Goal: Task Accomplishment & Management: Manage account settings

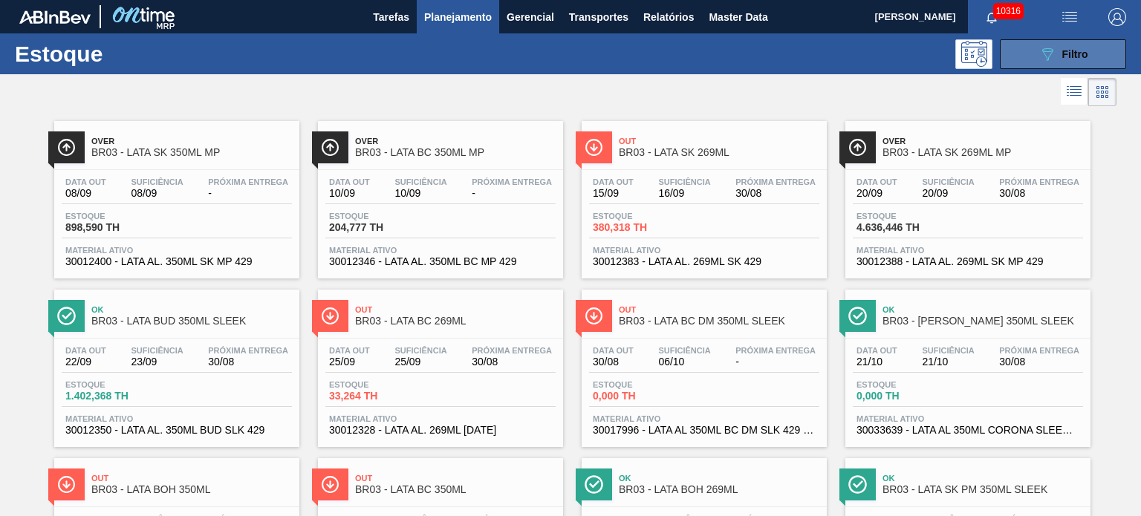
click at [1049, 53] on icon "089F7B8B-B2A5-4AFE-B5C0-19BA573D28AC" at bounding box center [1047, 54] width 18 height 18
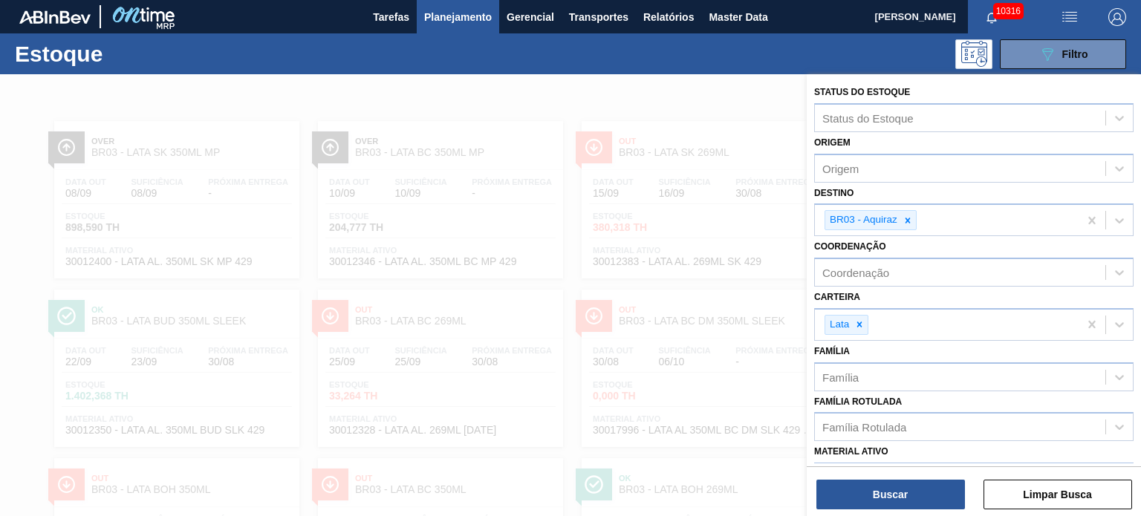
click at [703, 92] on div at bounding box center [570, 332] width 1141 height 516
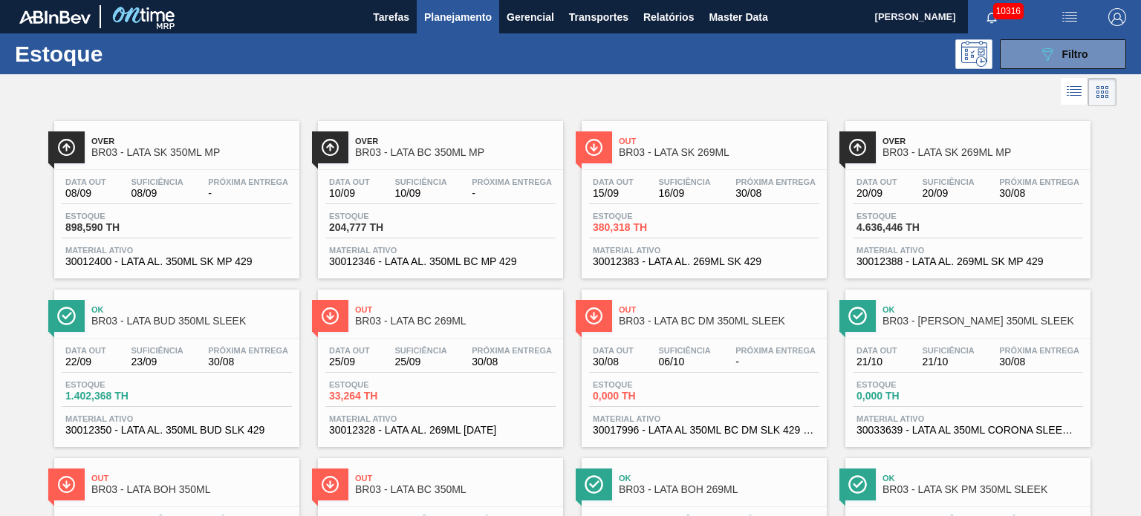
click at [1038, 70] on div "Estoque 089F7B8B-B2A5-4AFE-B5C0-19BA573D28AC Filtro" at bounding box center [570, 53] width 1141 height 41
click at [460, 8] on span "Planejamento" at bounding box center [458, 17] width 68 height 18
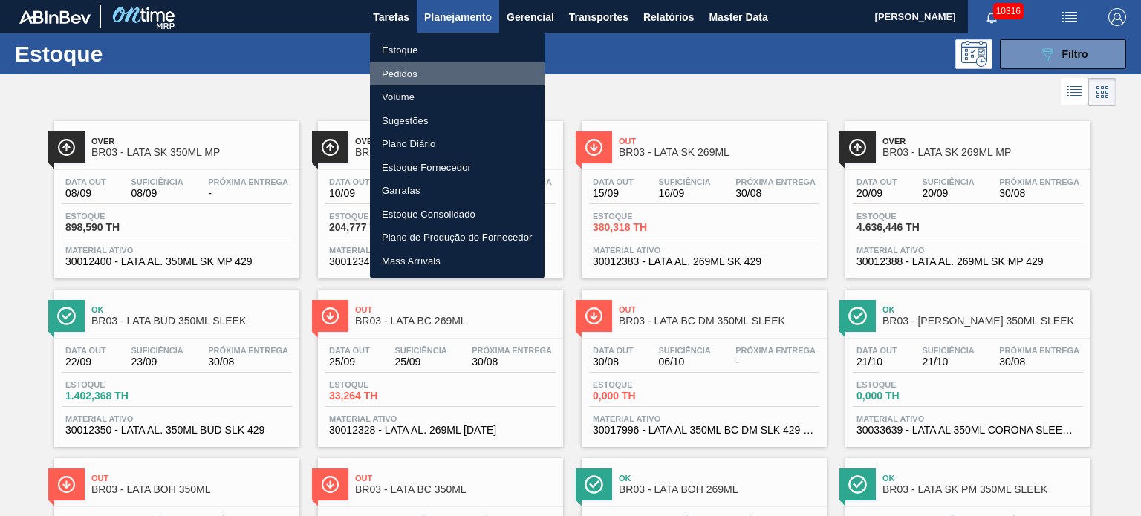
click at [413, 78] on li "Pedidos" at bounding box center [457, 74] width 175 height 24
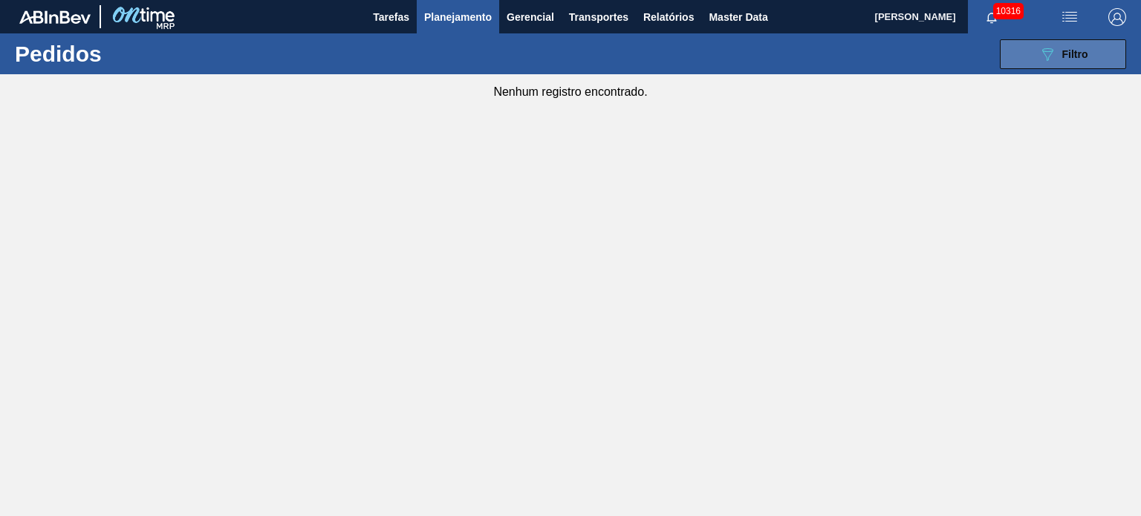
click at [1028, 63] on button "089F7B8B-B2A5-4AFE-B5C0-19BA573D28AC Filtro" at bounding box center [1062, 54] width 126 height 30
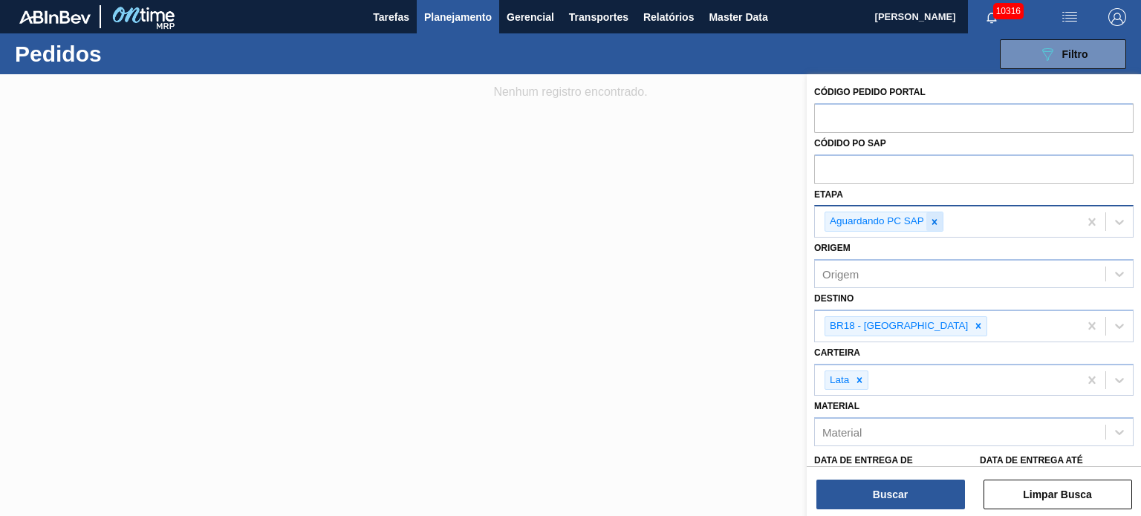
click at [933, 217] on icon at bounding box center [934, 222] width 10 height 10
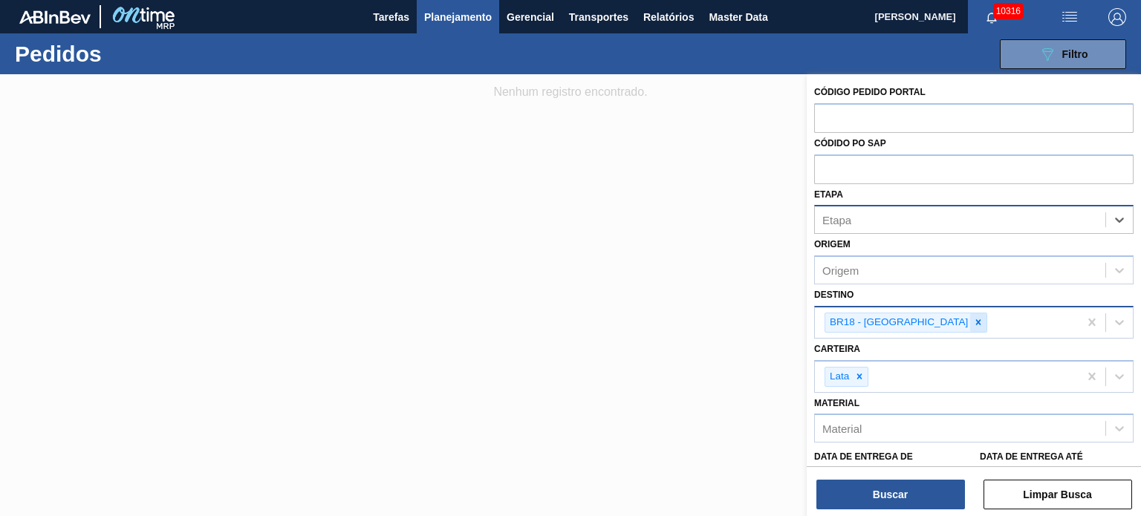
click at [973, 317] on icon at bounding box center [978, 322] width 10 height 10
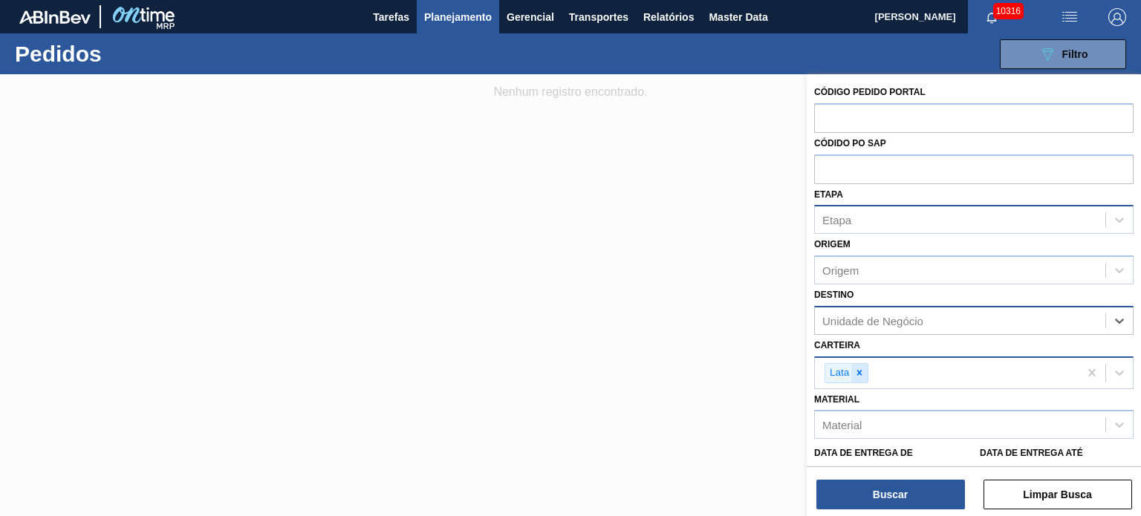
click at [865, 374] on div at bounding box center [859, 373] width 16 height 19
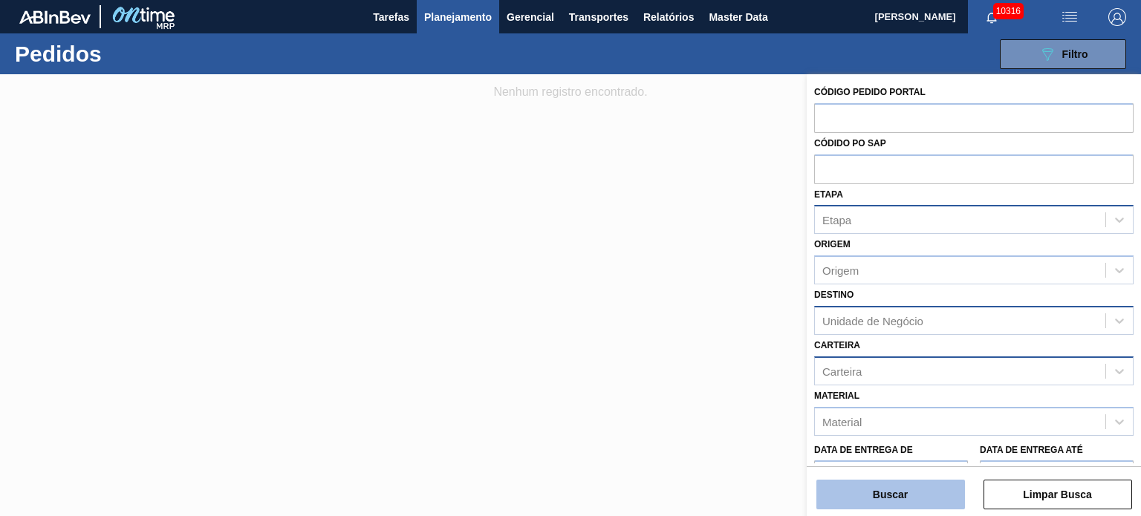
click at [885, 495] on button "Buscar" at bounding box center [890, 495] width 149 height 30
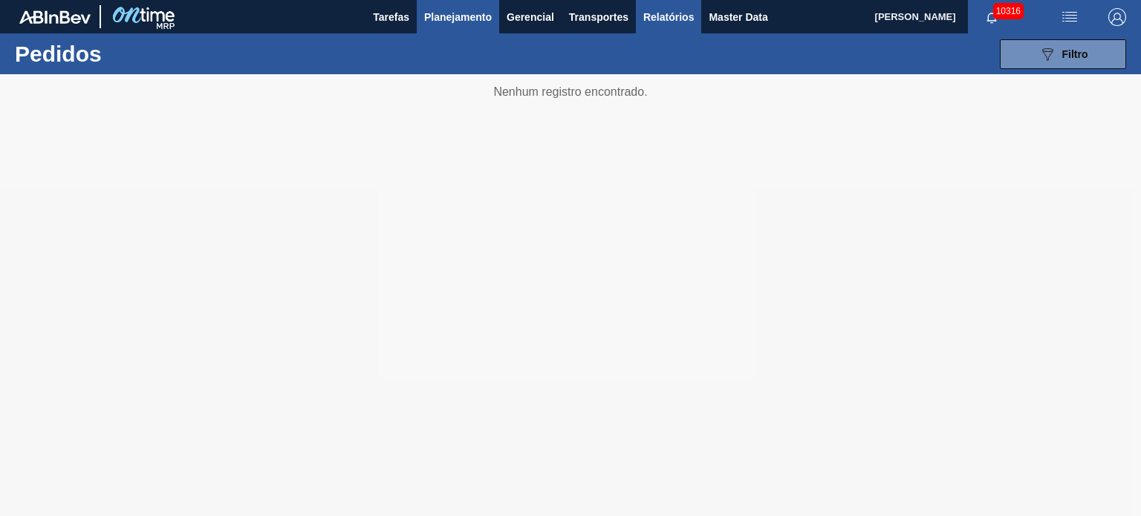
click at [664, 7] on button "Relatórios" at bounding box center [668, 16] width 65 height 33
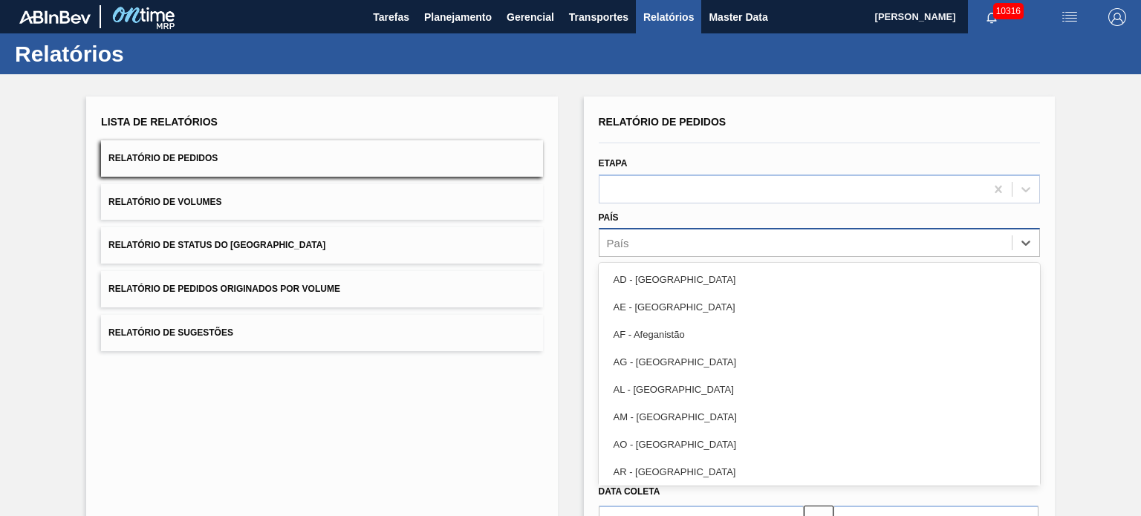
click at [749, 244] on div "País" at bounding box center [805, 243] width 412 height 22
type input "br"
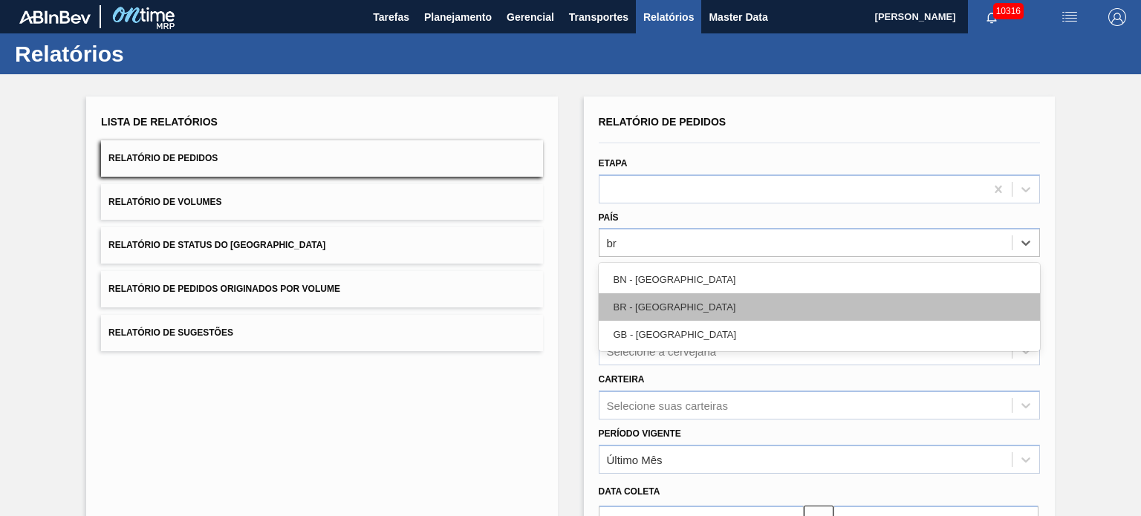
click at [691, 313] on div "BR - Brasil" at bounding box center [819, 306] width 441 height 27
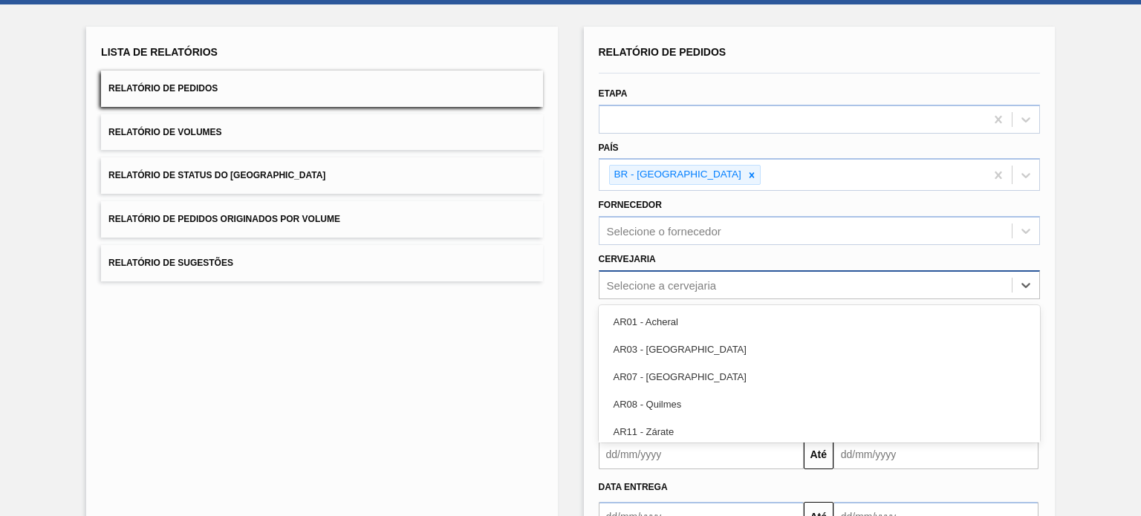
click at [668, 299] on div "option AR01 - Acheral focused, 1 of 92. 92 results available. Use Up and Down t…" at bounding box center [819, 284] width 441 height 29
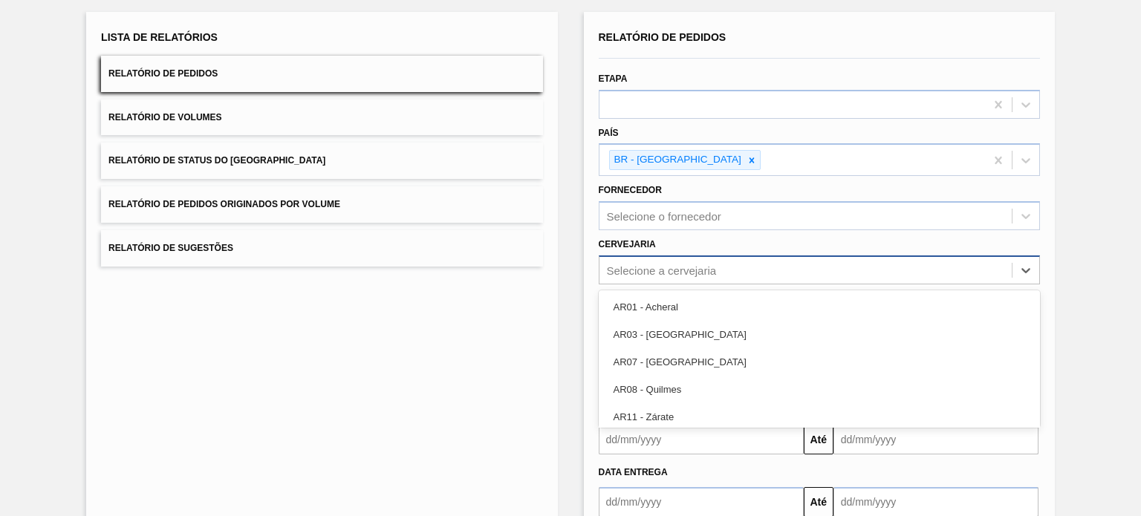
scroll to position [85, 0]
type input "lag"
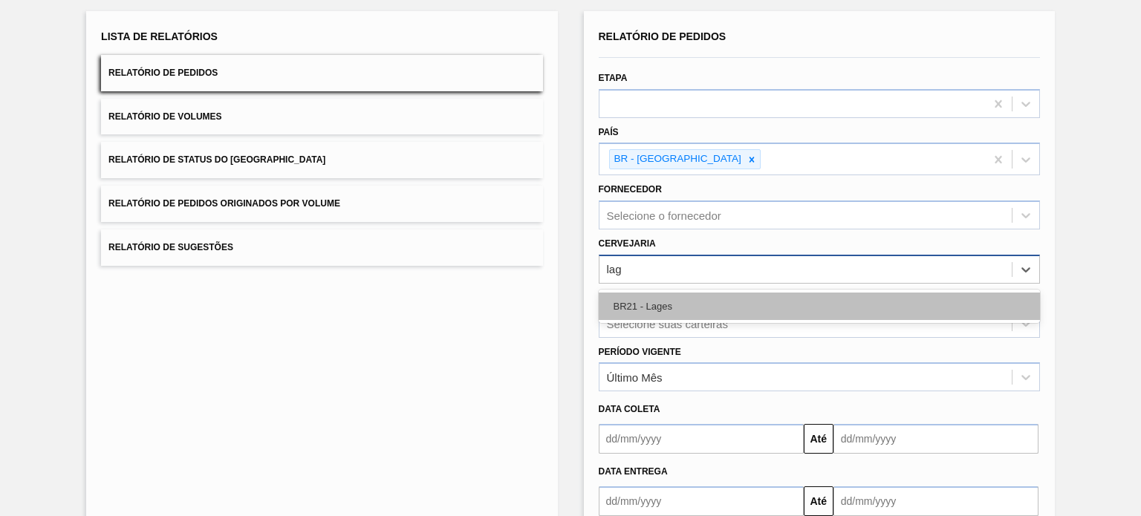
click at [671, 293] on div "BR21 - Lages" at bounding box center [819, 306] width 441 height 27
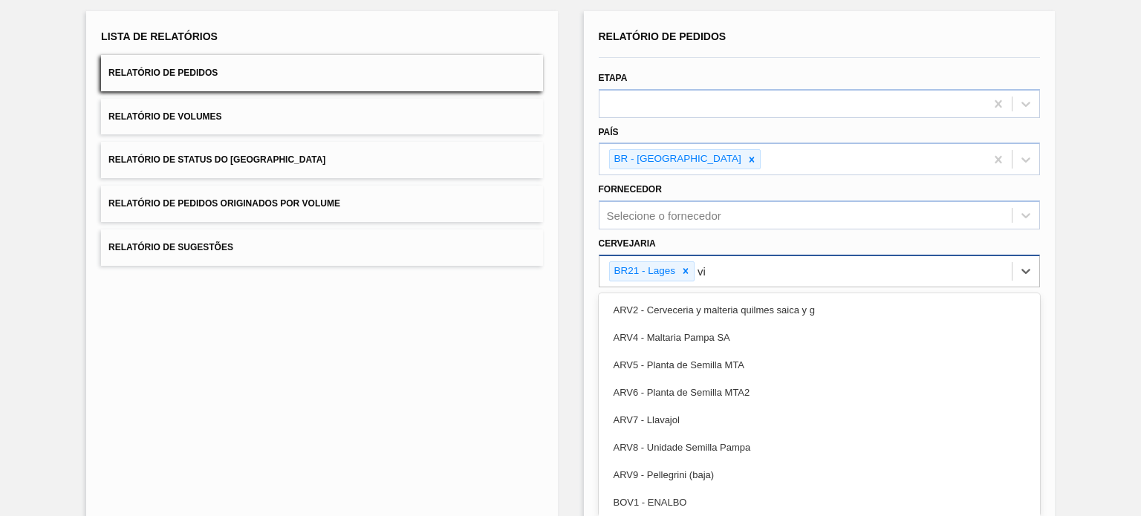
type input "via"
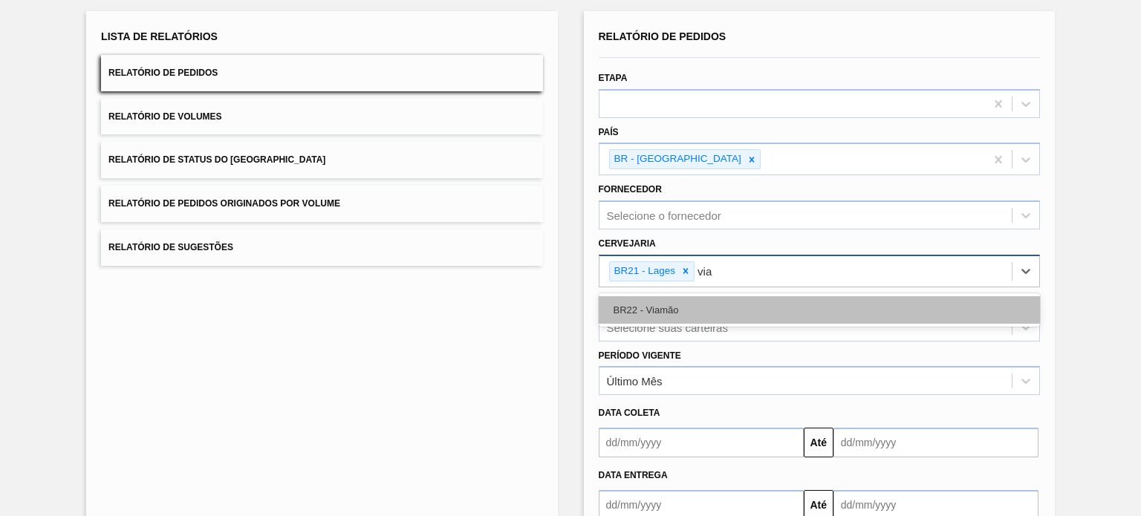
click at [671, 301] on div "BR22 - Viamão" at bounding box center [819, 309] width 441 height 27
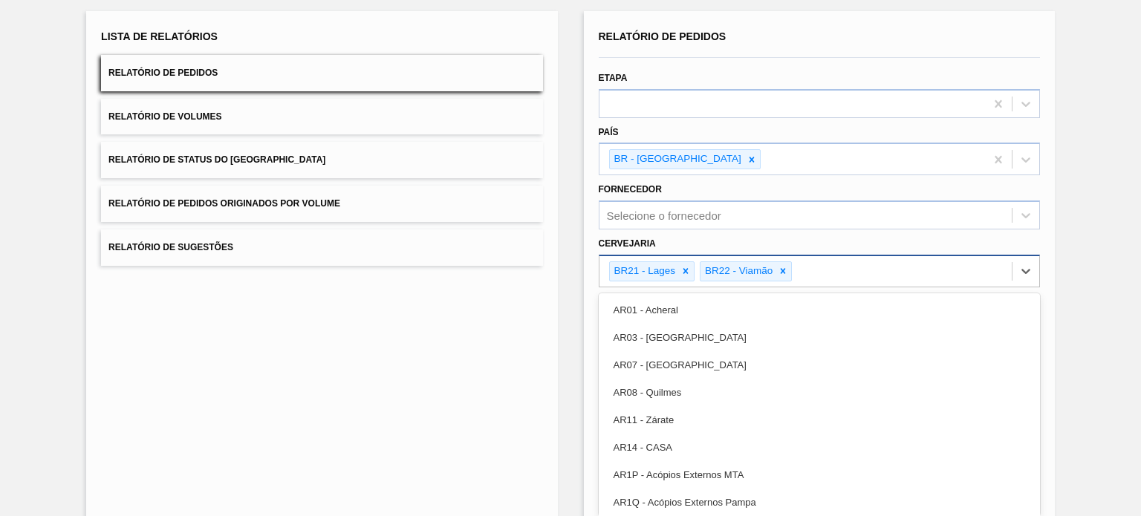
click at [875, 272] on div "BR21 - Lages BR22 - Viamão" at bounding box center [805, 271] width 412 height 30
type input "agu"
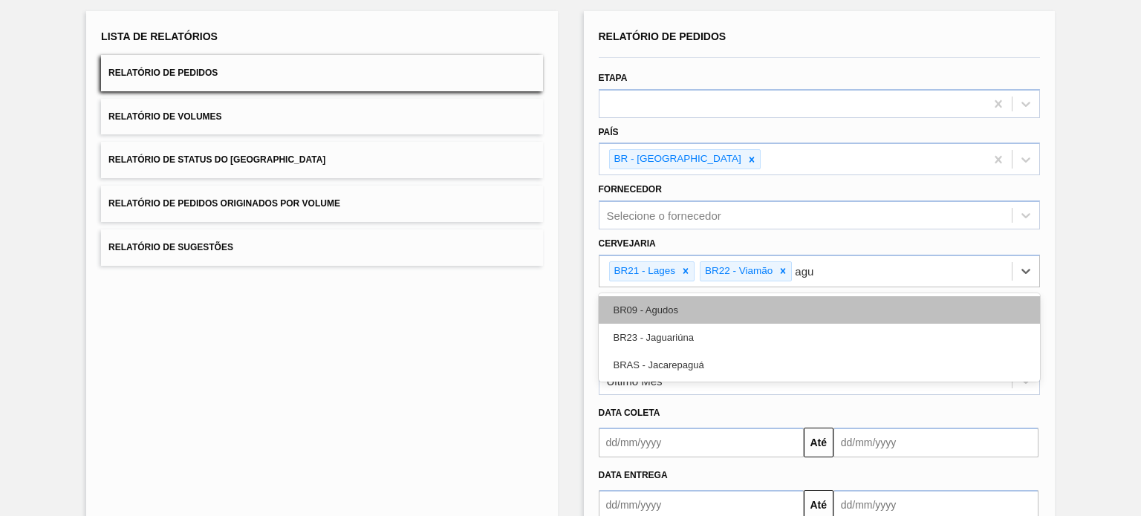
click at [829, 312] on div "BR09 - Agudos" at bounding box center [819, 309] width 441 height 27
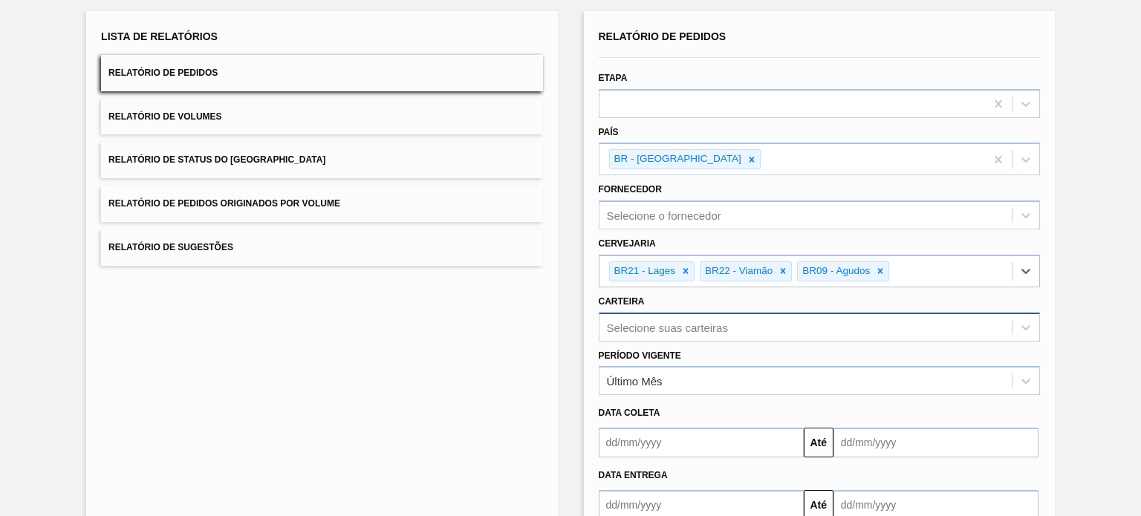
click at [723, 320] on div "Selecione suas carteiras" at bounding box center [819, 327] width 441 height 29
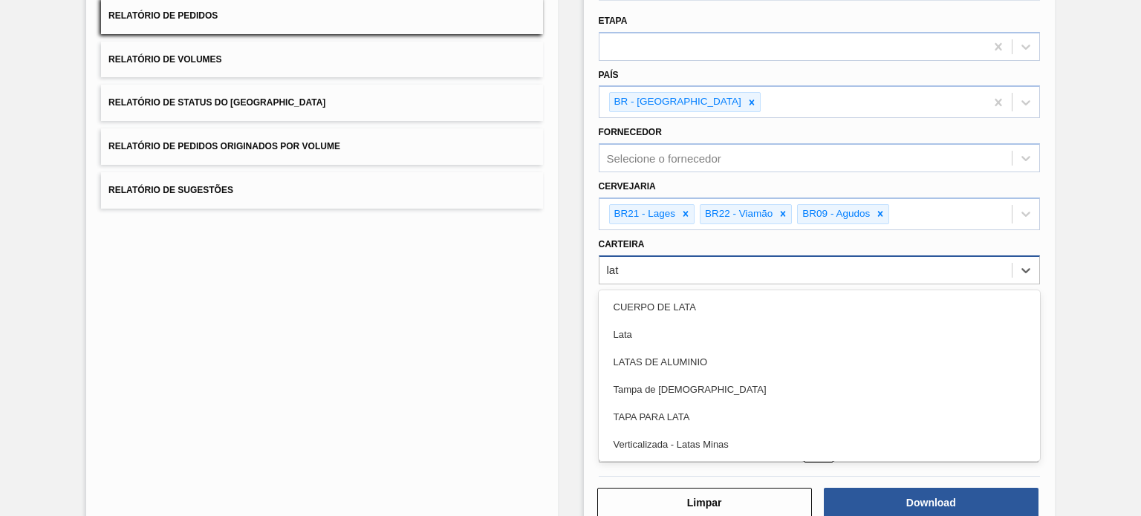
type input "lata"
click at [723, 321] on div "Lata" at bounding box center [819, 334] width 441 height 27
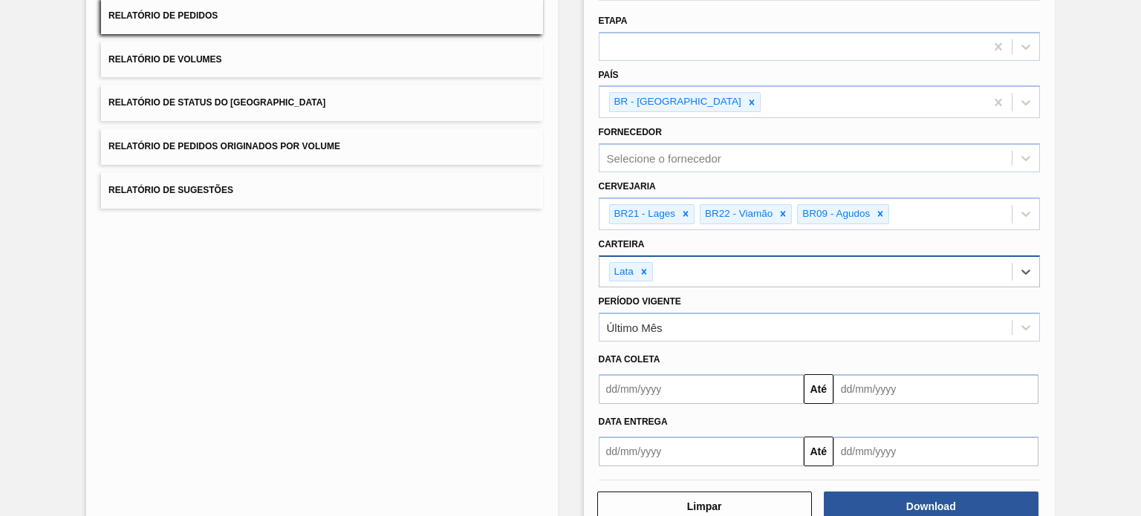
scroll to position [178, 0]
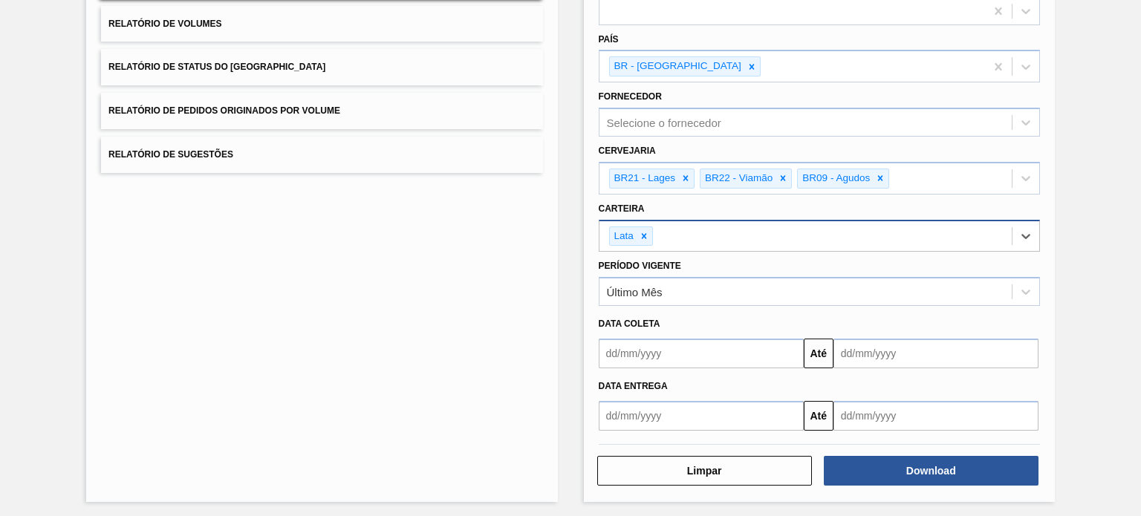
click at [669, 339] on input "text" at bounding box center [701, 354] width 205 height 30
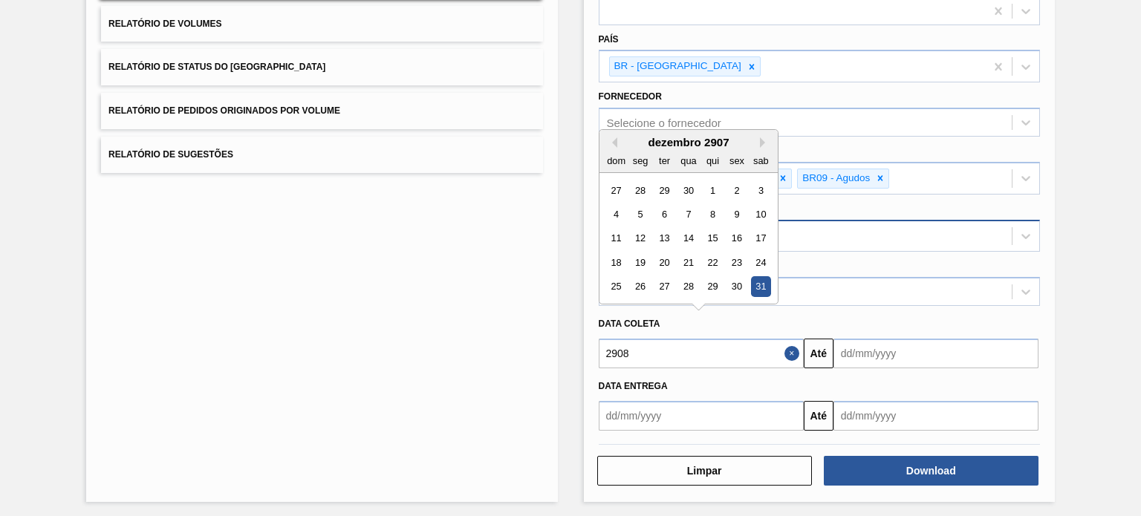
type input "29080"
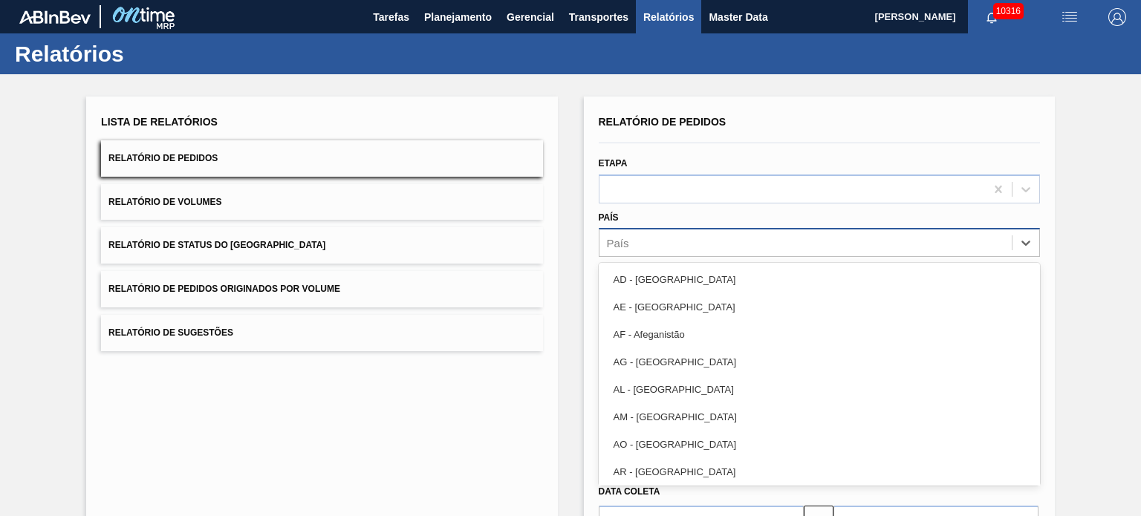
click at [636, 240] on div "País" at bounding box center [805, 243] width 412 height 22
type input "br"
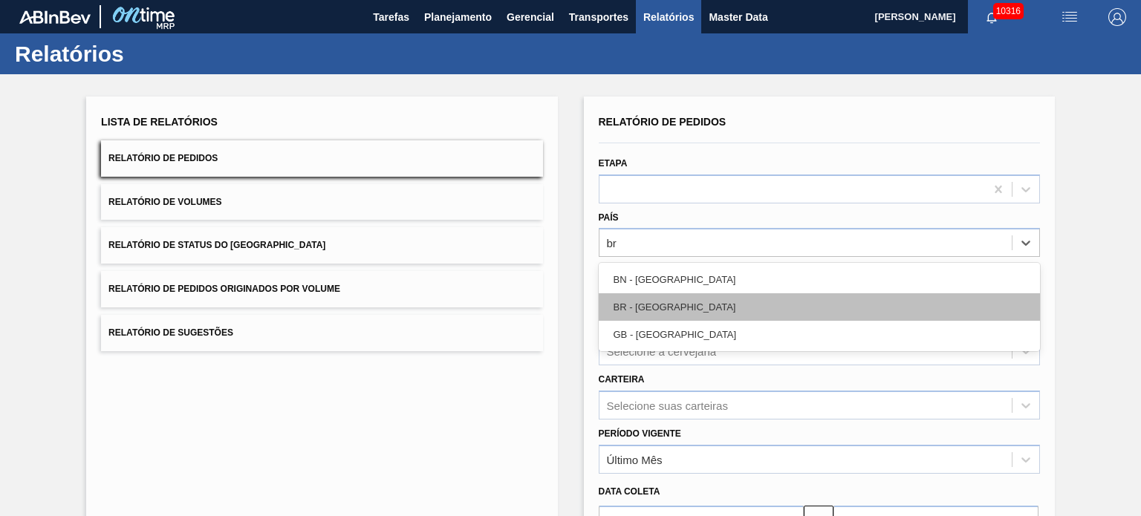
click at [649, 311] on div "BR - Brasil" at bounding box center [819, 306] width 441 height 27
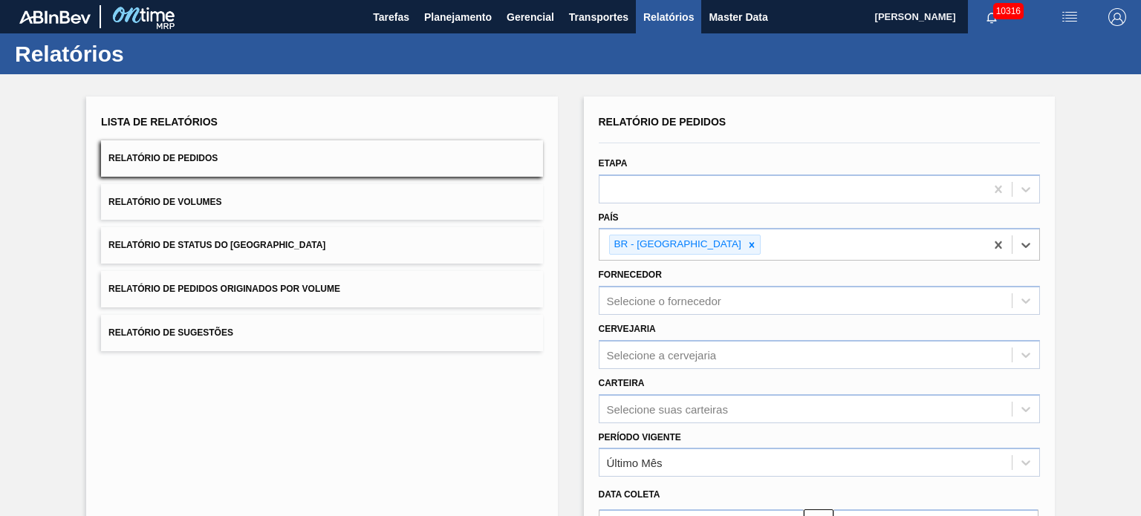
click at [659, 369] on div "Carteira Selecione suas carteiras" at bounding box center [819, 396] width 453 height 54
click at [670, 352] on div "Selecione a cervejaria" at bounding box center [819, 354] width 441 height 29
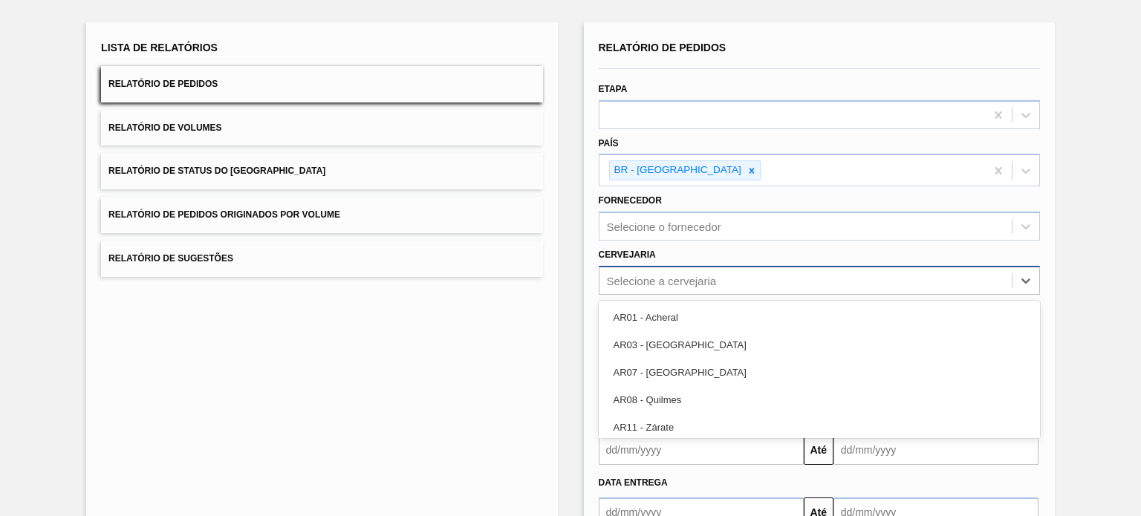
scroll to position [85, 0]
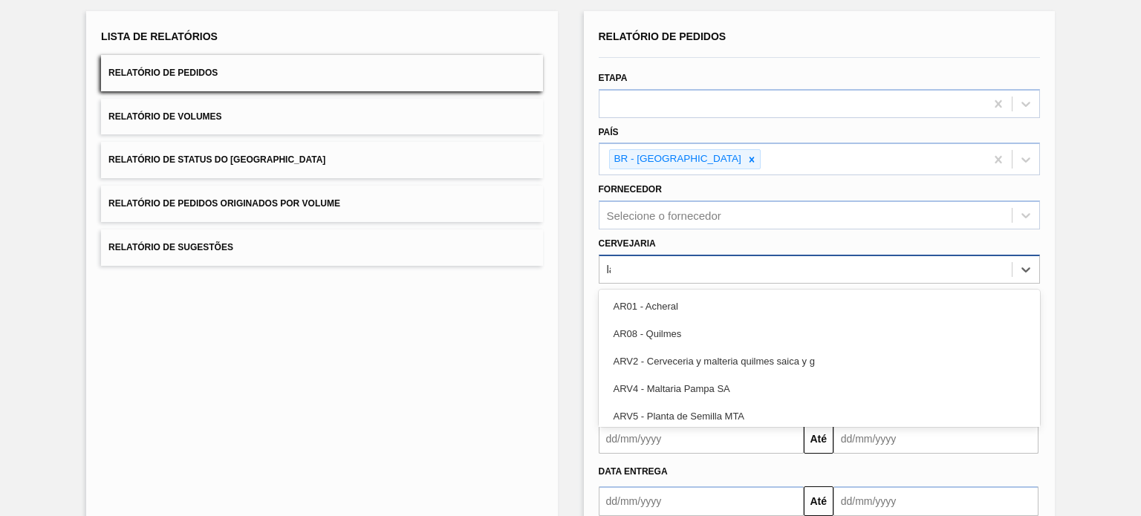
type input "lag"
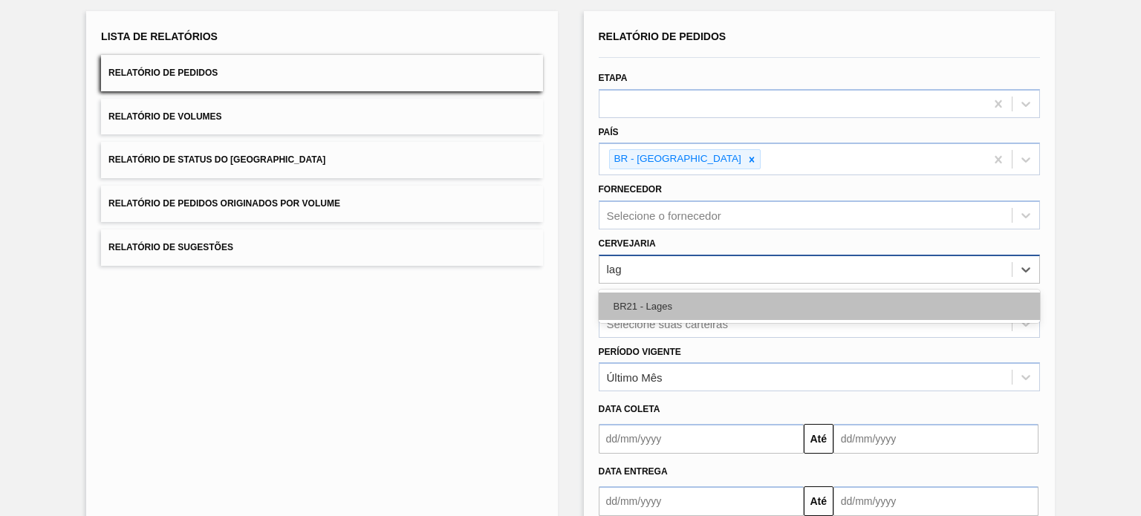
click at [665, 307] on div "BR21 - Lages" at bounding box center [819, 306] width 441 height 27
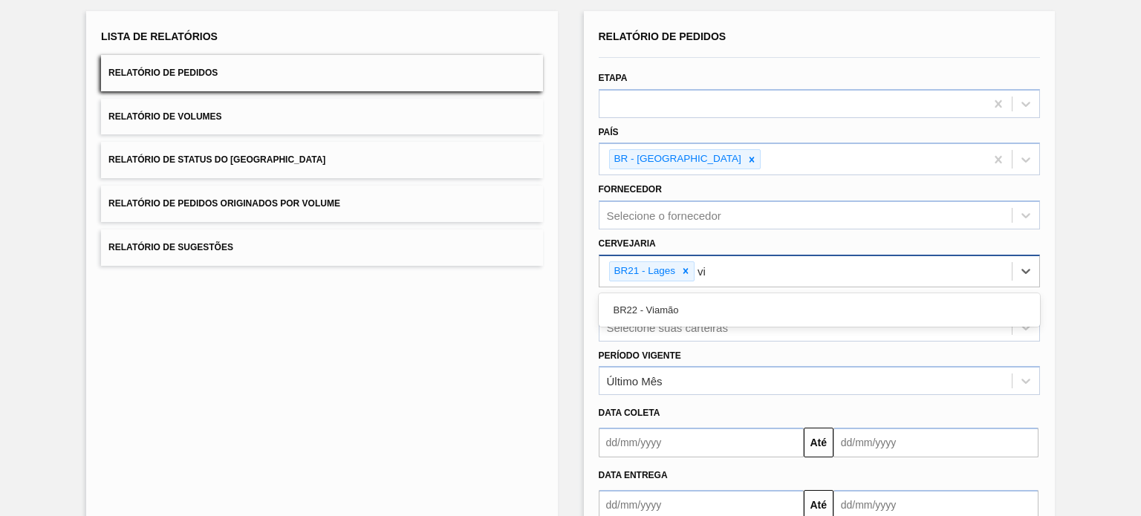
type input "via"
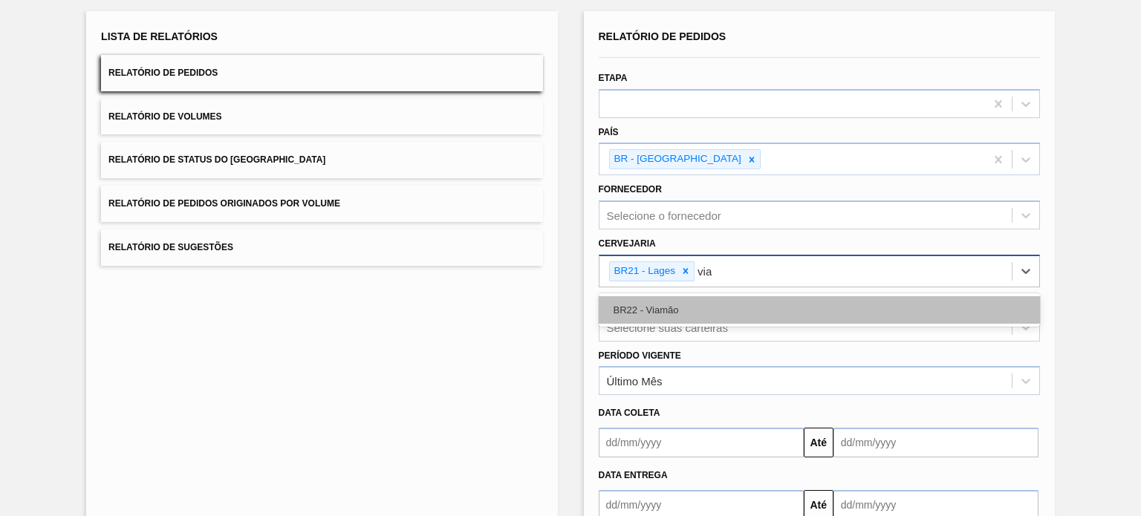
click at [665, 307] on div "BR22 - Viamão" at bounding box center [819, 309] width 441 height 27
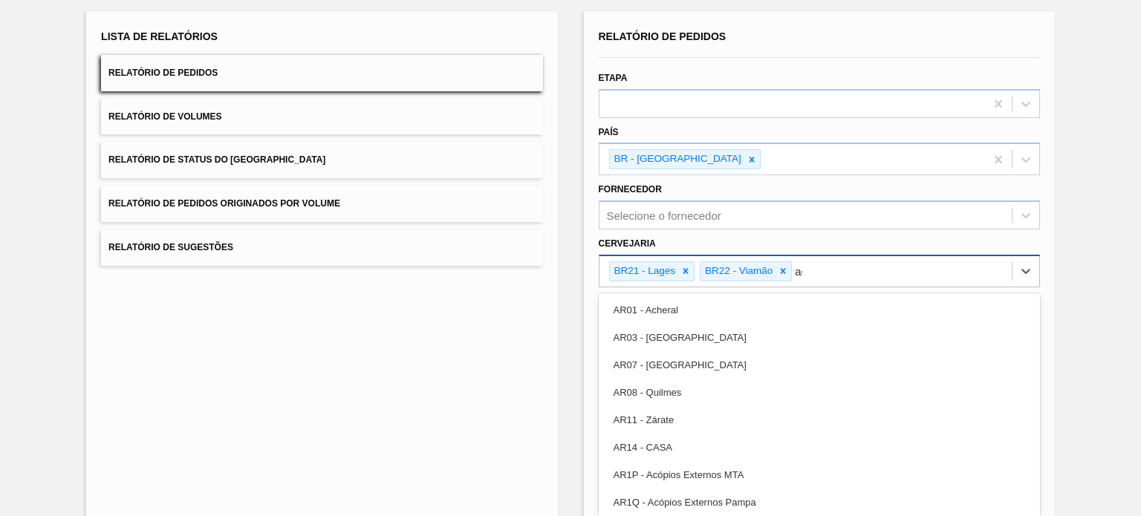
type input "agu"
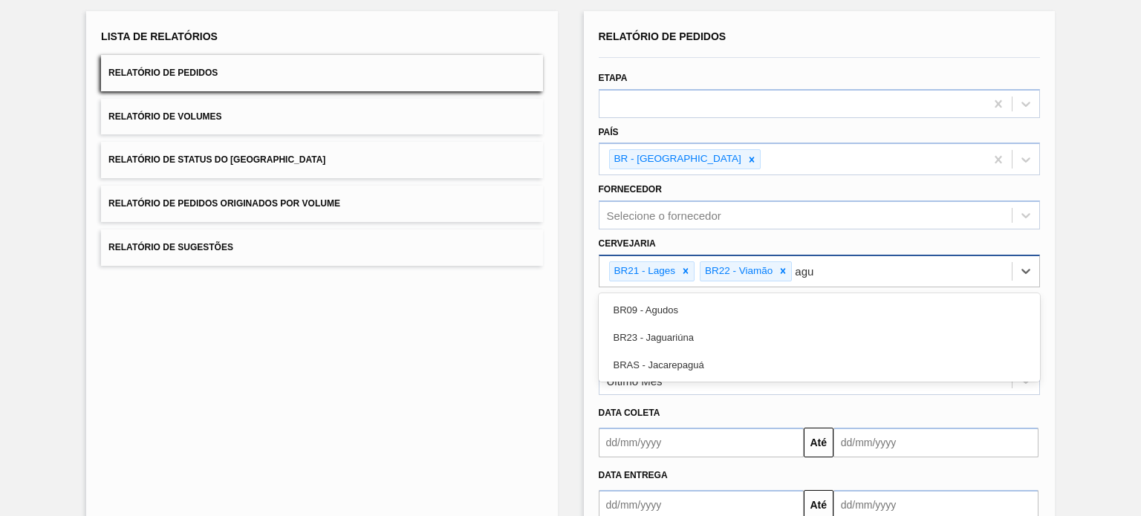
click at [665, 307] on div "BR09 - Agudos" at bounding box center [819, 309] width 441 height 27
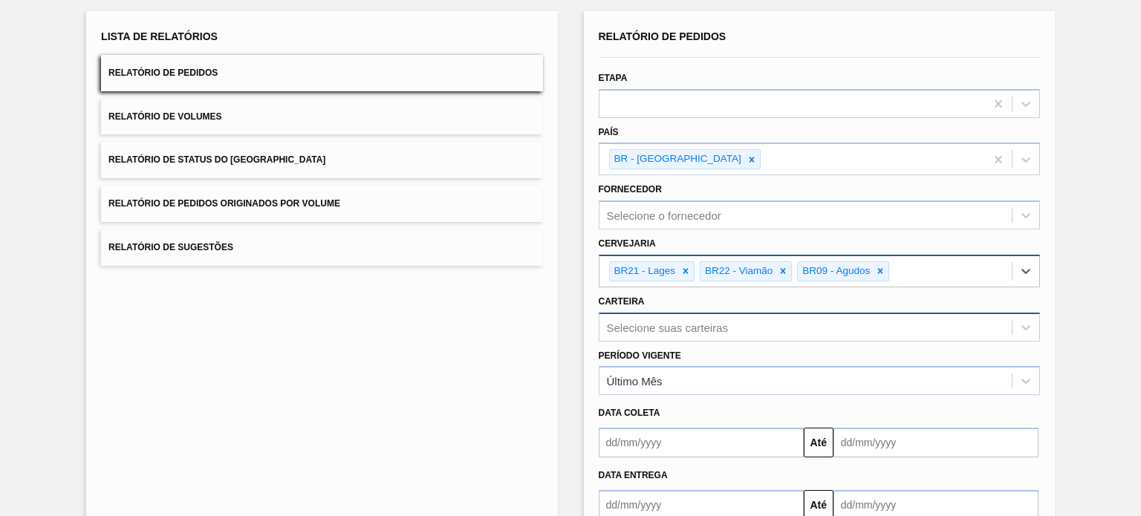
scroll to position [143, 0]
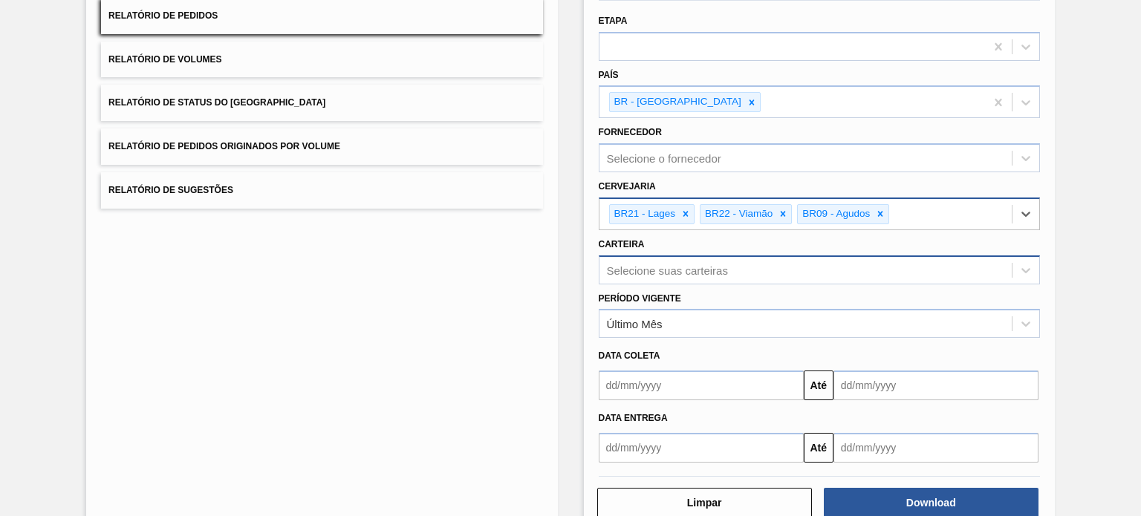
click at [662, 284] on div "Selecione suas carteiras" at bounding box center [819, 269] width 441 height 29
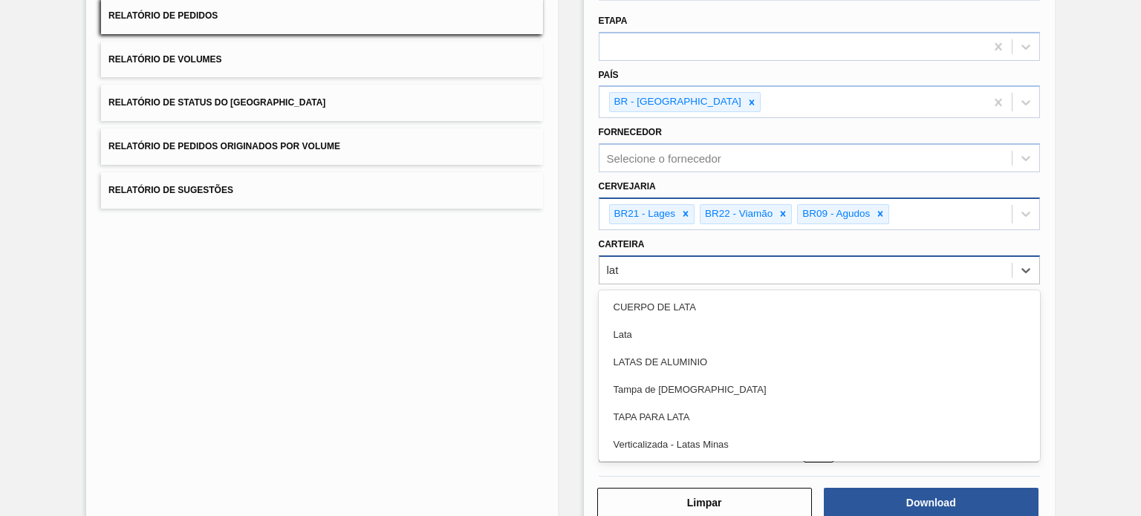
type input "lata"
click at [662, 333] on div "Lata" at bounding box center [819, 334] width 441 height 27
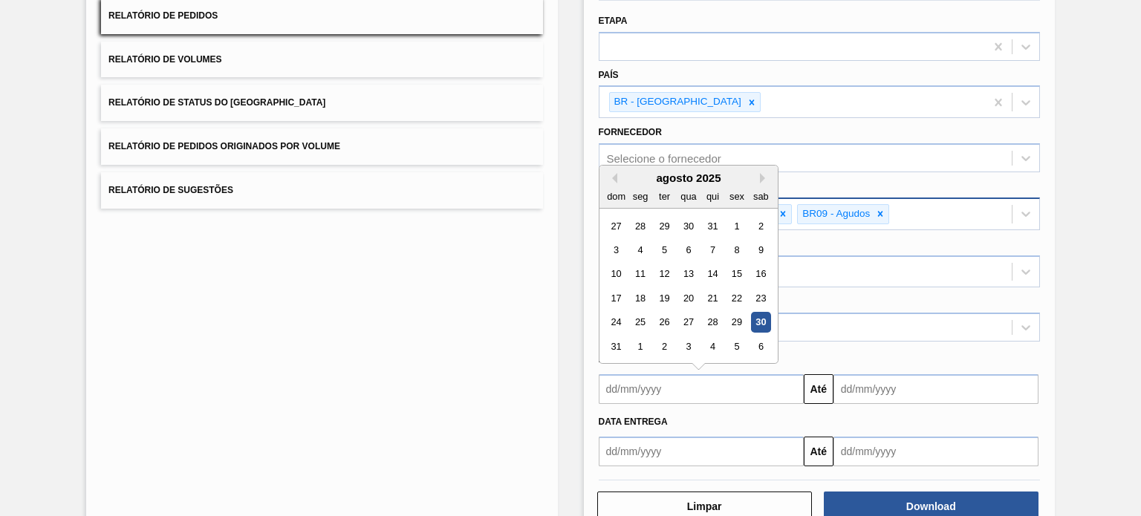
click at [648, 376] on input "text" at bounding box center [701, 389] width 205 height 30
drag, startPoint x: 731, startPoint y: 314, endPoint x: 736, endPoint y: 322, distance: 8.7
click at [731, 314] on div "29" at bounding box center [736, 323] width 20 height 20
type input "[DATE]"
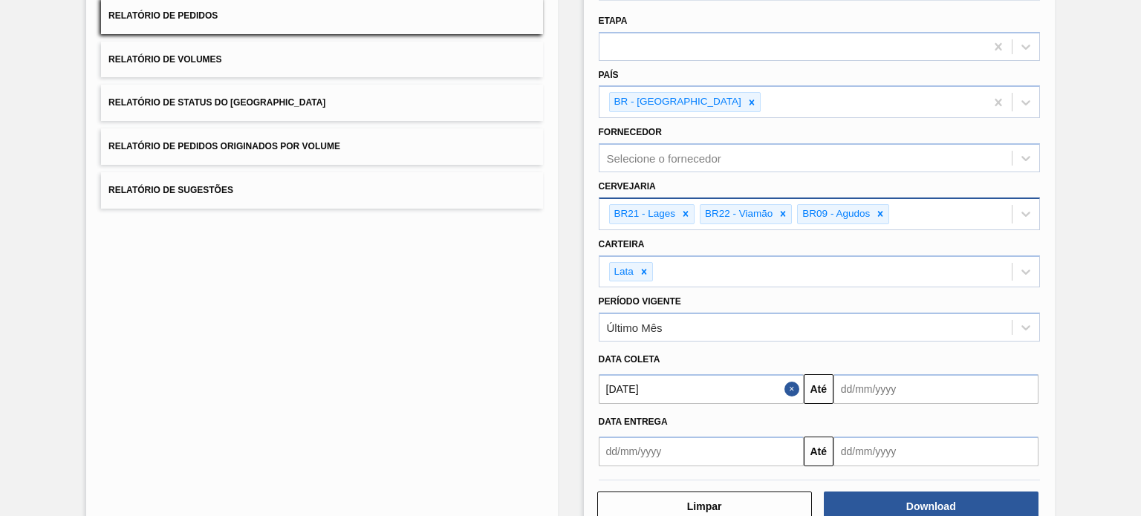
click at [870, 382] on input "text" at bounding box center [935, 389] width 205 height 30
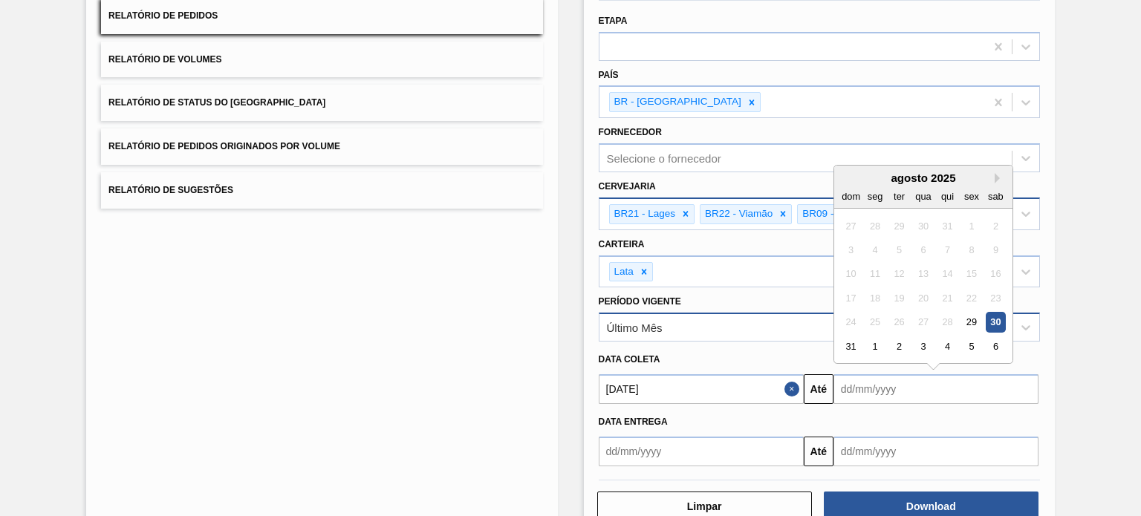
click at [1001, 316] on div "30" at bounding box center [995, 323] width 20 height 20
type input "[DATE]"
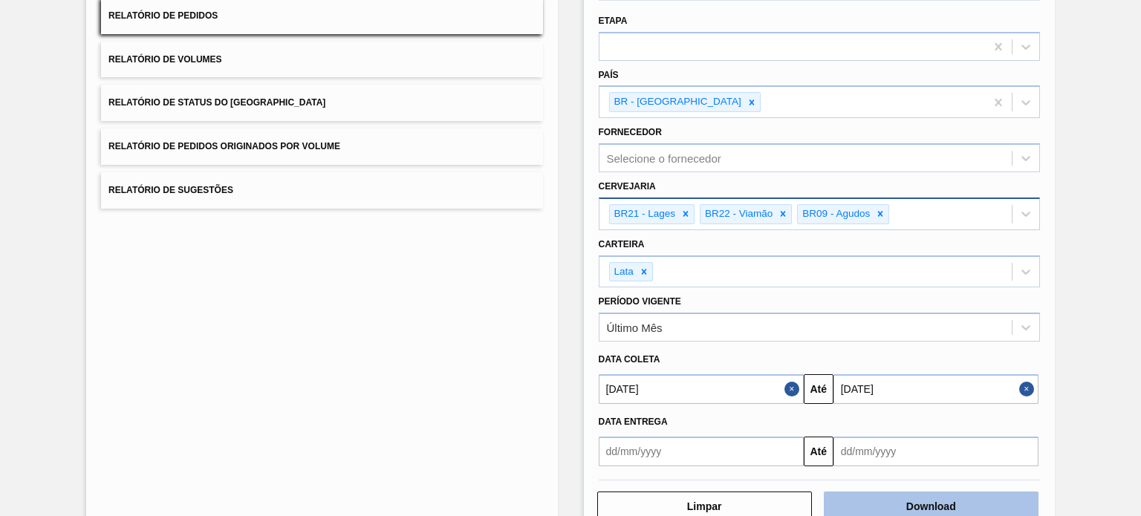
click at [948, 504] on button "Download" at bounding box center [931, 507] width 215 height 30
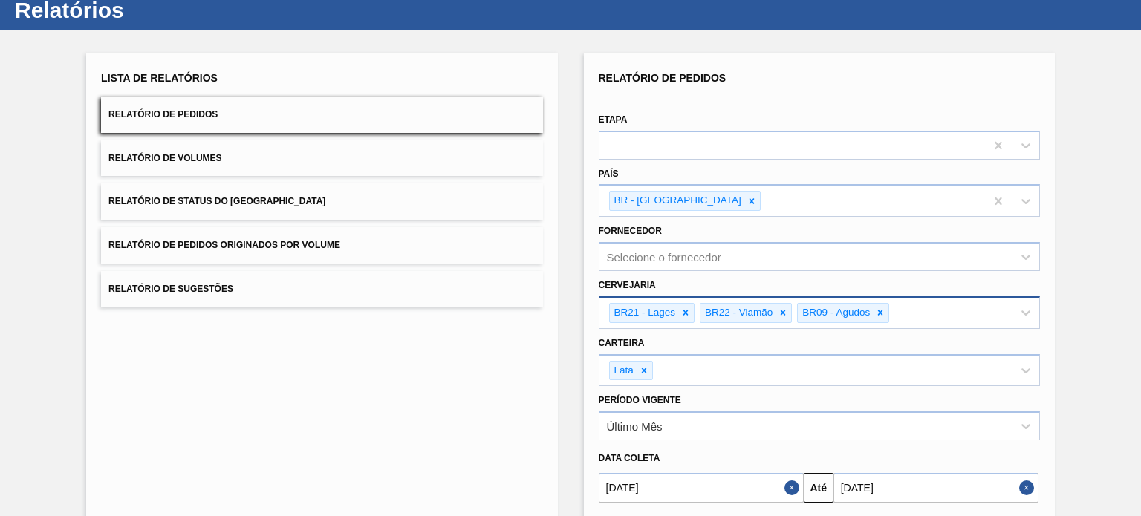
scroll to position [0, 0]
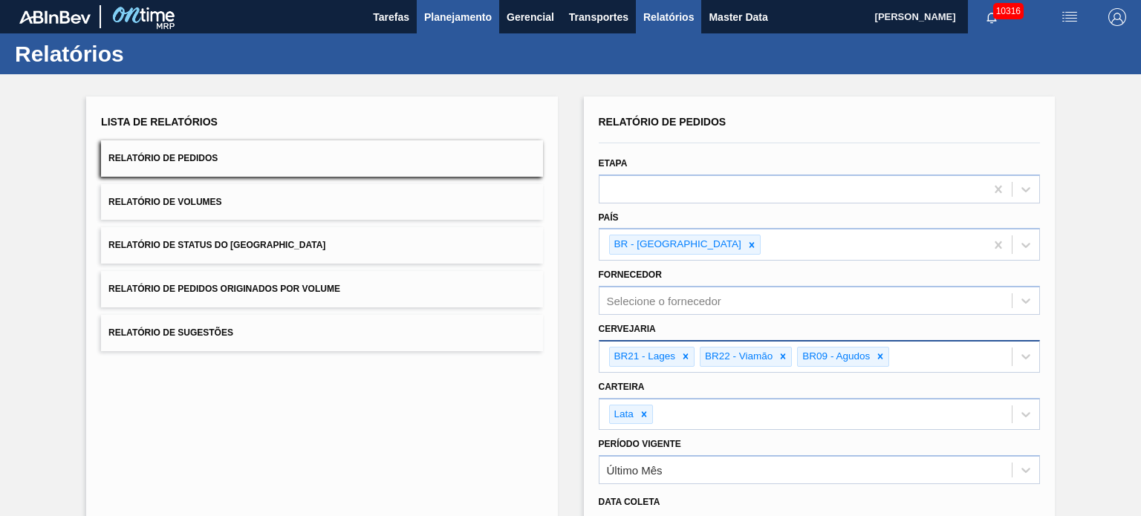
click at [454, 14] on span "Planejamento" at bounding box center [458, 17] width 68 height 18
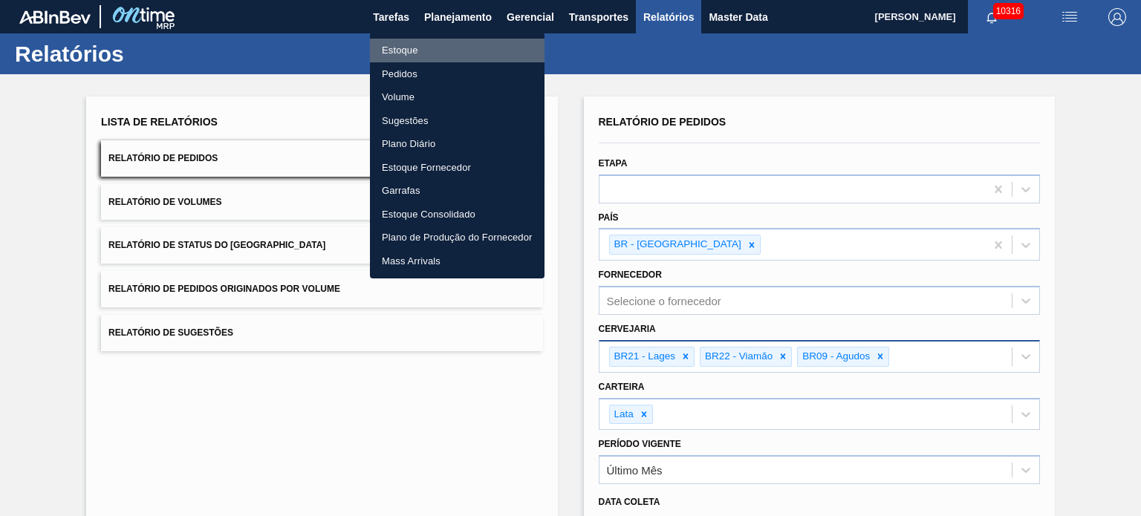
click at [444, 44] on li "Estoque" at bounding box center [457, 51] width 175 height 24
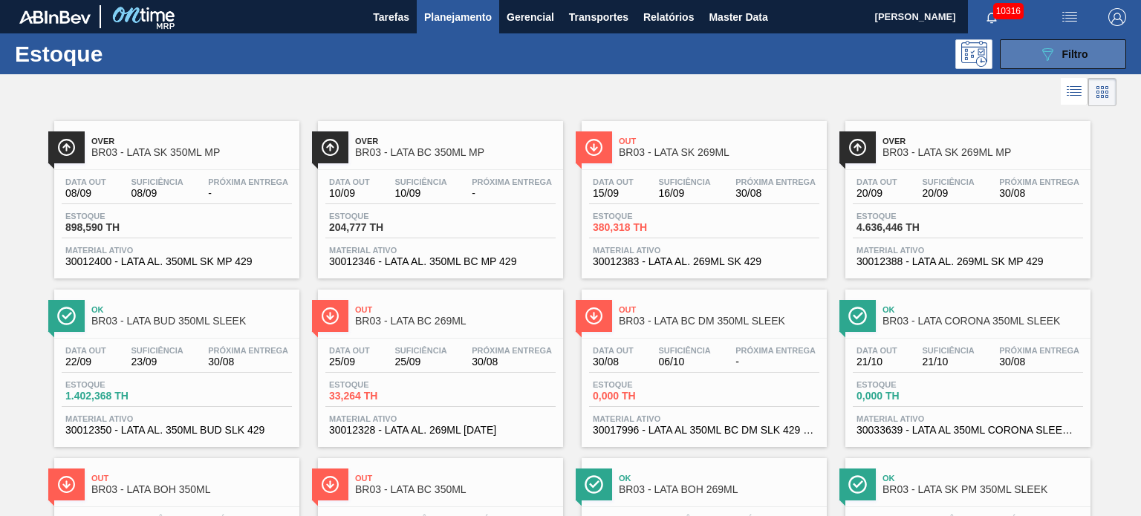
drag, startPoint x: 1053, startPoint y: 50, endPoint x: 1057, endPoint y: 62, distance: 13.4
click at [1054, 50] on div "089F7B8B-B2A5-4AFE-B5C0-19BA573D28AC Filtro" at bounding box center [1063, 54] width 50 height 18
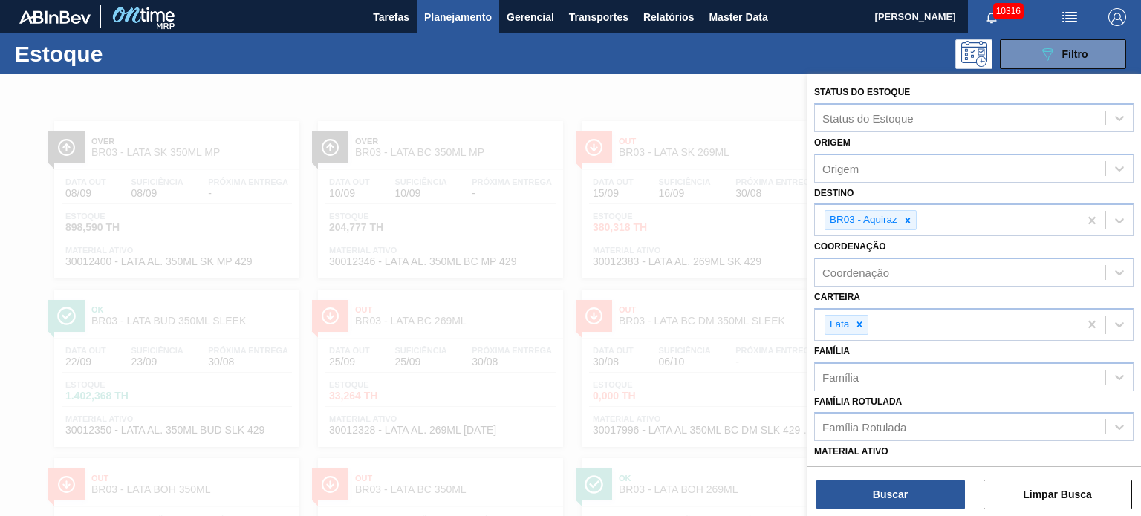
drag, startPoint x: 1031, startPoint y: 55, endPoint x: 1005, endPoint y: 85, distance: 40.0
click at [1031, 54] on button "089F7B8B-B2A5-4AFE-B5C0-19BA573D28AC Filtro" at bounding box center [1062, 54] width 126 height 30
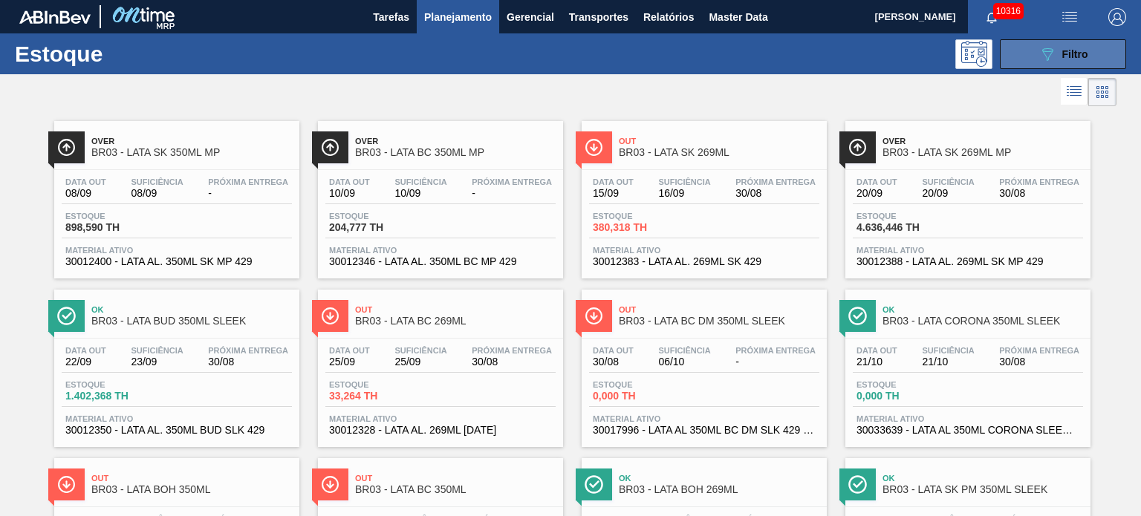
click at [1057, 64] on button "089F7B8B-B2A5-4AFE-B5C0-19BA573D28AC Filtro" at bounding box center [1062, 54] width 126 height 30
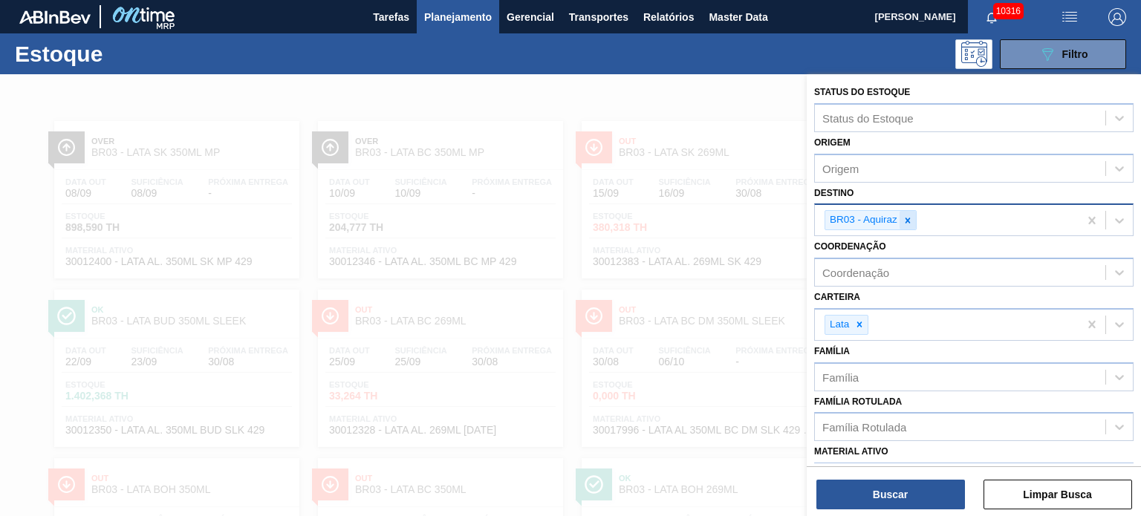
click at [910, 220] on icon at bounding box center [907, 220] width 10 height 10
type input "agu"
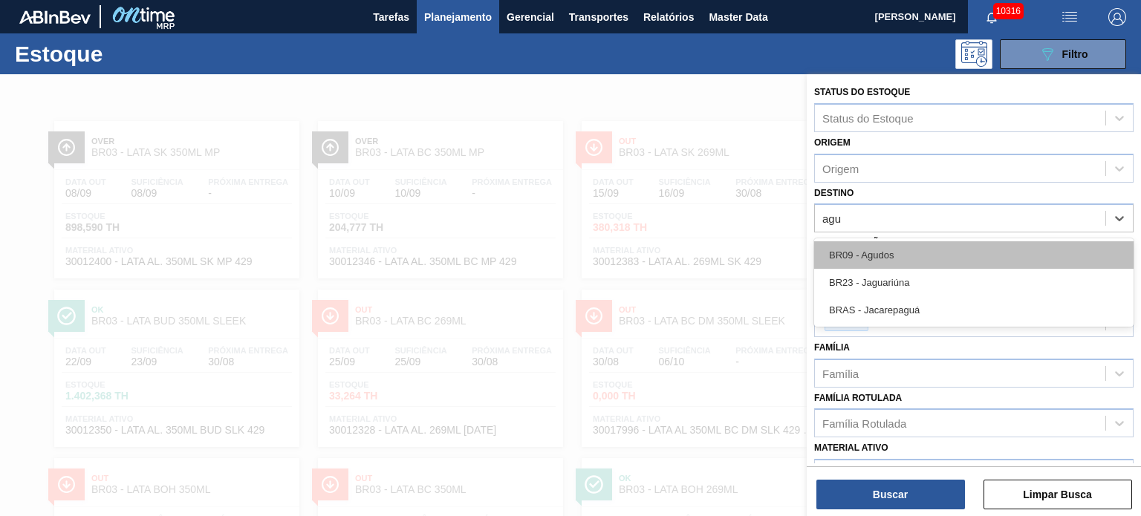
click at [905, 245] on div "BR09 - Agudos" at bounding box center [973, 254] width 319 height 27
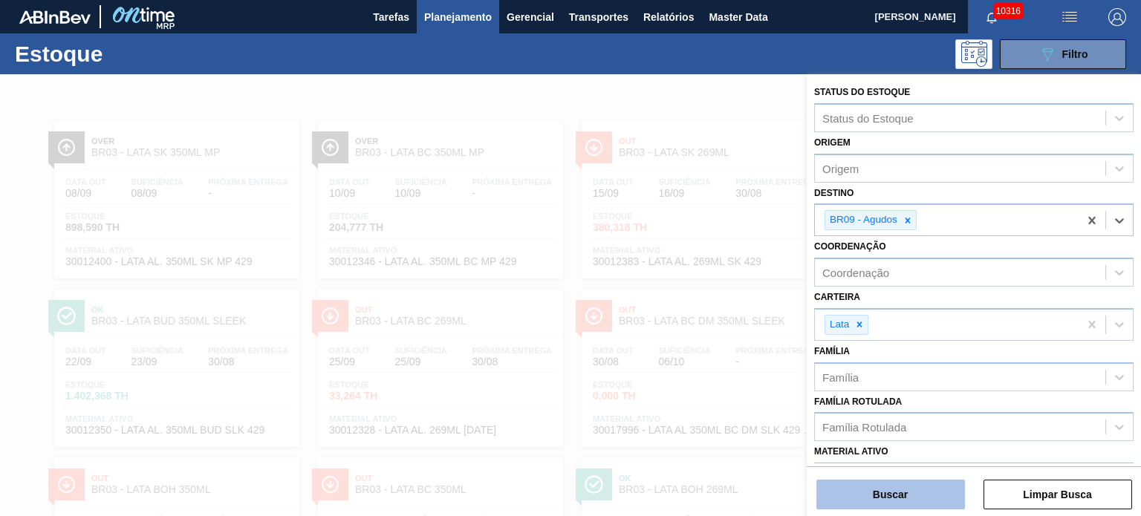
click at [865, 495] on button "Buscar" at bounding box center [890, 495] width 149 height 30
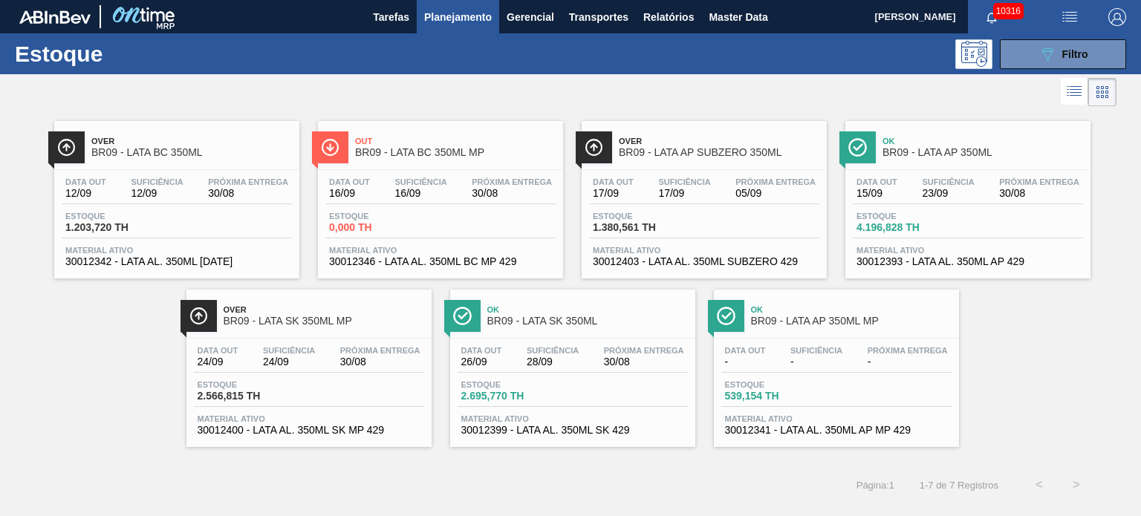
click at [1066, 78] on li at bounding box center [1073, 91] width 27 height 27
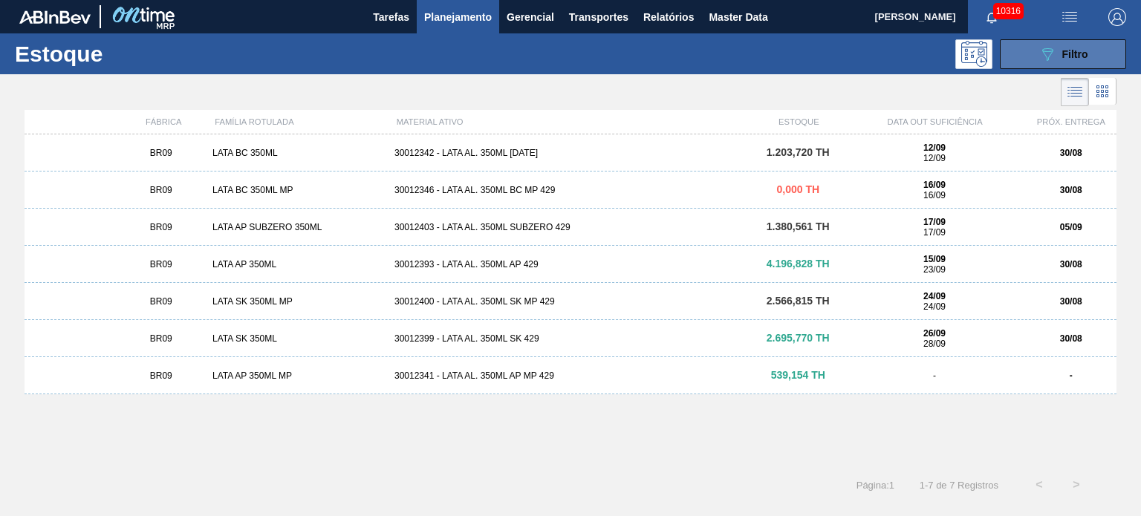
click at [1057, 61] on div "089F7B8B-B2A5-4AFE-B5C0-19BA573D28AC Filtro" at bounding box center [1063, 54] width 50 height 18
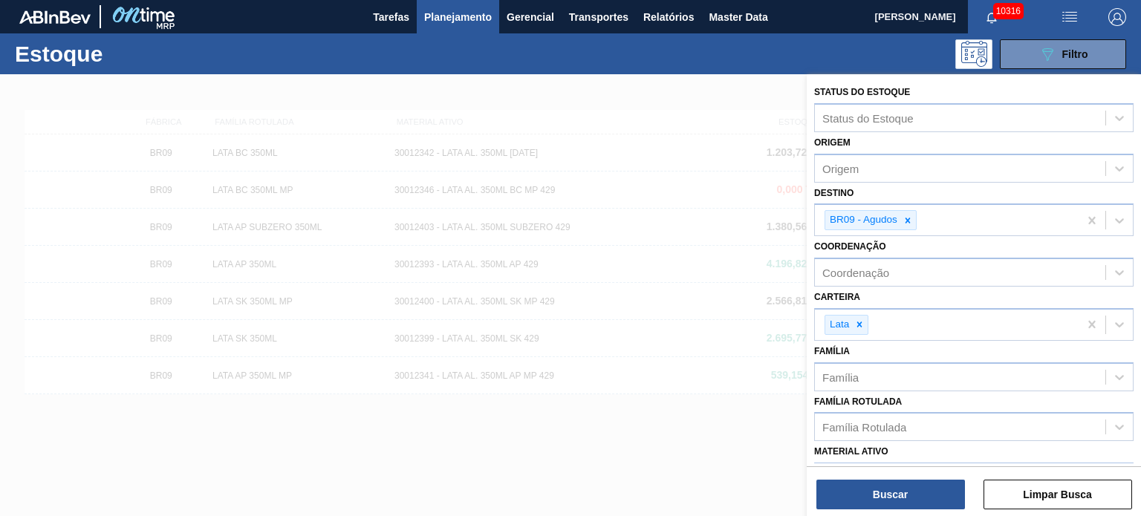
click at [587, 180] on div at bounding box center [570, 332] width 1141 height 516
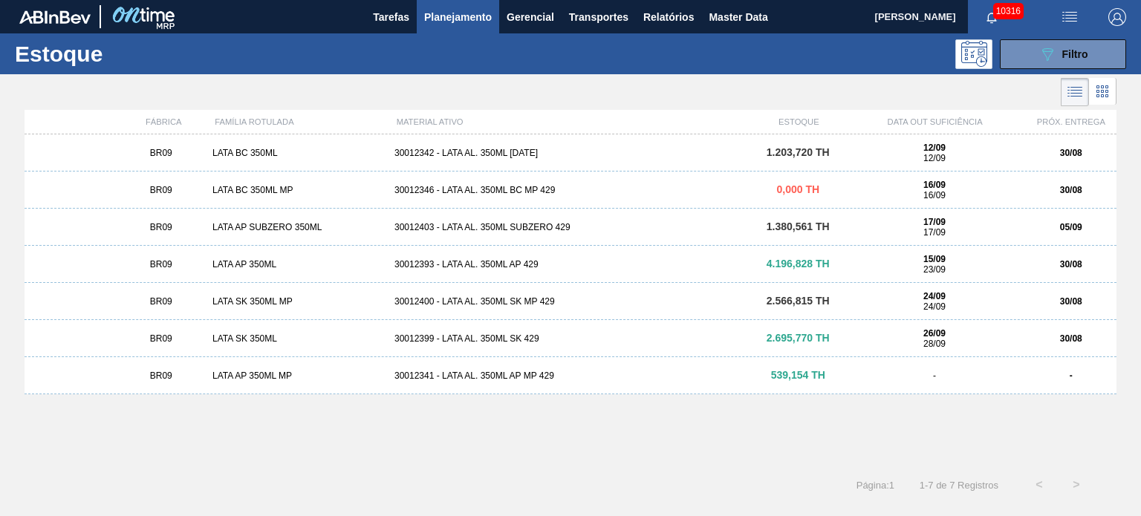
click at [1072, 93] on icon at bounding box center [1076, 93] width 12 height 1
click at [1102, 94] on icon at bounding box center [1102, 91] width 18 height 18
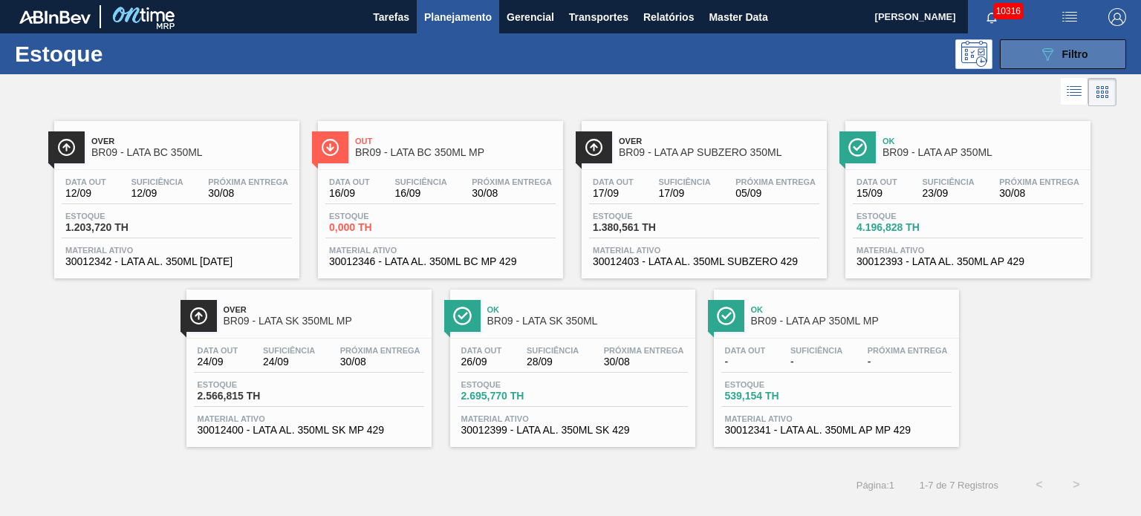
click at [1064, 46] on div "089F7B8B-B2A5-4AFE-B5C0-19BA573D28AC Filtro" at bounding box center [1063, 54] width 50 height 18
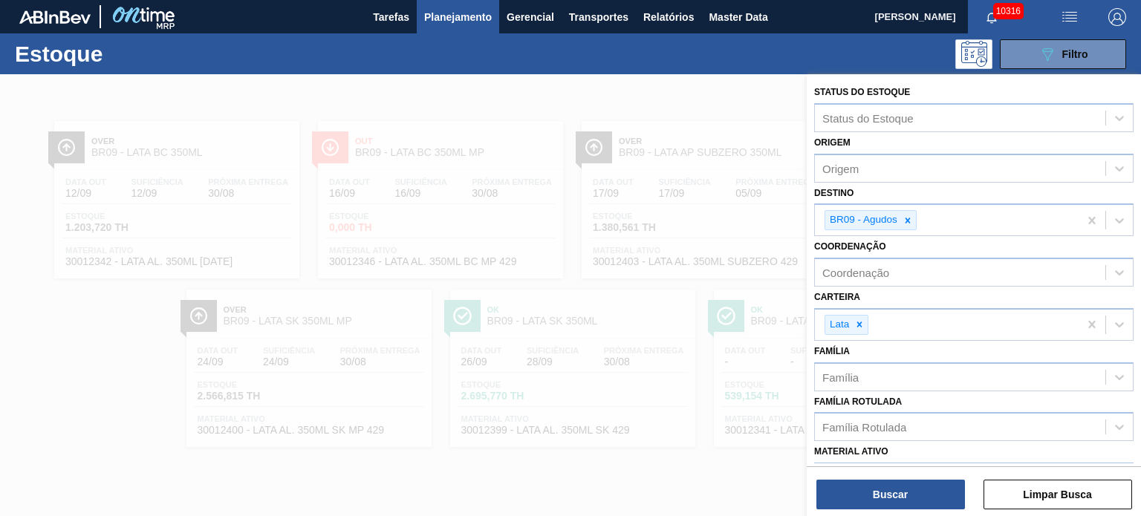
click at [523, 175] on div at bounding box center [570, 332] width 1141 height 516
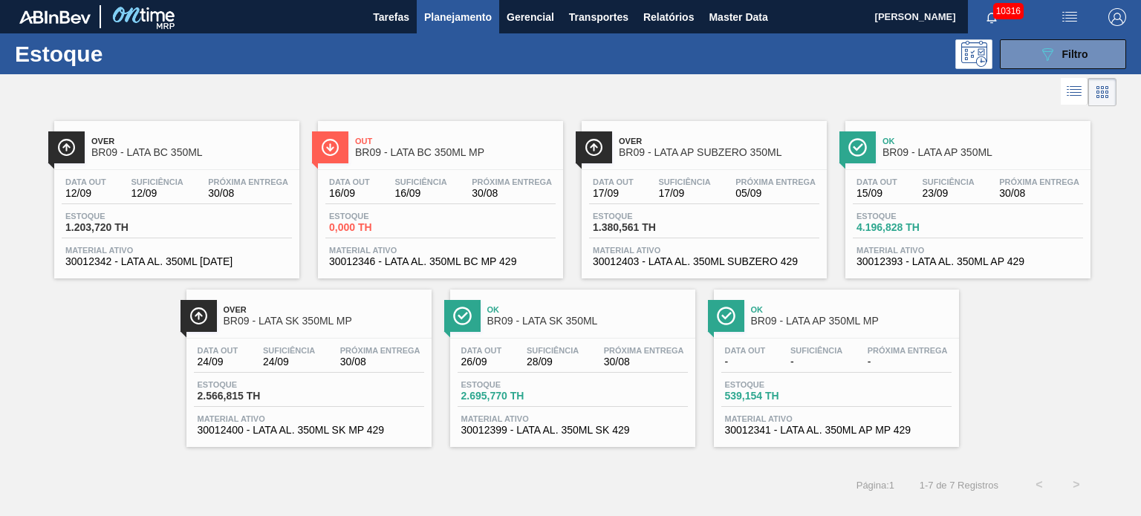
drag, startPoint x: 572, startPoint y: 2, endPoint x: 446, endPoint y: 80, distance: 148.4
click at [446, 80] on div at bounding box center [558, 92] width 1116 height 36
click at [440, 6] on button "Planejamento" at bounding box center [458, 16] width 82 height 33
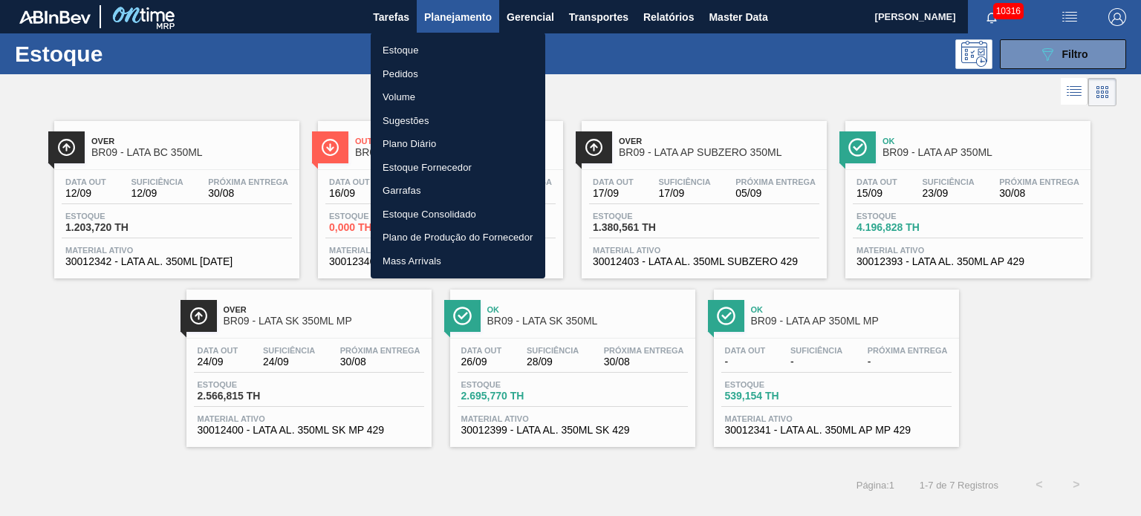
click at [424, 77] on li "Pedidos" at bounding box center [458, 74] width 175 height 24
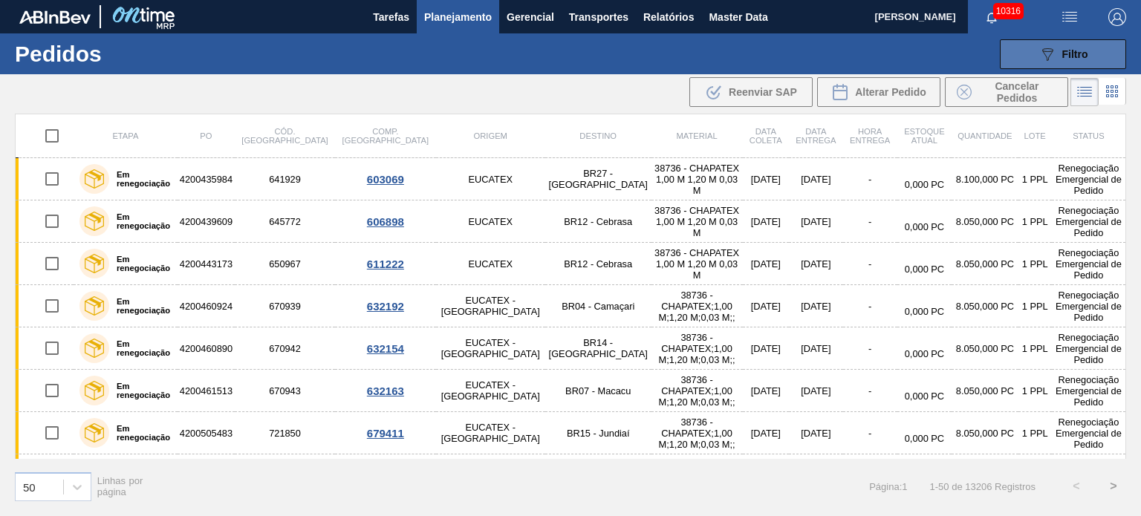
click at [1030, 50] on button "089F7B8B-B2A5-4AFE-B5C0-19BA573D28AC Filtro" at bounding box center [1062, 54] width 126 height 30
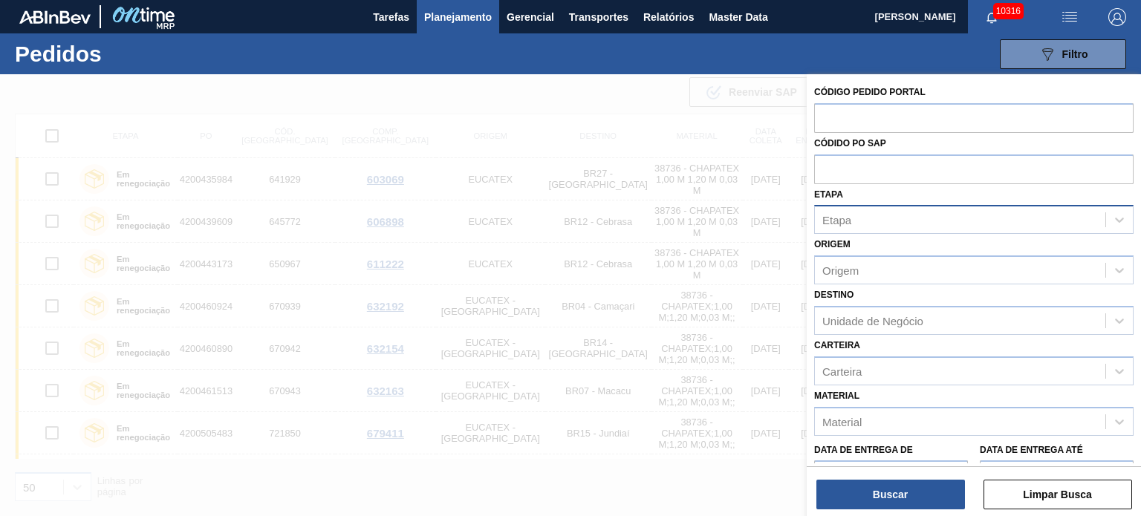
click at [915, 216] on div "Etapa" at bounding box center [960, 220] width 290 height 22
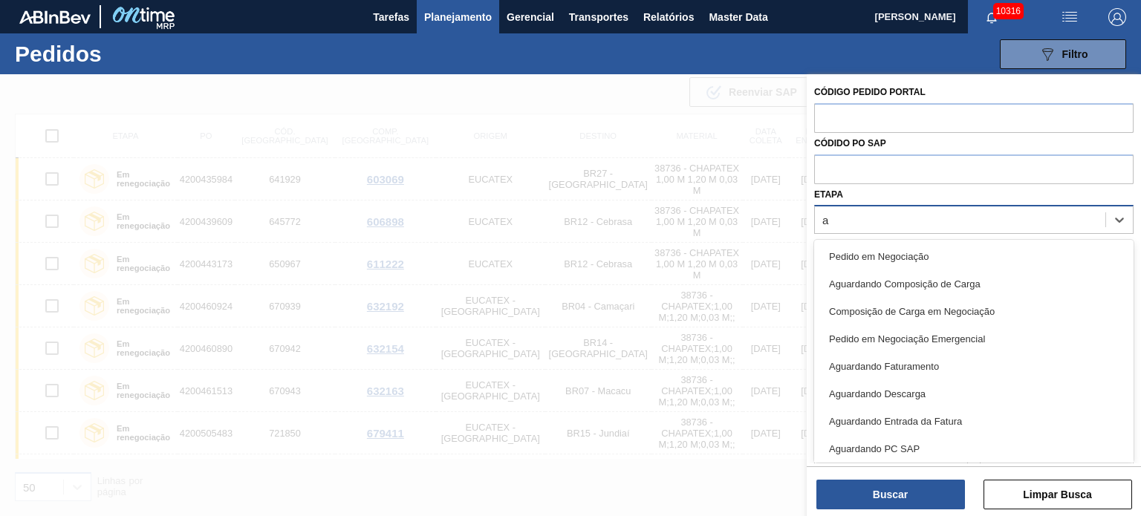
type input "ag"
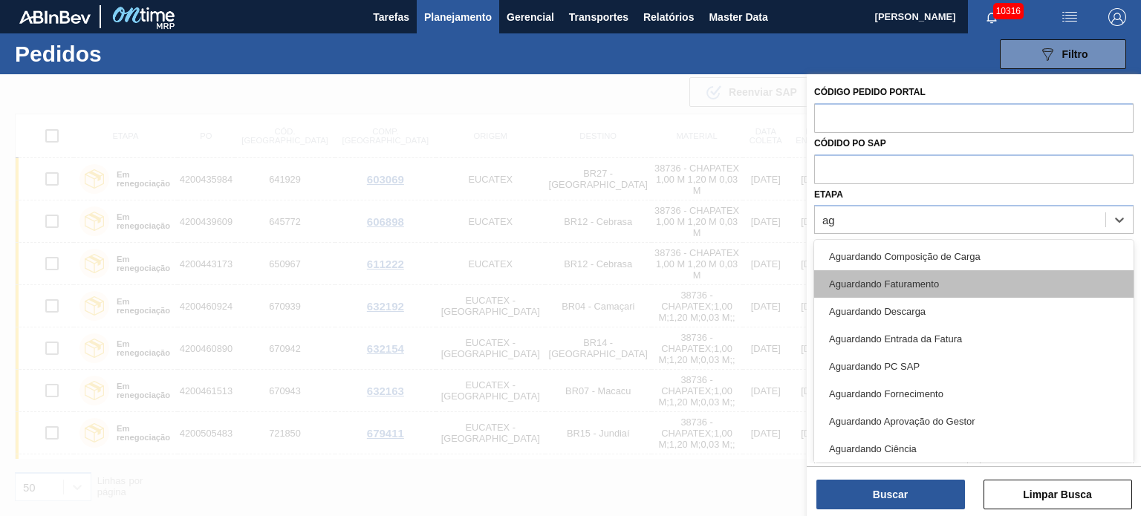
click at [903, 273] on div "Aguardando Faturamento" at bounding box center [973, 283] width 319 height 27
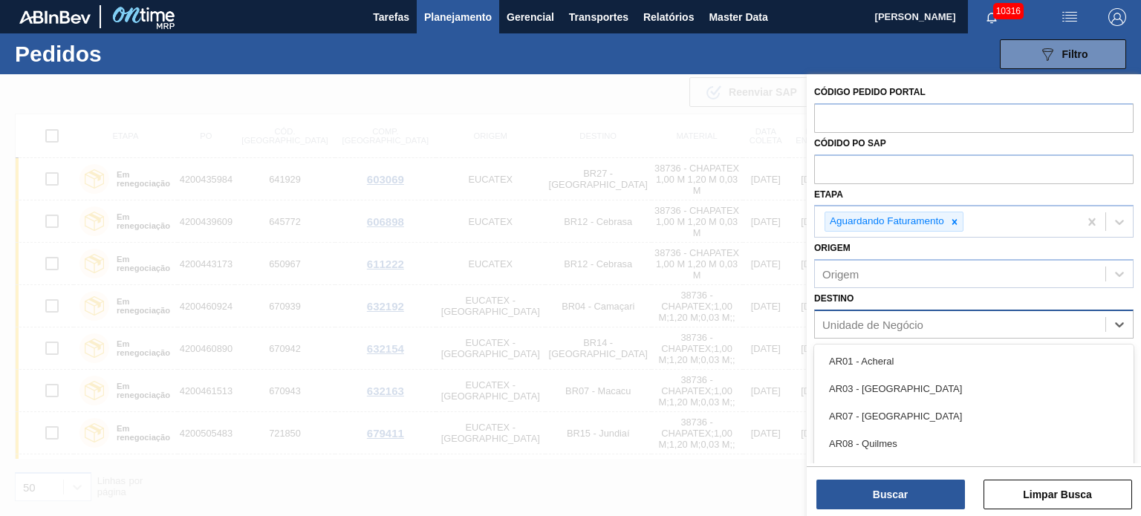
click at [891, 321] on div "Unidade de Negócio" at bounding box center [872, 324] width 101 height 13
type input "ag"
click at [890, 342] on div "Carteira Carteira" at bounding box center [973, 364] width 319 height 50
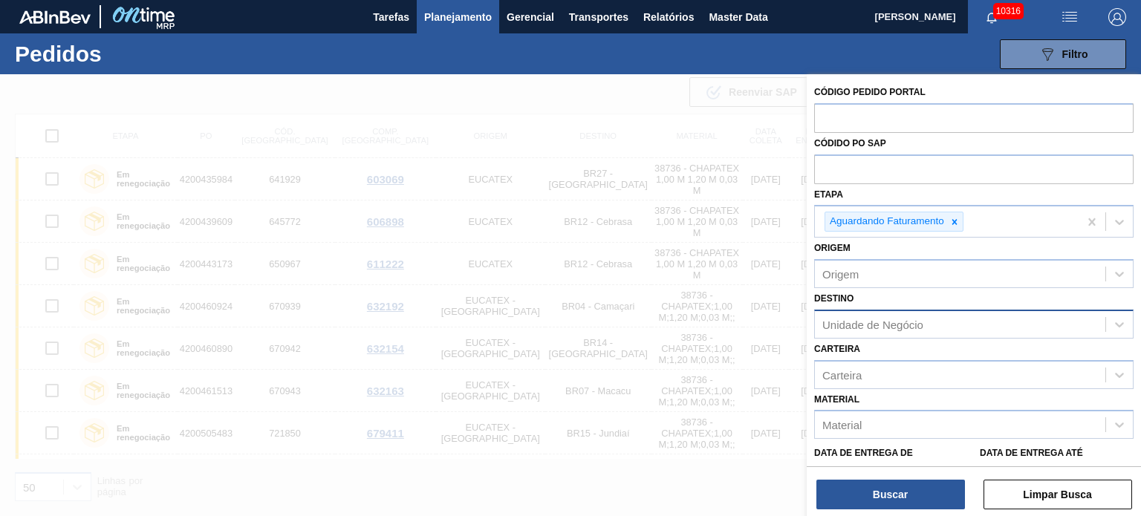
click at [901, 318] on div "Unidade de Negócio" at bounding box center [872, 324] width 101 height 13
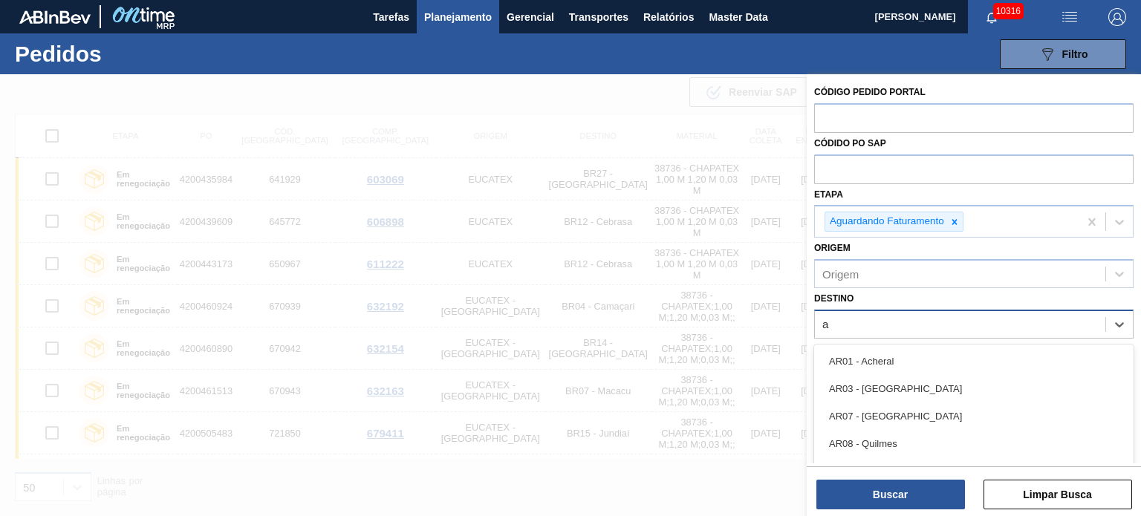
type input "ag"
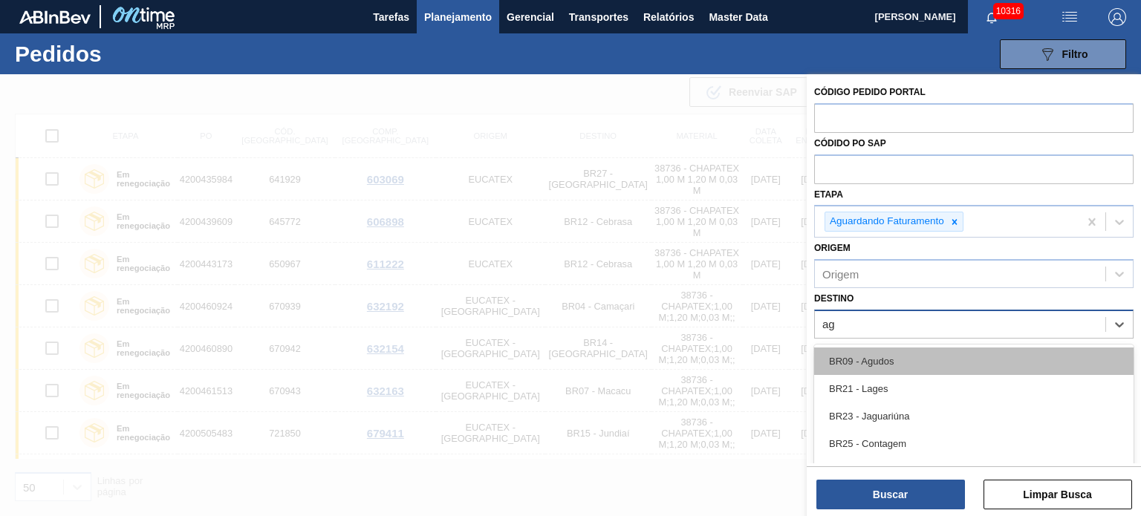
click at [883, 359] on div "BR09 - Agudos" at bounding box center [973, 361] width 319 height 27
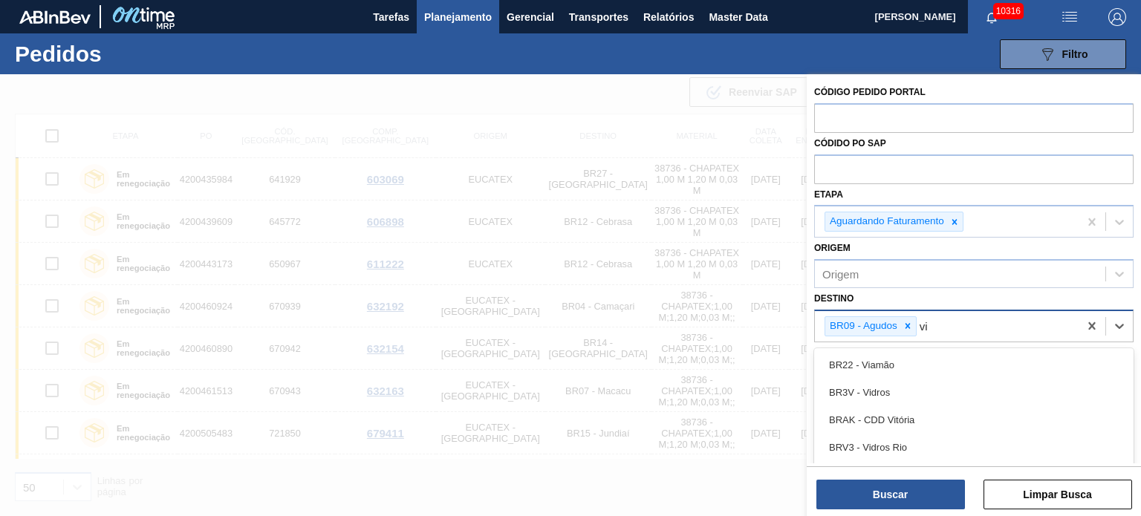
type input "via"
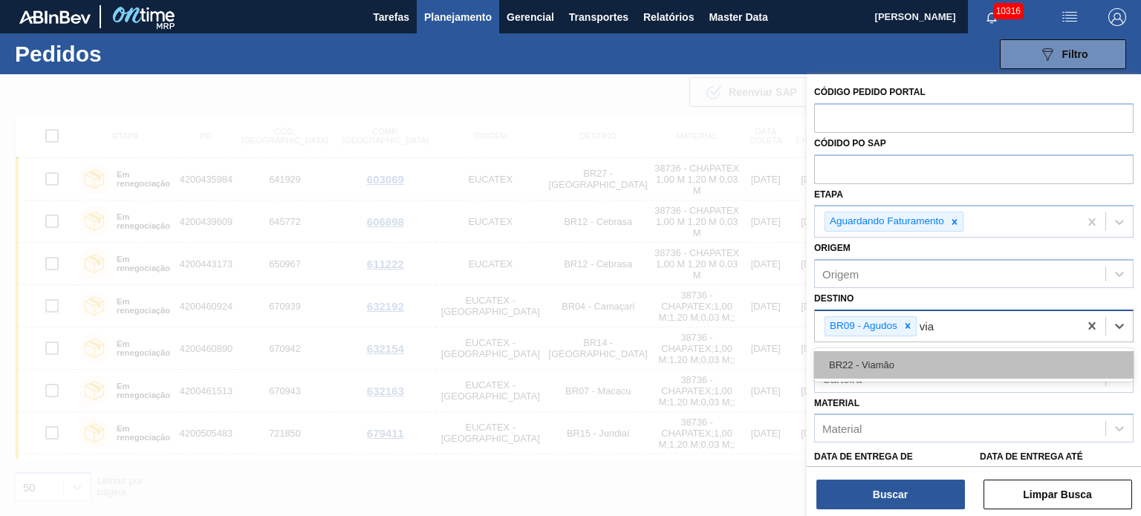
click at [883, 359] on div "BR22 - Viamão" at bounding box center [973, 364] width 319 height 27
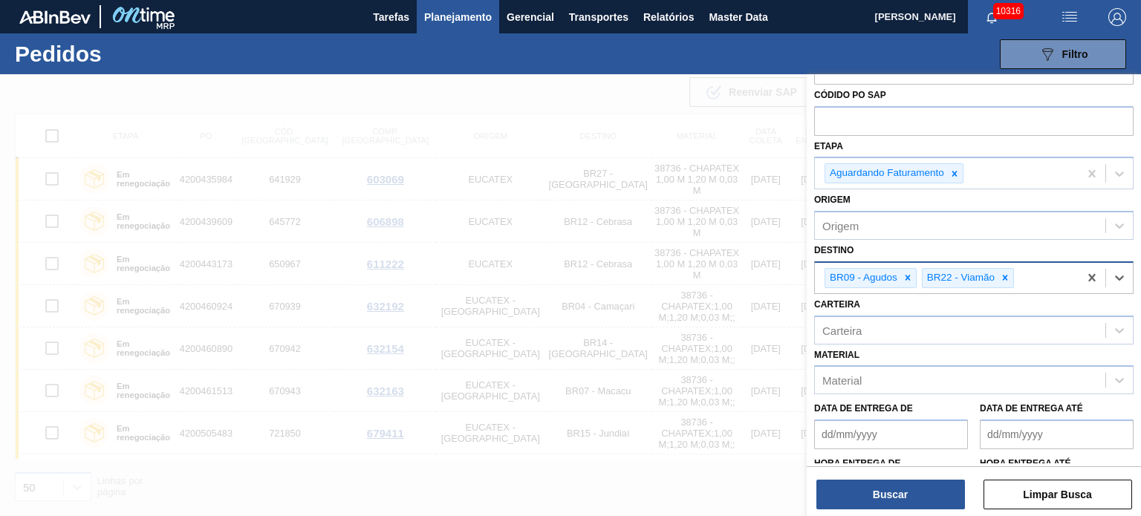
scroll to position [74, 0]
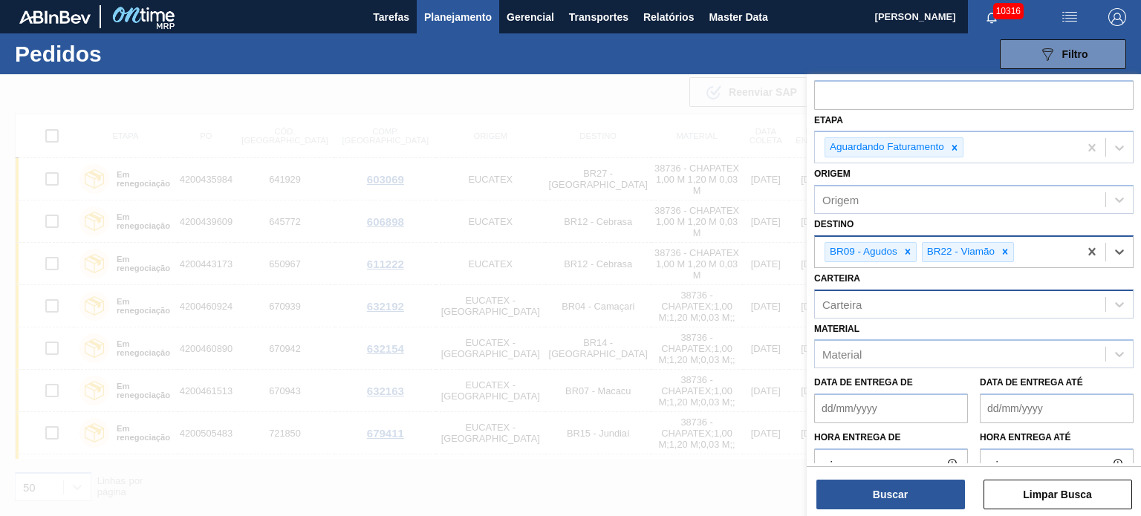
click at [901, 297] on div "Carteira" at bounding box center [960, 304] width 290 height 22
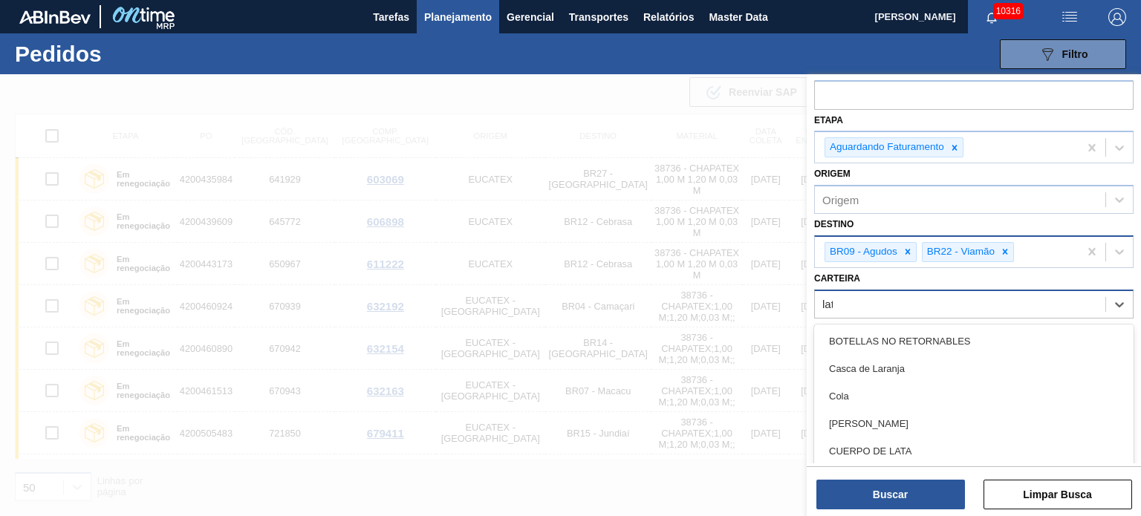
type input "lata"
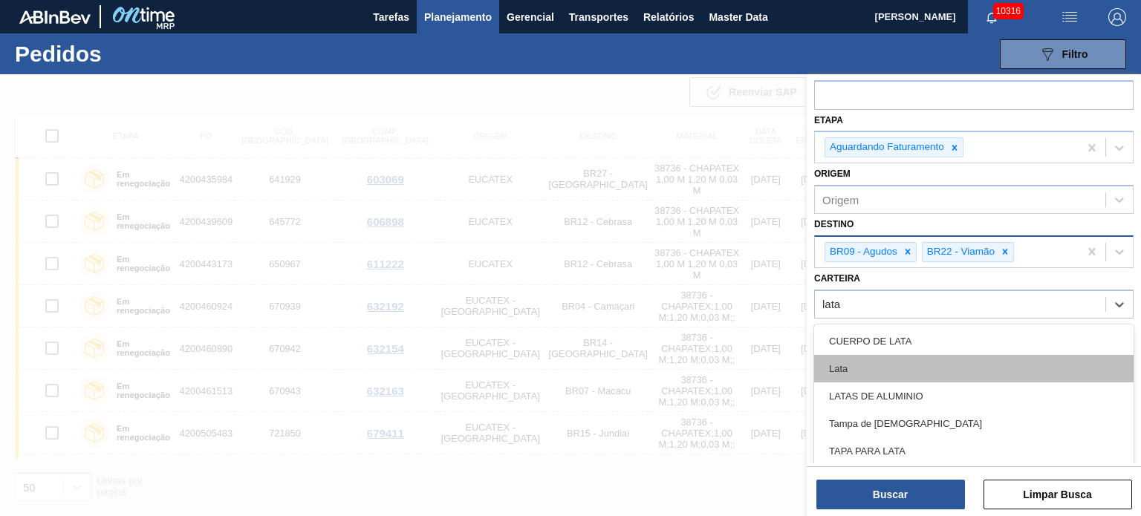
click at [865, 364] on div "Lata" at bounding box center [973, 368] width 319 height 27
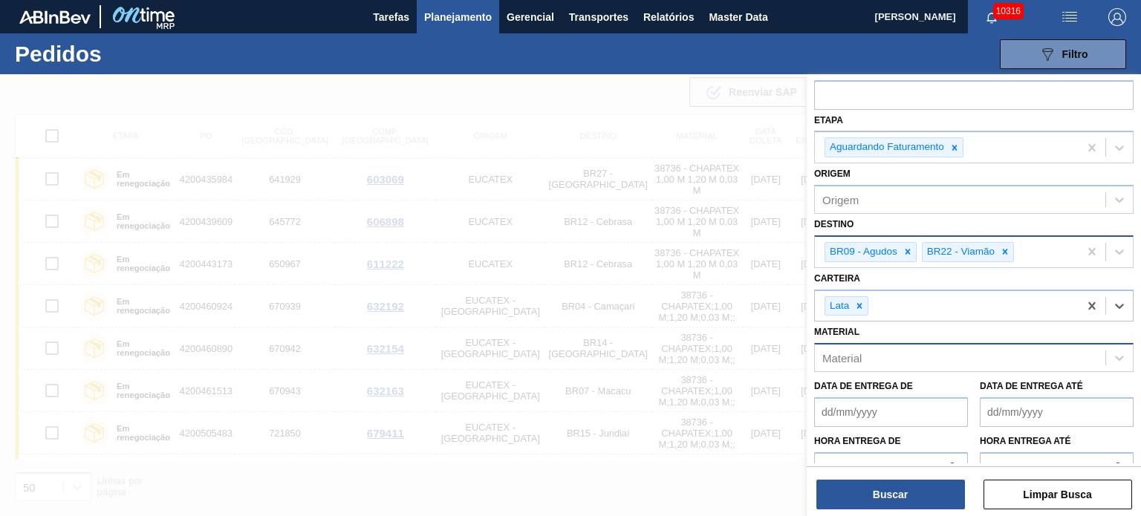
scroll to position [114, 0]
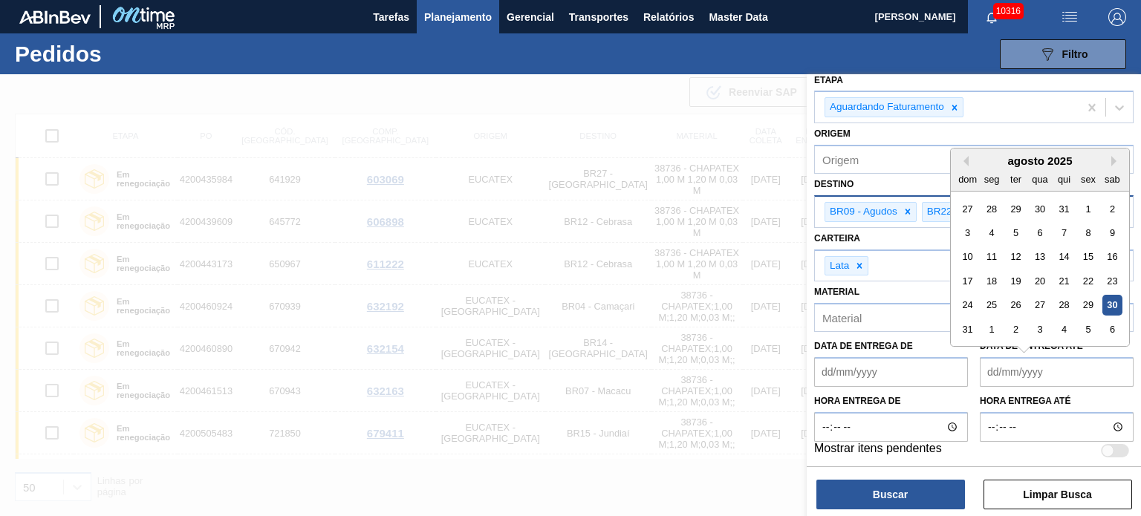
click at [996, 379] on até "Data de Entrega até" at bounding box center [1056, 372] width 154 height 30
click at [1109, 299] on div "30" at bounding box center [1112, 306] width 20 height 20
type até "[DATE]"
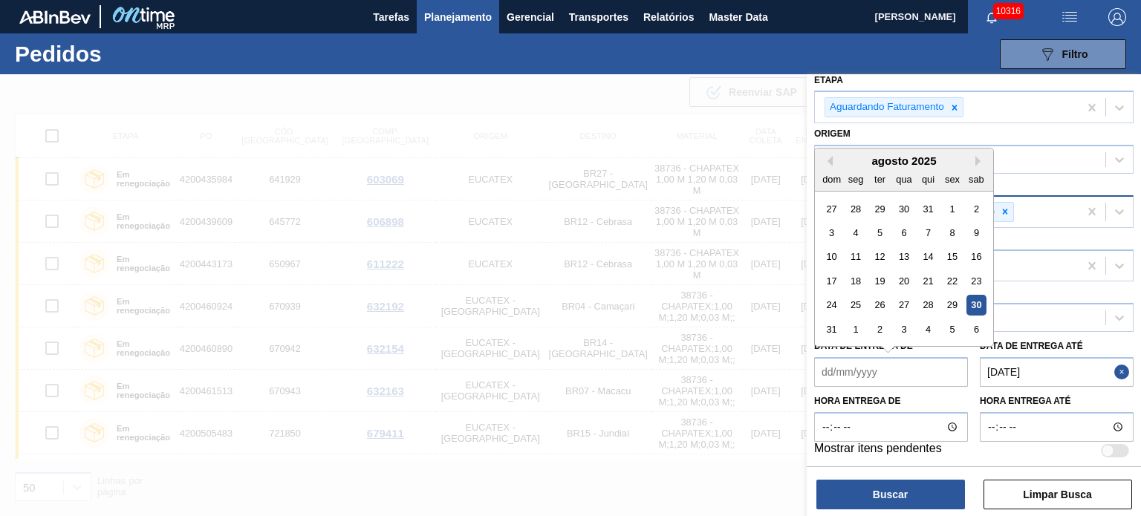
click at [849, 370] on de "Data de Entrega de" at bounding box center [891, 372] width 154 height 30
click at [945, 303] on div "29" at bounding box center [952, 306] width 20 height 20
type de "[DATE]"
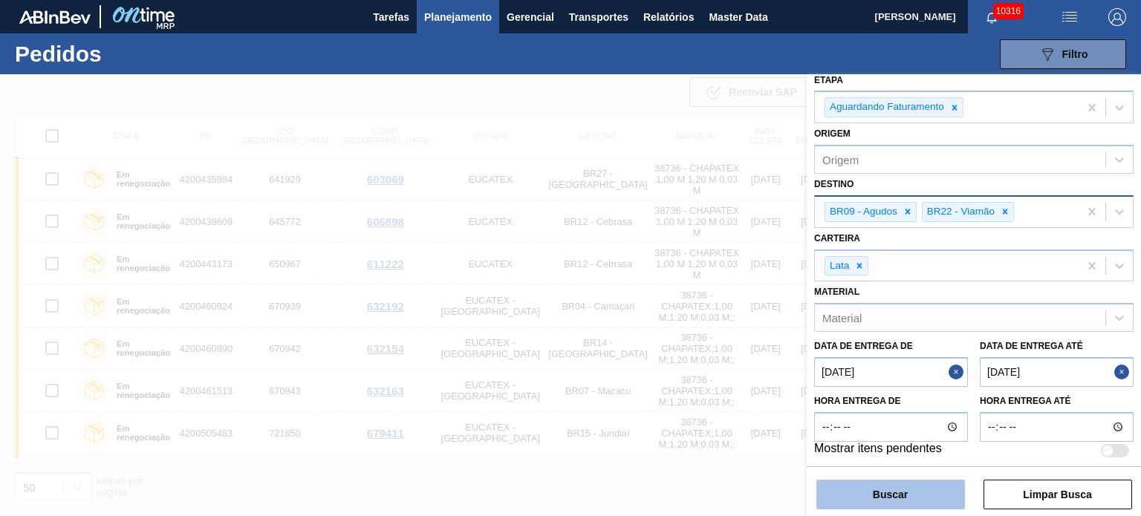
click at [864, 509] on button "Buscar" at bounding box center [890, 495] width 149 height 30
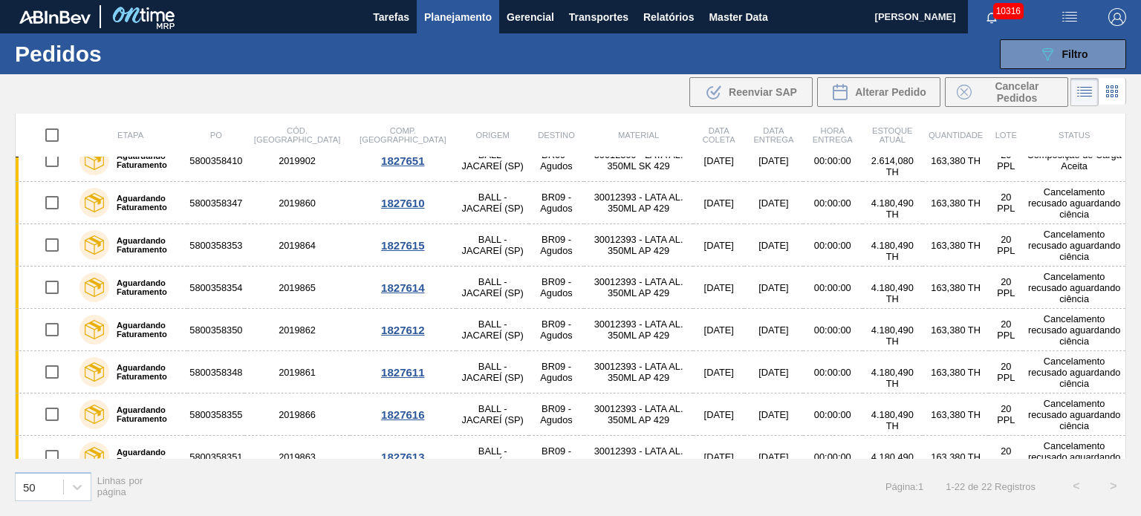
scroll to position [0, 0]
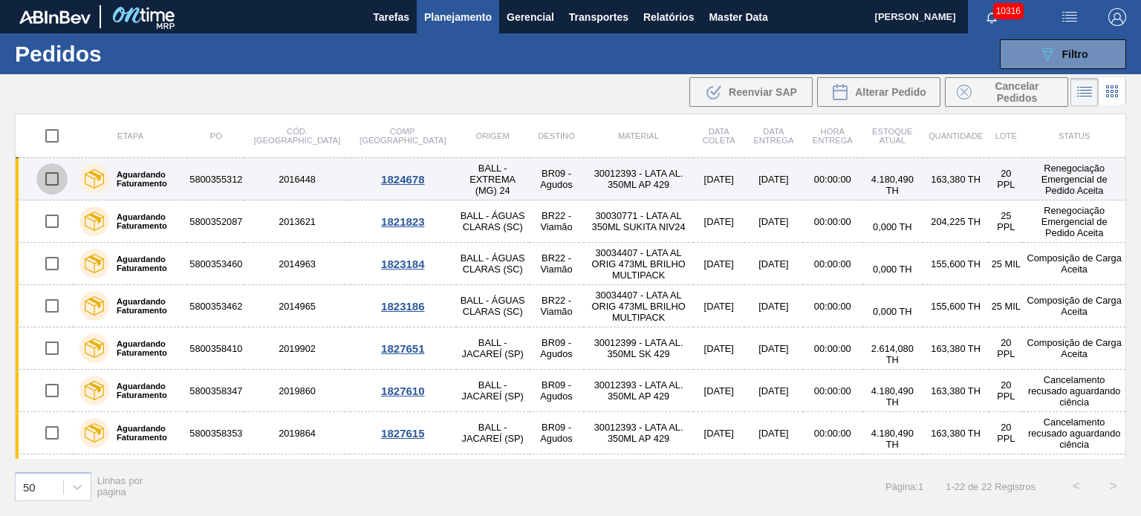
click at [50, 180] on input "checkbox" at bounding box center [51, 178] width 31 height 31
checkbox input "true"
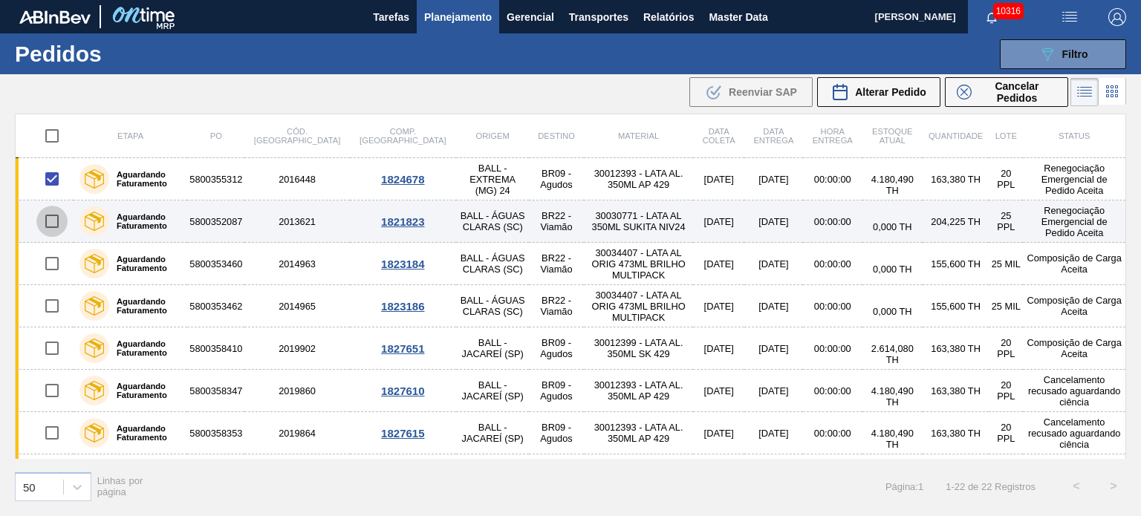
click at [56, 219] on input "checkbox" at bounding box center [51, 221] width 31 height 31
checkbox input "true"
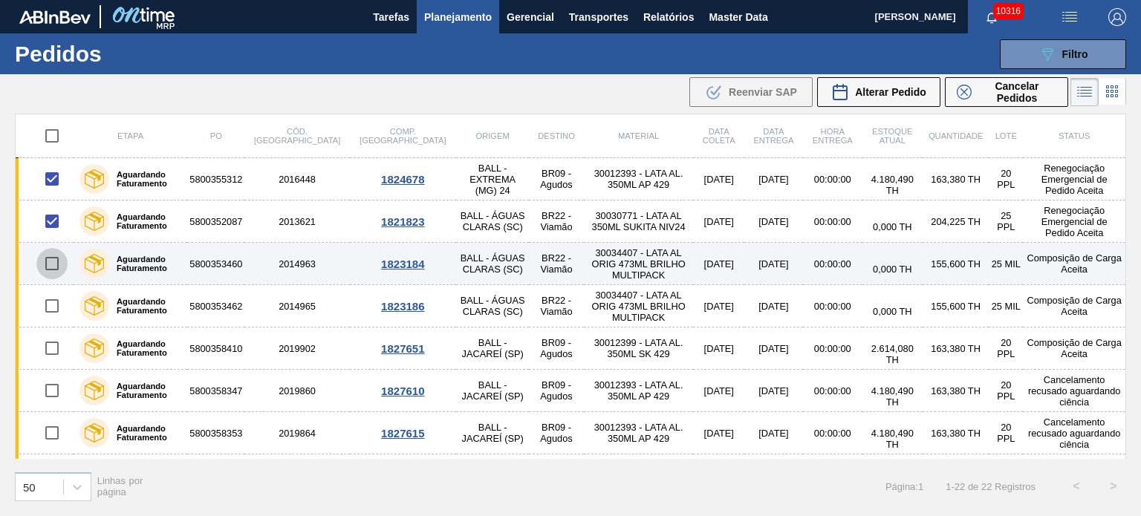
click at [50, 263] on input "checkbox" at bounding box center [51, 263] width 31 height 31
checkbox input "true"
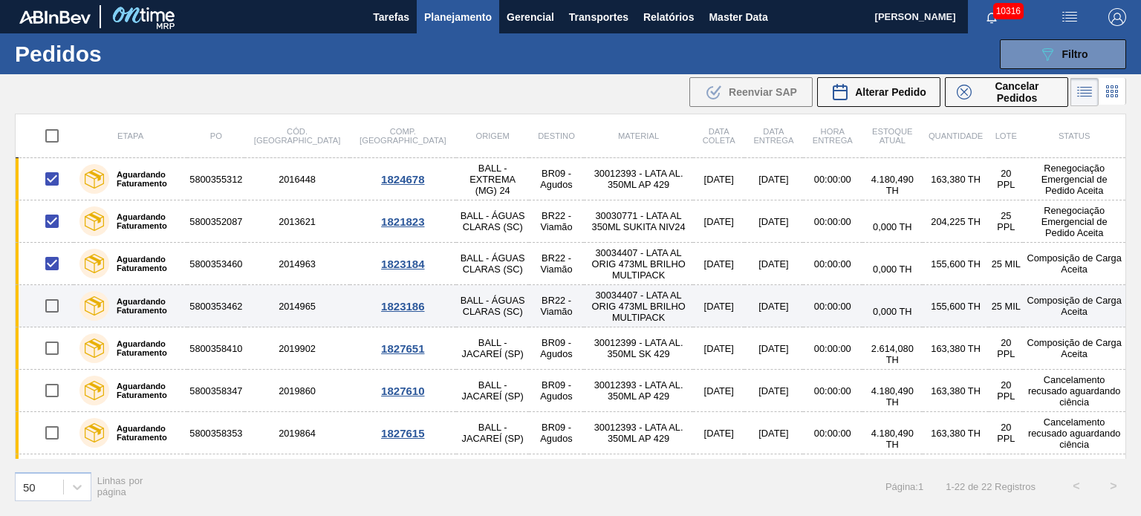
click at [53, 299] on input "checkbox" at bounding box center [51, 305] width 31 height 31
checkbox input "true"
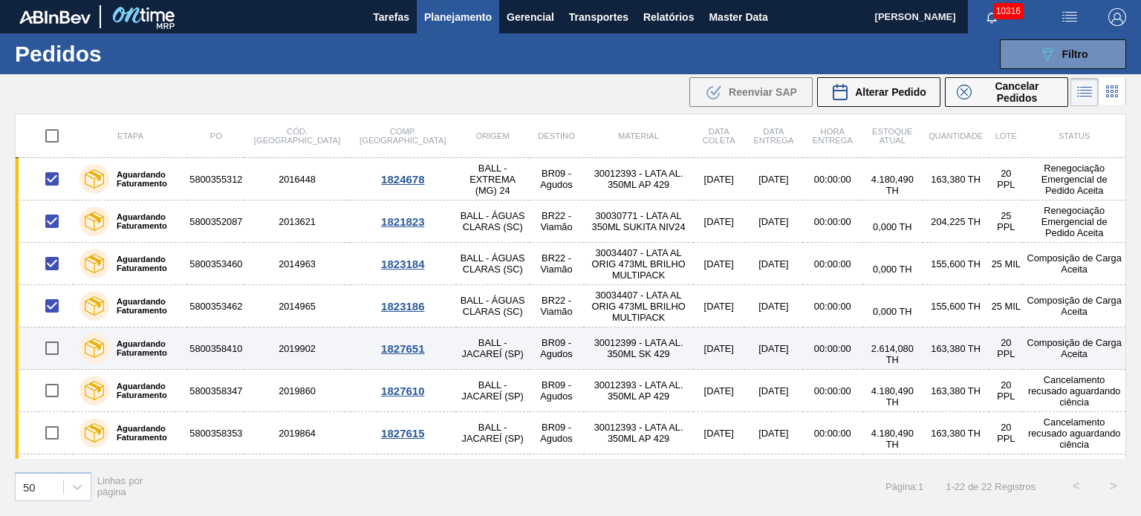
click at [54, 356] on input "checkbox" at bounding box center [51, 348] width 31 height 31
checkbox input "true"
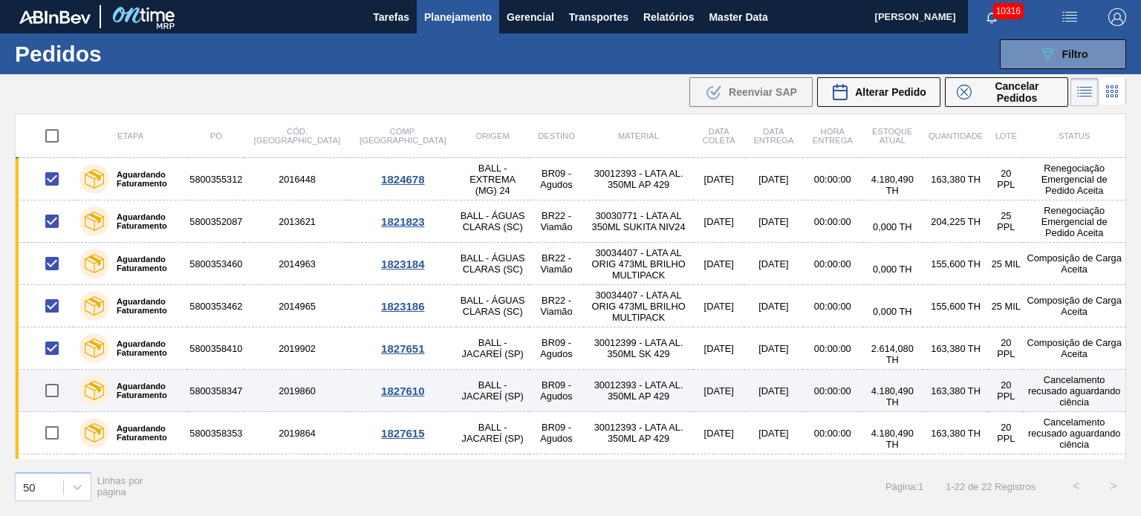
drag, startPoint x: 53, startPoint y: 394, endPoint x: 52, endPoint y: 402, distance: 7.6
click at [53, 397] on input "checkbox" at bounding box center [51, 390] width 31 height 31
checkbox input "true"
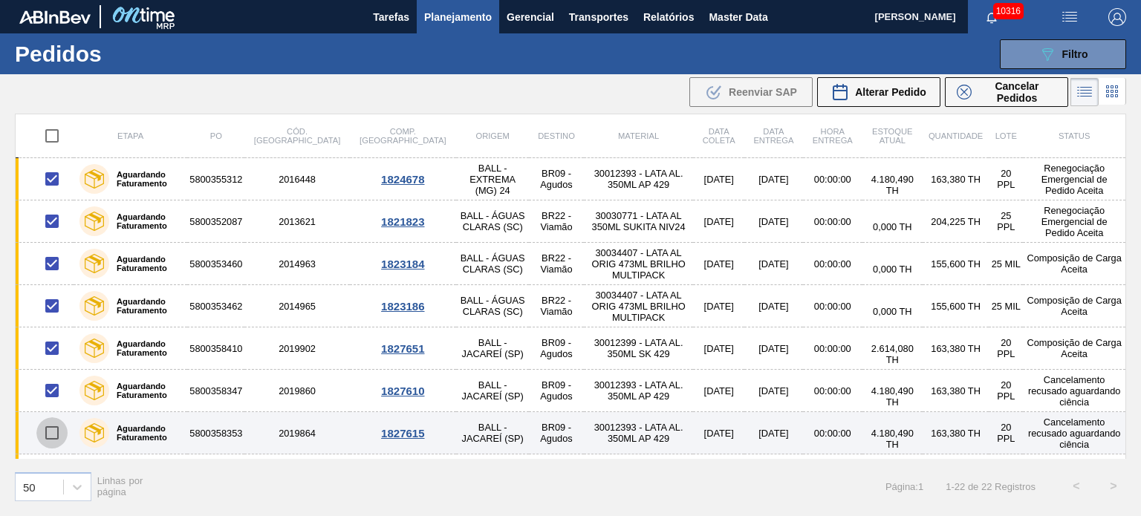
click at [48, 428] on input "checkbox" at bounding box center [51, 432] width 31 height 31
checkbox input "true"
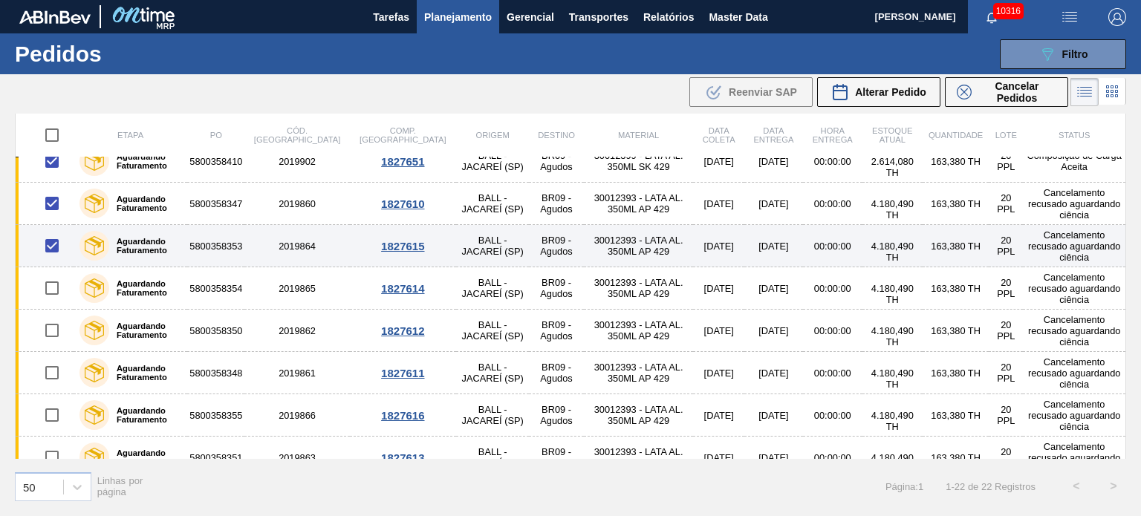
scroll to position [223, 0]
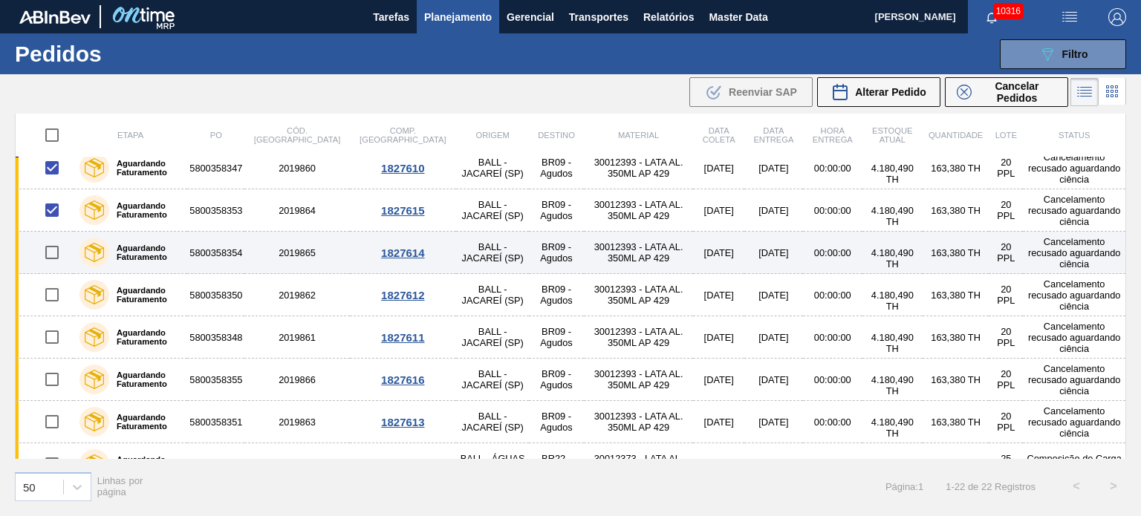
click at [51, 252] on input "checkbox" at bounding box center [51, 252] width 31 height 31
checkbox input "true"
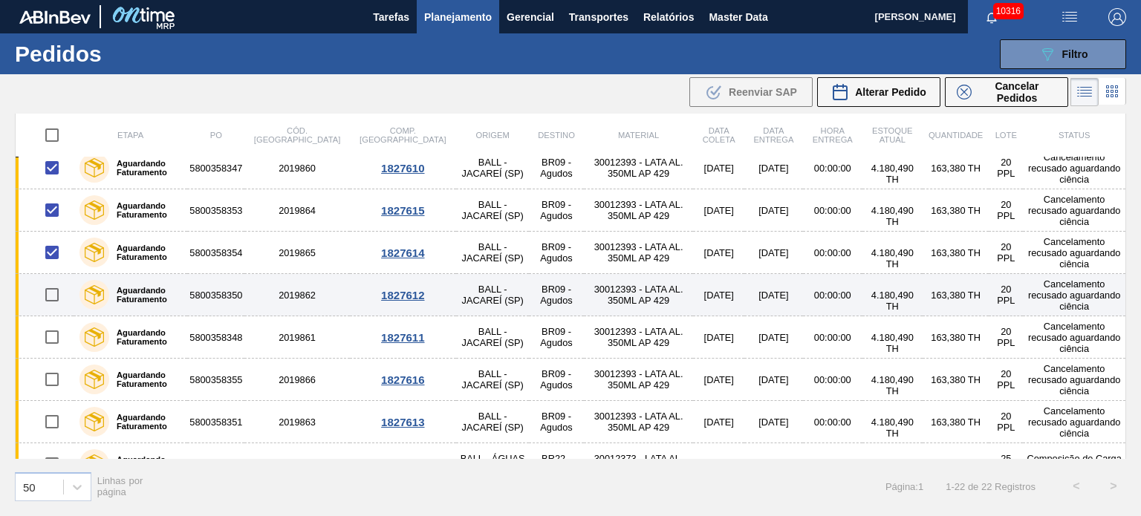
click at [45, 296] on input "checkbox" at bounding box center [51, 294] width 31 height 31
checkbox input "true"
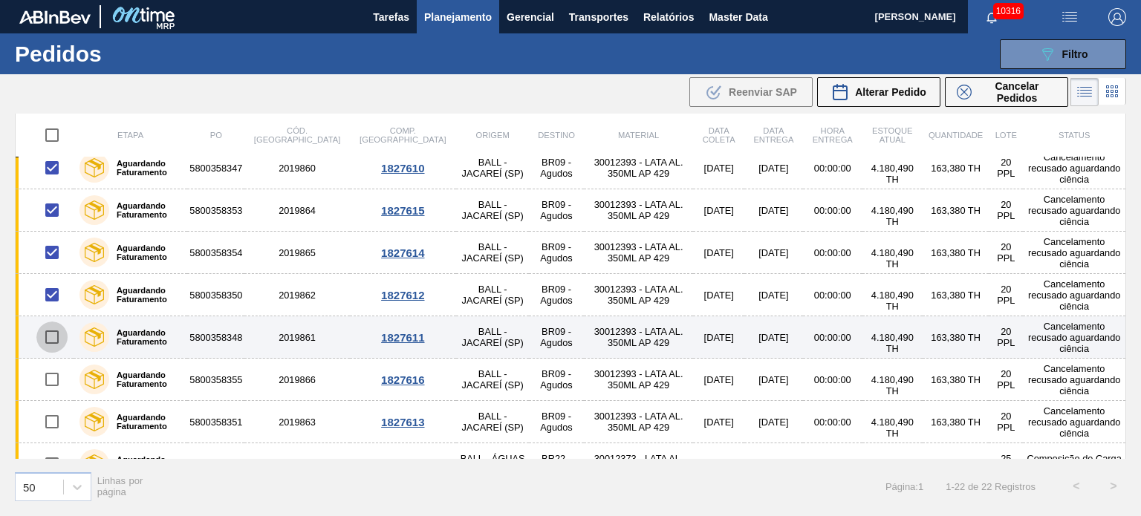
click at [50, 339] on input "checkbox" at bounding box center [51, 337] width 31 height 31
checkbox input "true"
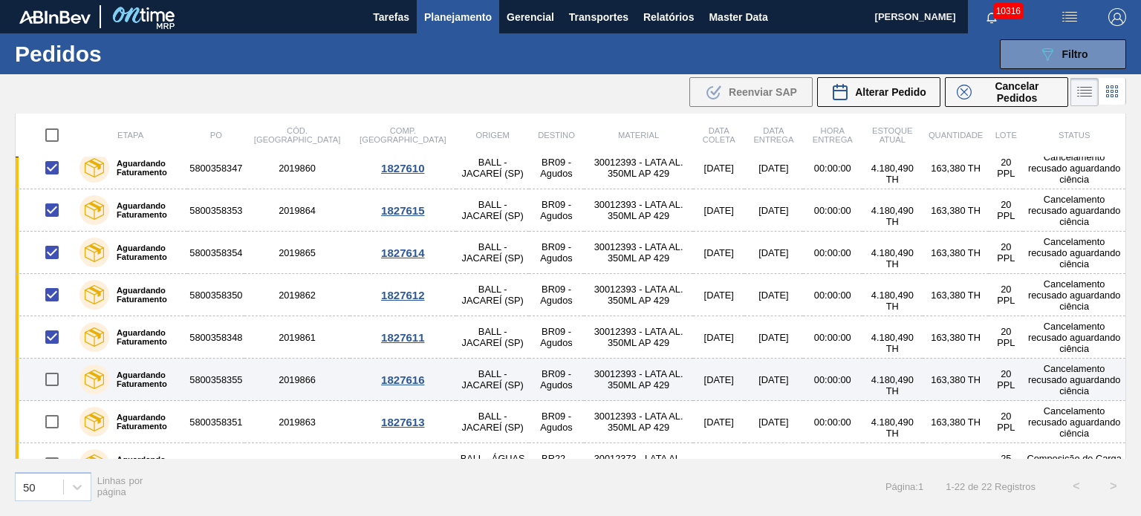
click at [53, 377] on input "checkbox" at bounding box center [51, 379] width 31 height 31
checkbox input "true"
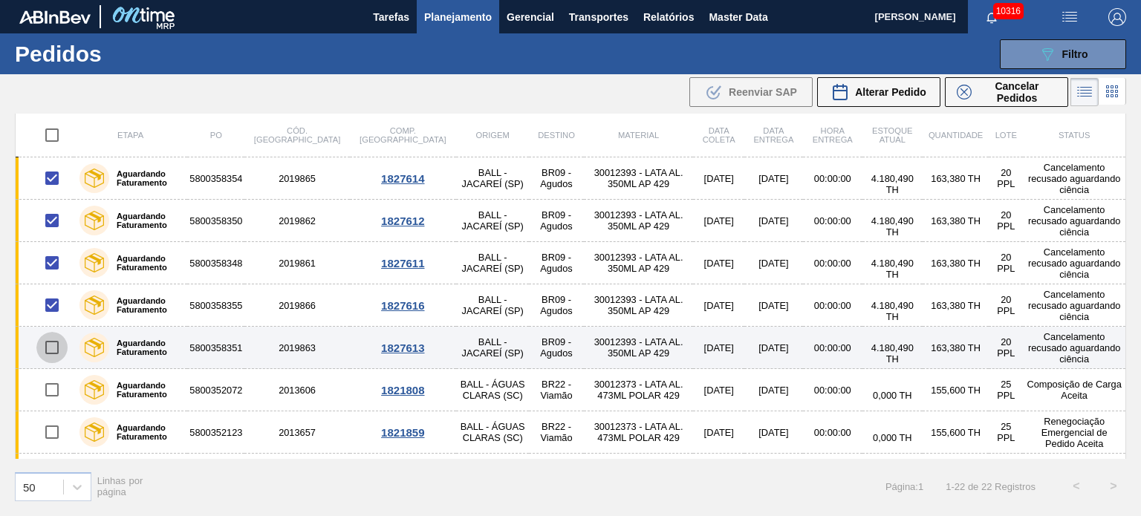
click at [55, 342] on input "checkbox" at bounding box center [51, 347] width 31 height 31
checkbox input "true"
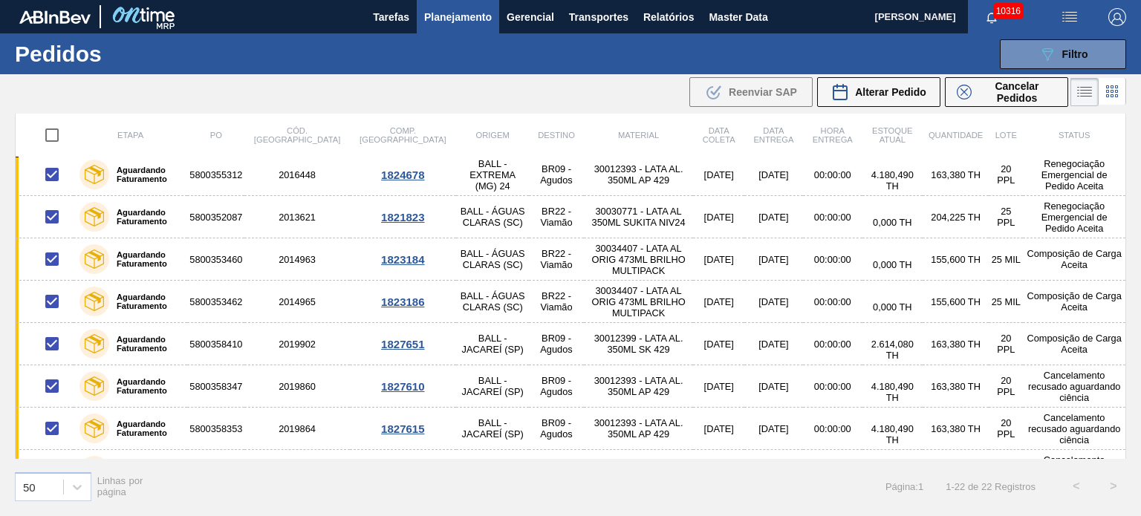
scroll to position [0, 0]
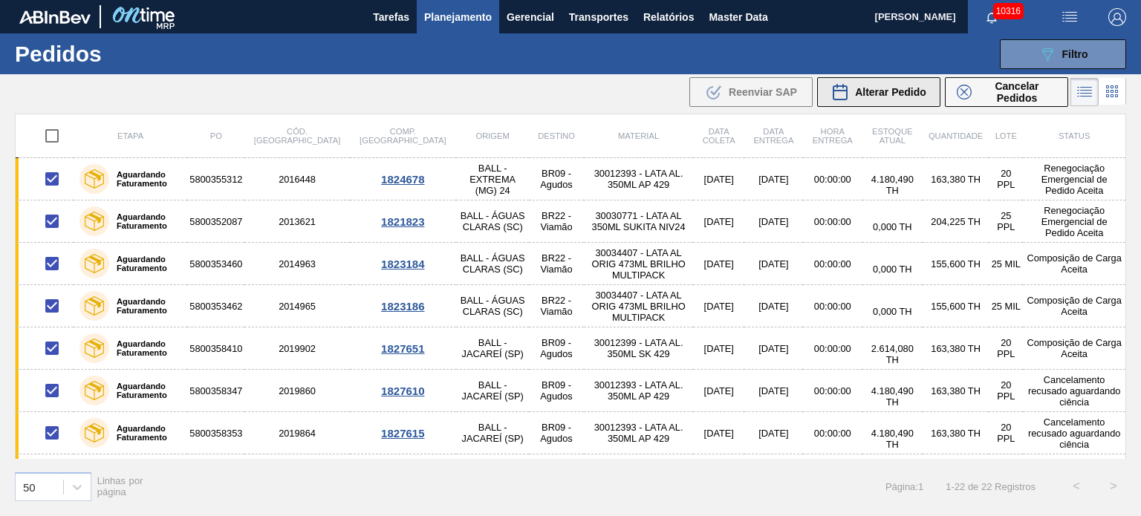
click at [858, 94] on span "Alterar Pedido" at bounding box center [890, 92] width 71 height 12
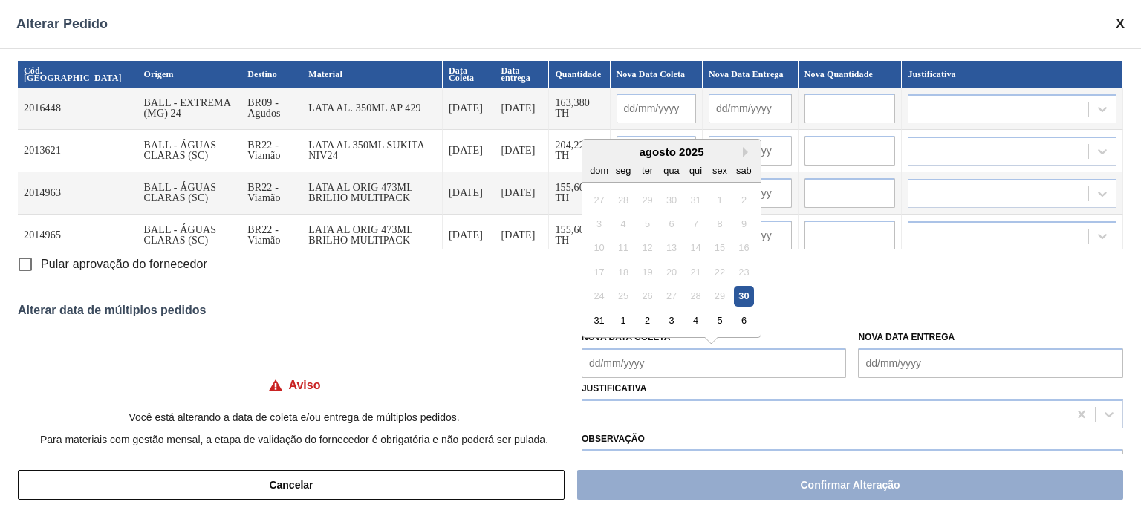
click at [598, 359] on Coleta "Nova Data Coleta" at bounding box center [713, 363] width 265 height 30
click at [599, 359] on Coleta "Nova Data Coleta" at bounding box center [713, 363] width 265 height 30
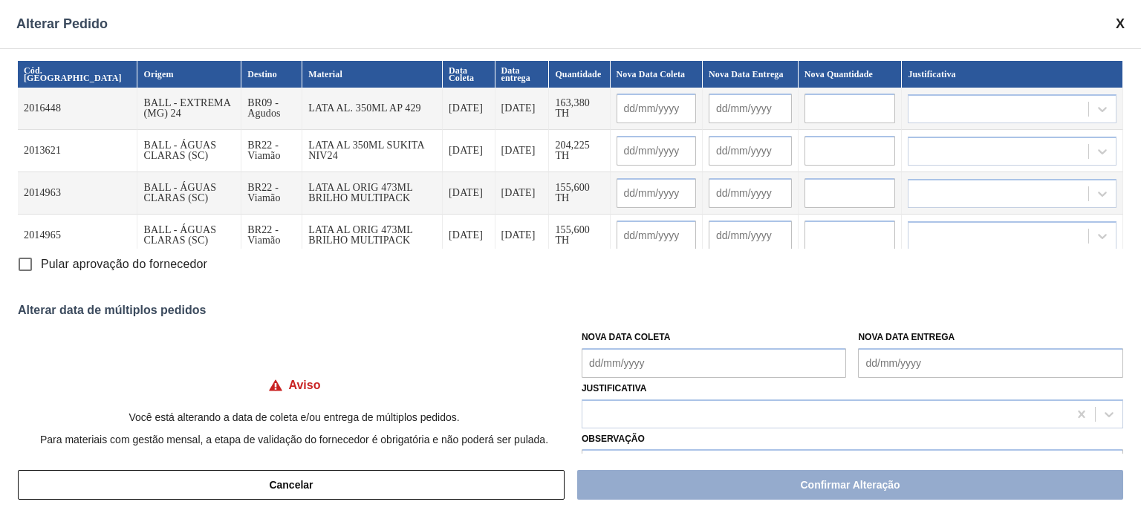
click at [532, 336] on div "Aviso Você está alterando a data de coleta e/ou entrega de múltiplos pedidos. P…" at bounding box center [570, 401] width 1105 height 156
click at [640, 356] on Coleta "Nova Data Coleta" at bounding box center [713, 363] width 265 height 30
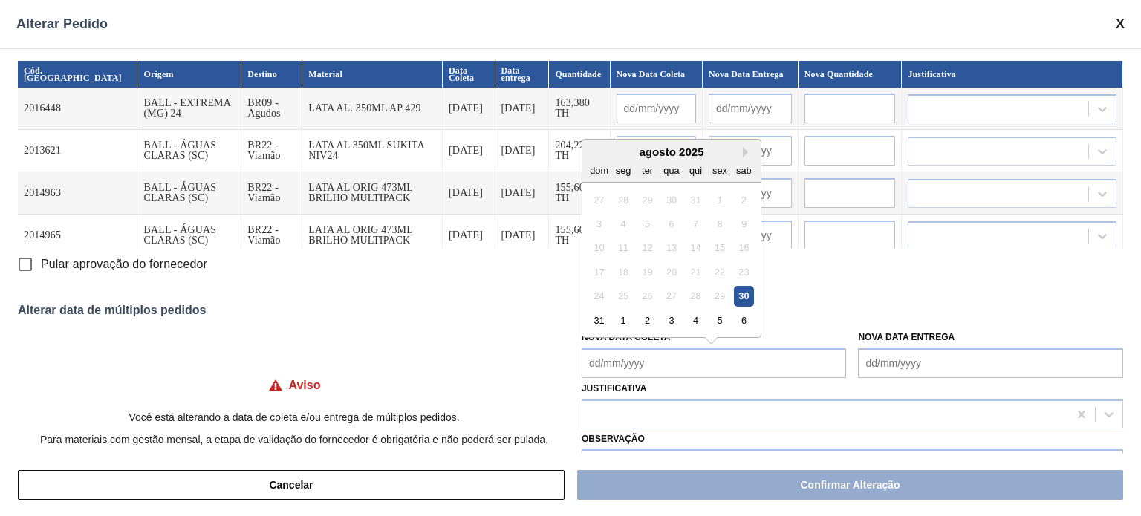
click at [731, 305] on div "24 25 26 27 28 29 30" at bounding box center [671, 296] width 169 height 24
click at [740, 299] on div "30" at bounding box center [744, 296] width 20 height 20
type Coleta "[DATE]"
type input "[DATE]"
type input "31/08/2025"
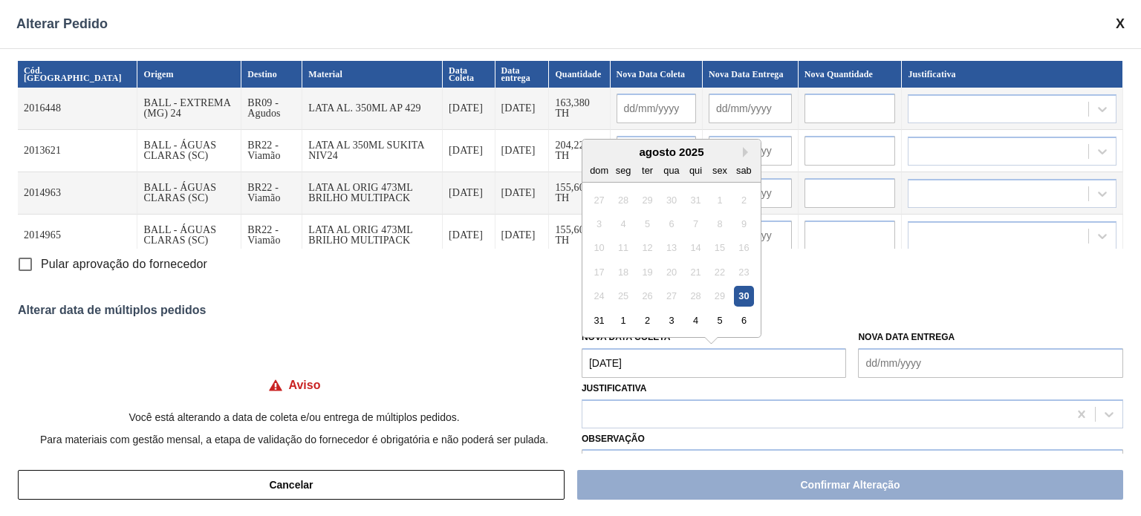
type input "[DATE]"
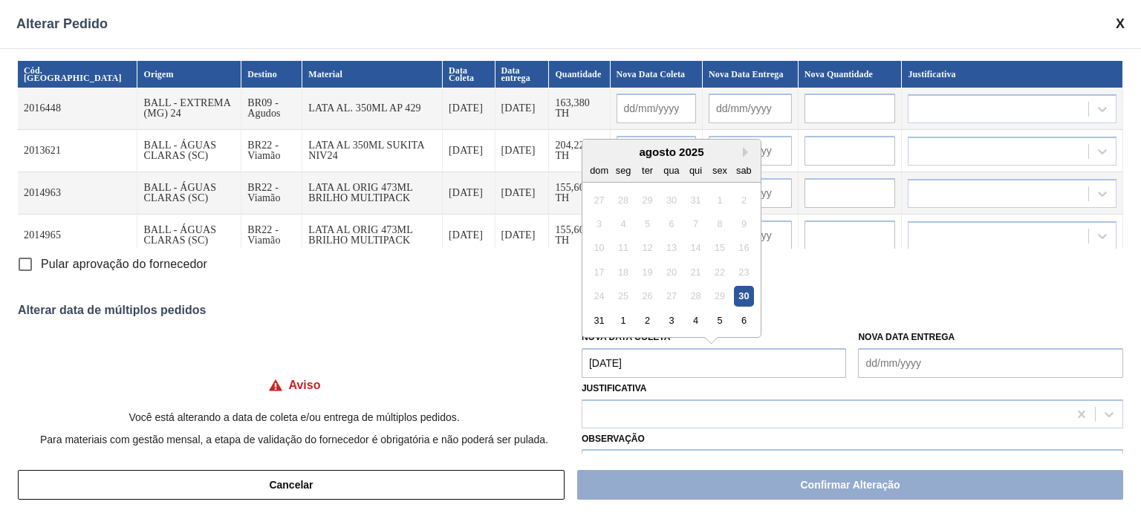
type input "[DATE]"
type input "31/08/2025"
type input "[DATE]"
type input "31/08/2025"
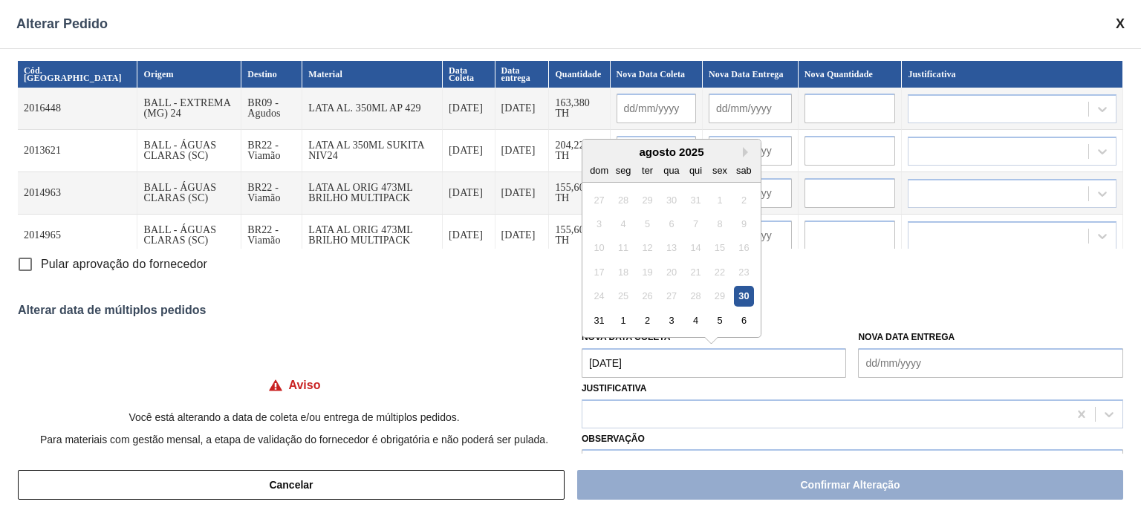
type input "[DATE]"
type input "31/08/2025"
type input "[DATE]"
type input "31/08/2025"
type input "[DATE]"
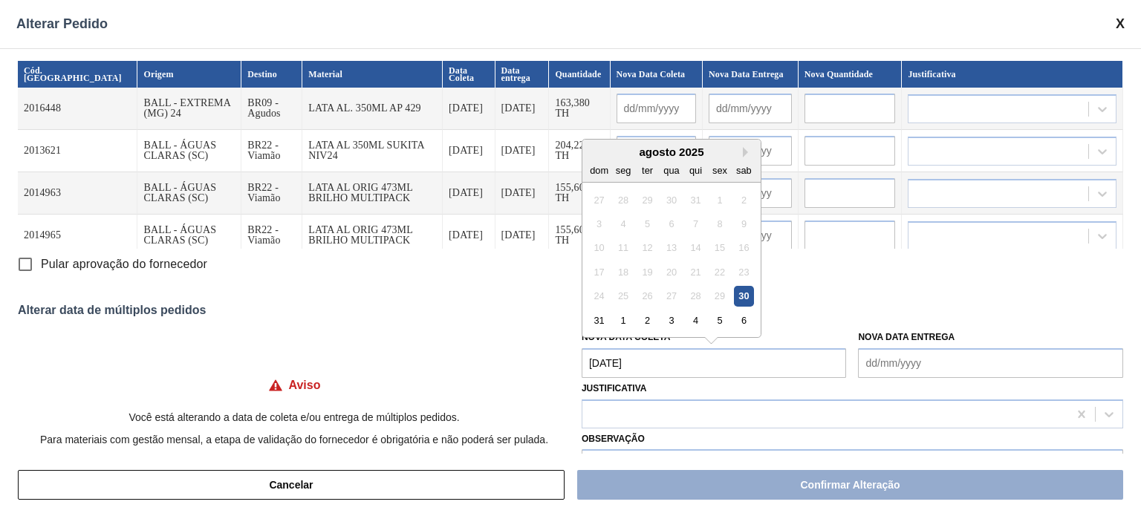
type input "31/08/2025"
type input "[DATE]"
type input "31/08/2025"
type input "[DATE]"
type input "31/08/2025"
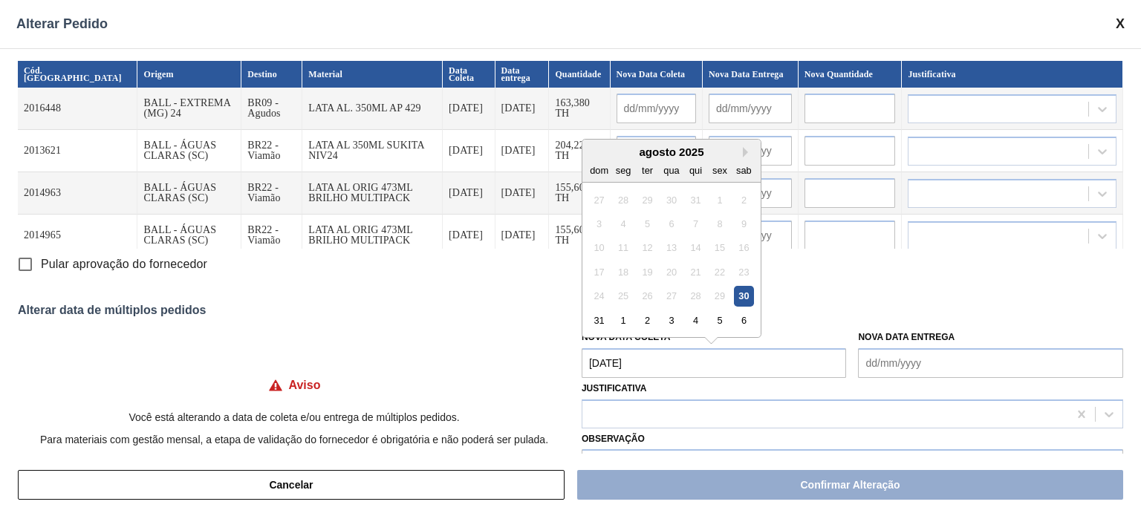
type input "[DATE]"
type input "31/08/2025"
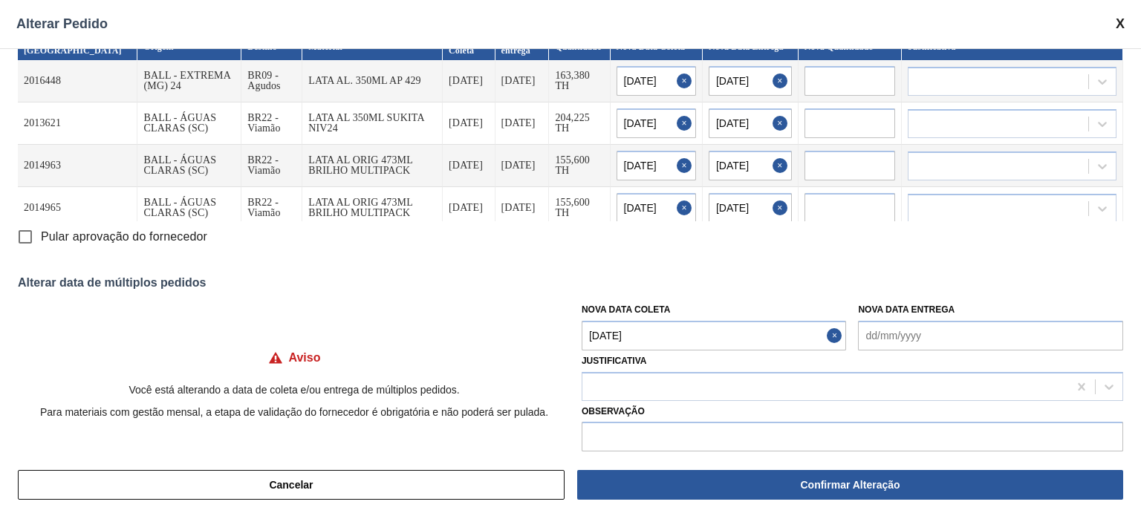
scroll to position [43, 0]
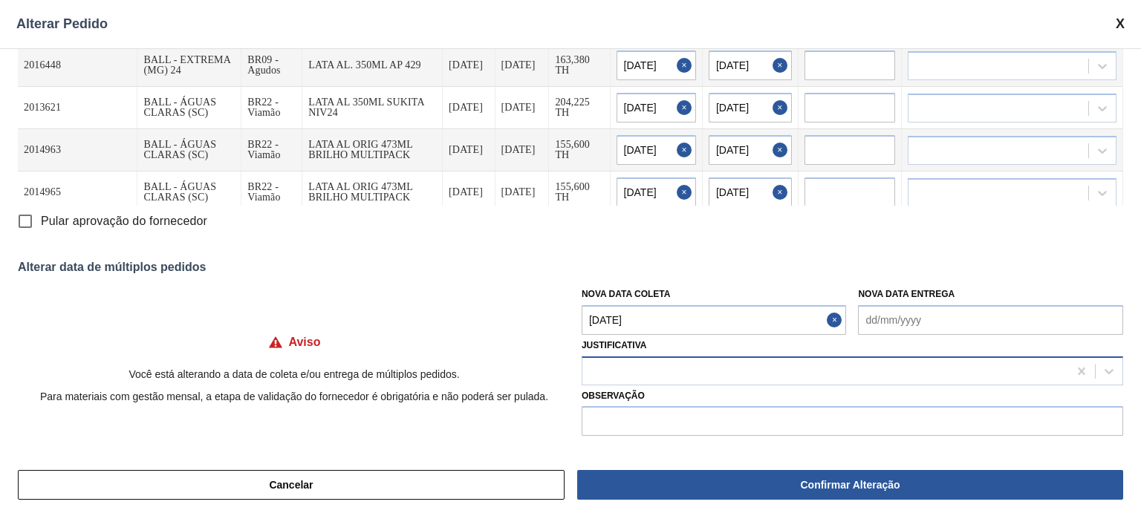
click at [721, 368] on div at bounding box center [825, 371] width 486 height 22
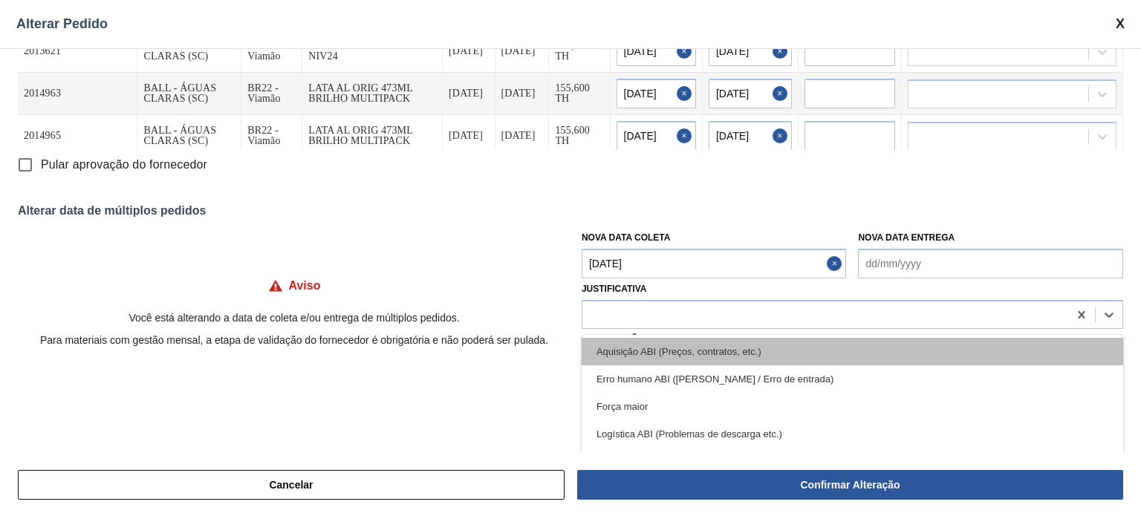
scroll to position [74, 0]
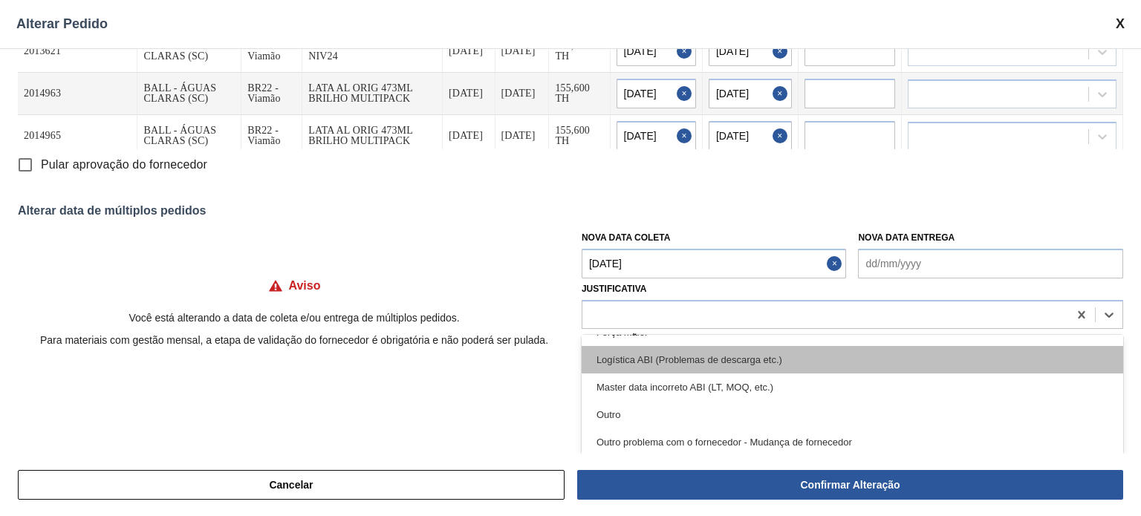
click at [757, 356] on div "Logística ABI (Problemas de descarga etc.)" at bounding box center [851, 359] width 541 height 27
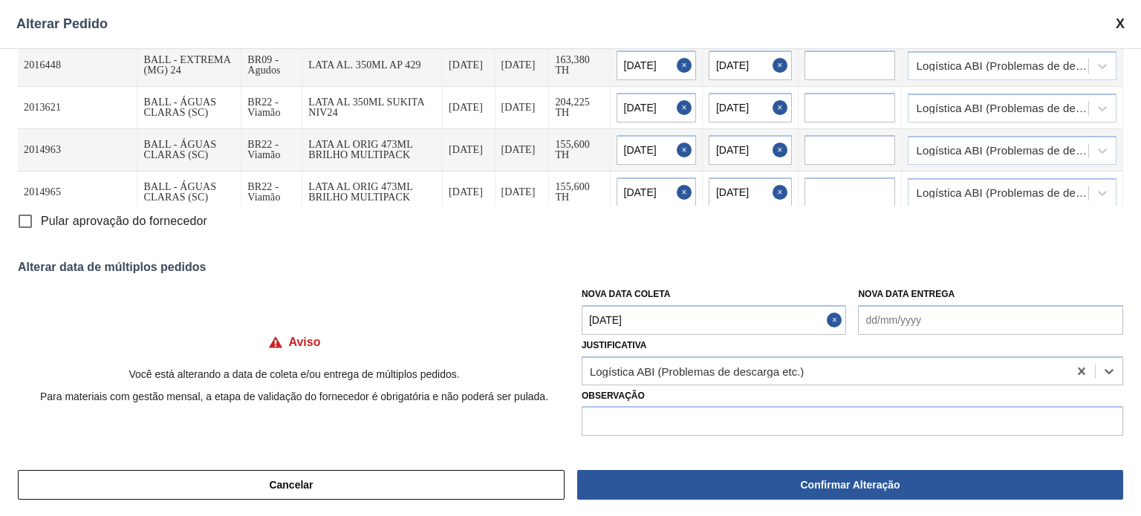
scroll to position [43, 0]
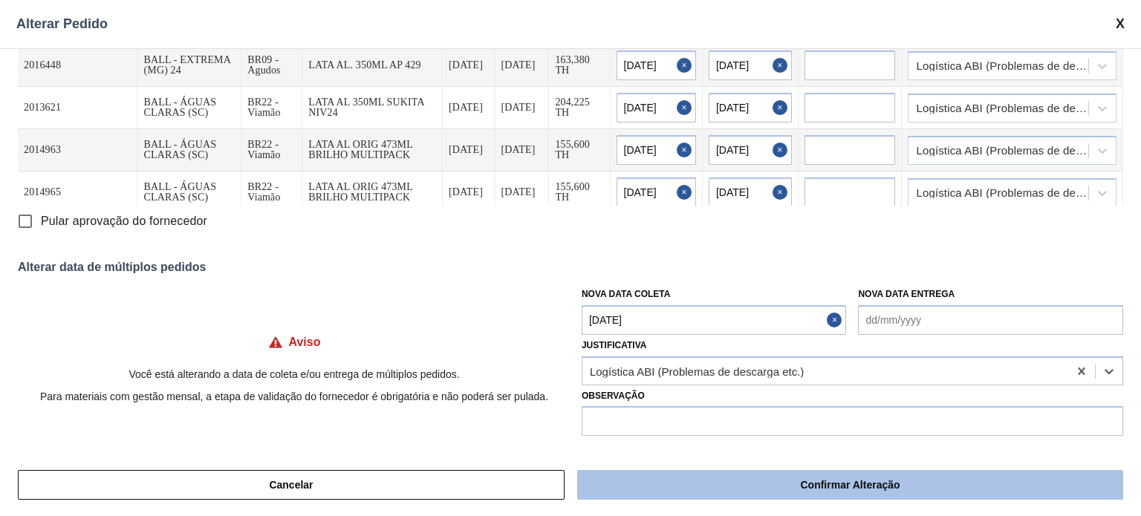
click at [808, 483] on button "Confirmar Alteração" at bounding box center [850, 485] width 546 height 30
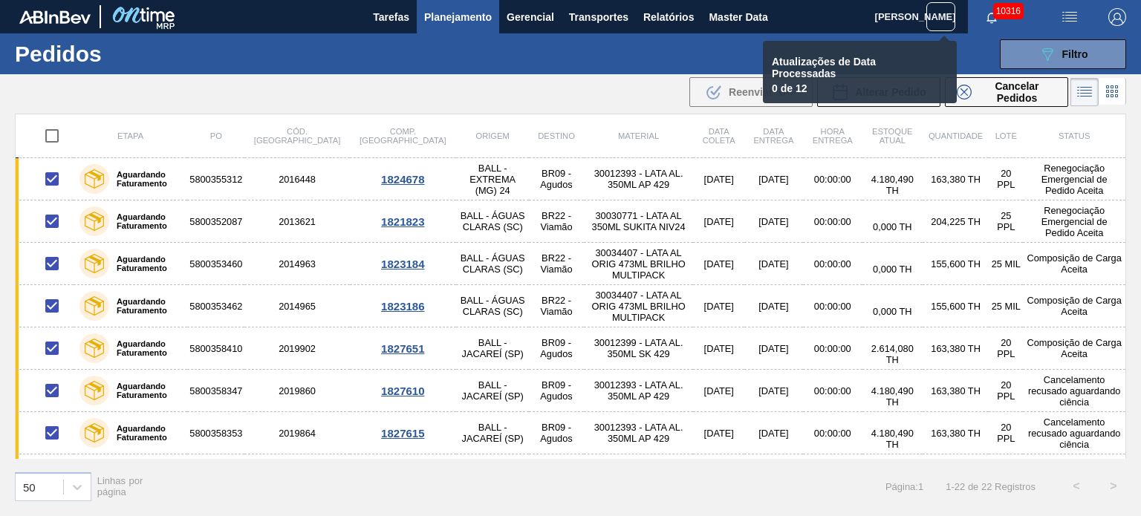
click at [808, 483] on div "Cancelar Confirmar Alteração" at bounding box center [570, 485] width 1141 height 62
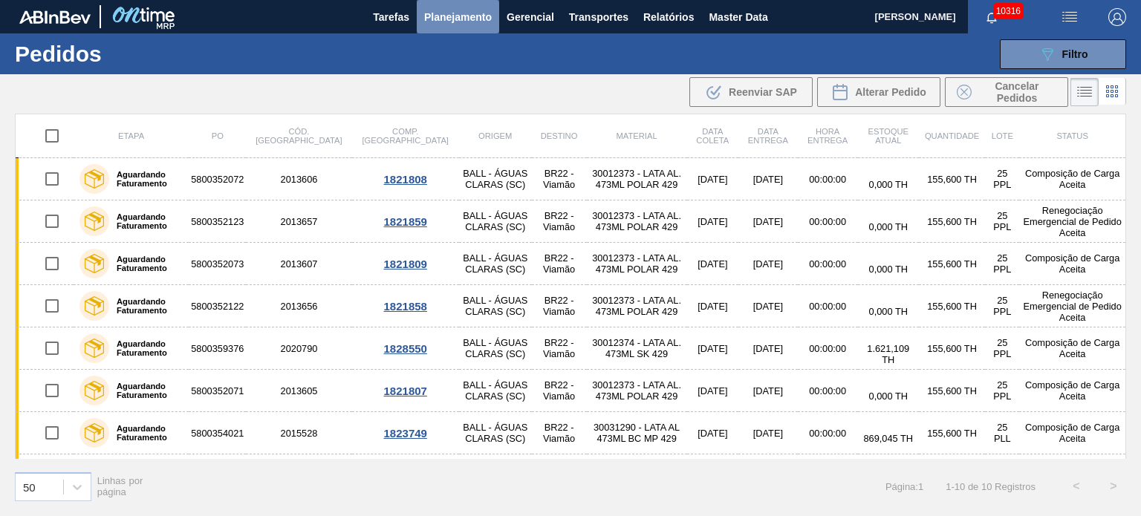
click at [446, 19] on span "Planejamento" at bounding box center [458, 17] width 68 height 18
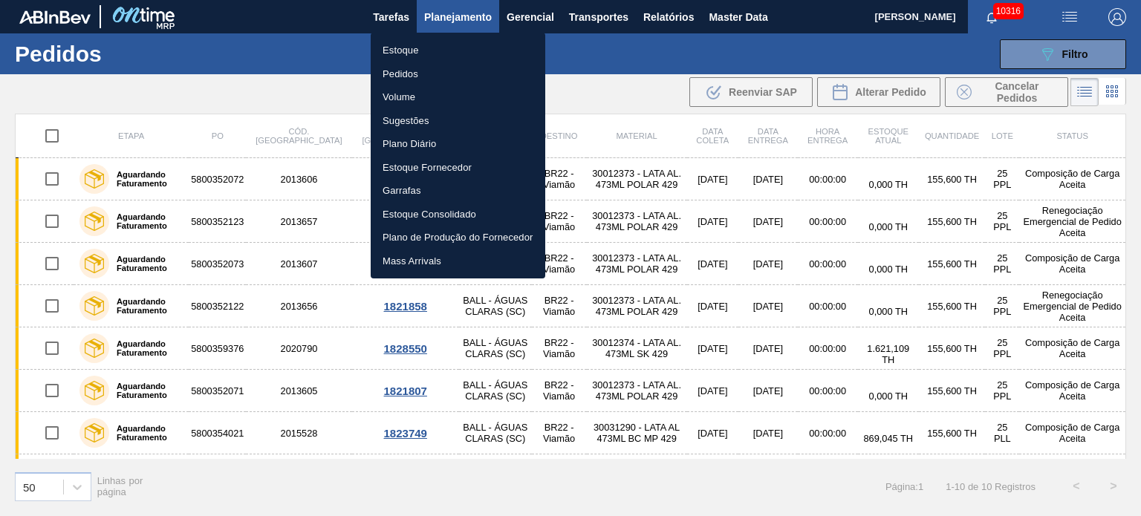
click at [418, 49] on li "Estoque" at bounding box center [458, 51] width 175 height 24
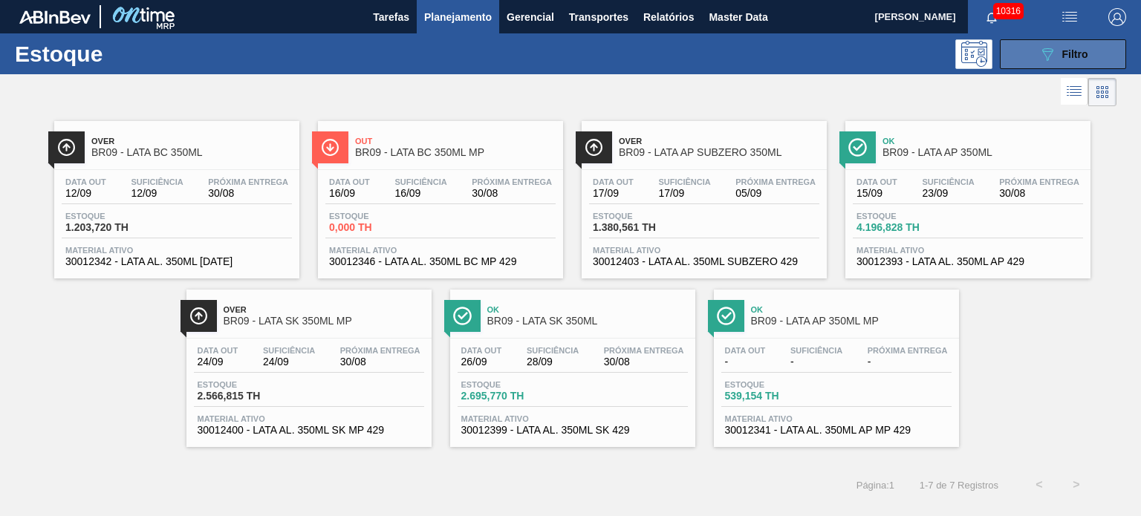
click at [1085, 63] on button "089F7B8B-B2A5-4AFE-B5C0-19BA573D28AC Filtro" at bounding box center [1062, 54] width 126 height 30
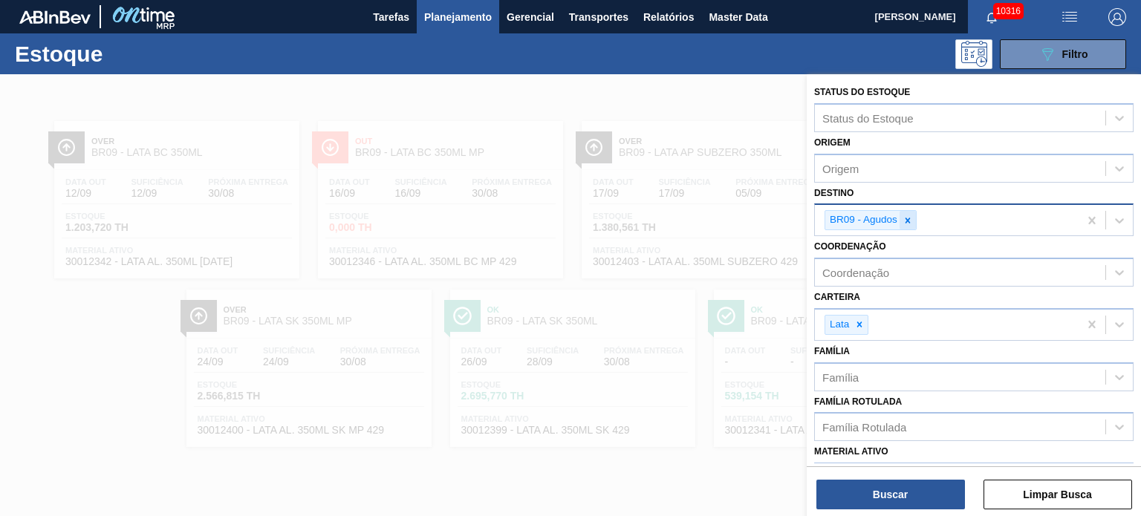
click at [907, 216] on icon at bounding box center [907, 220] width 10 height 10
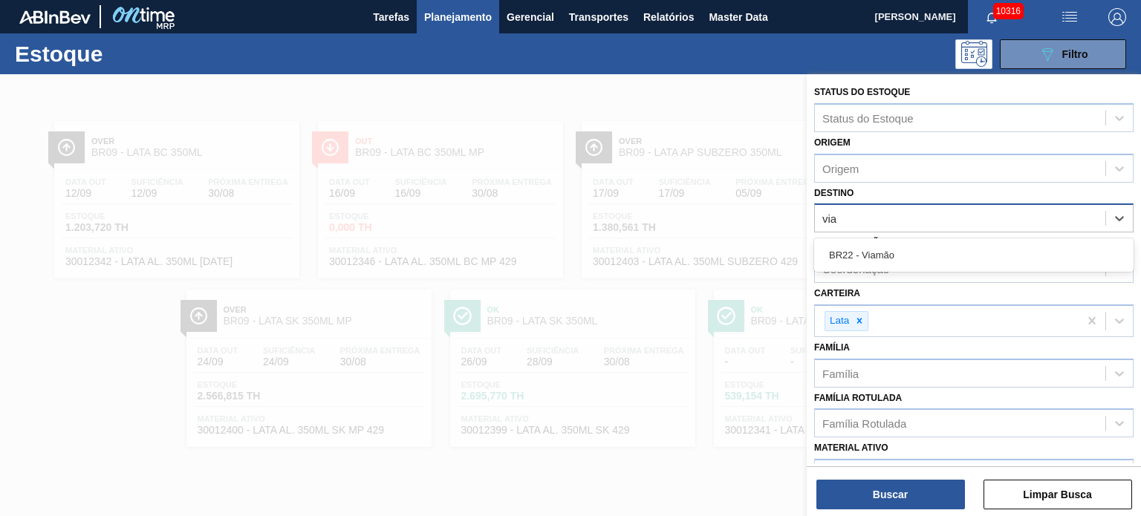
type input "viam"
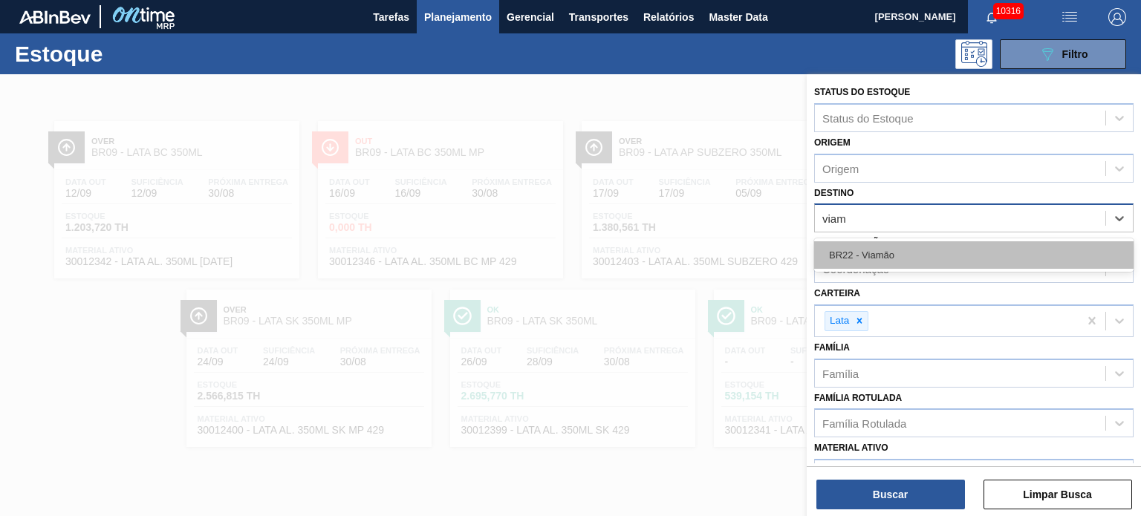
click at [974, 253] on div "BR22 - Viamão" at bounding box center [973, 254] width 319 height 27
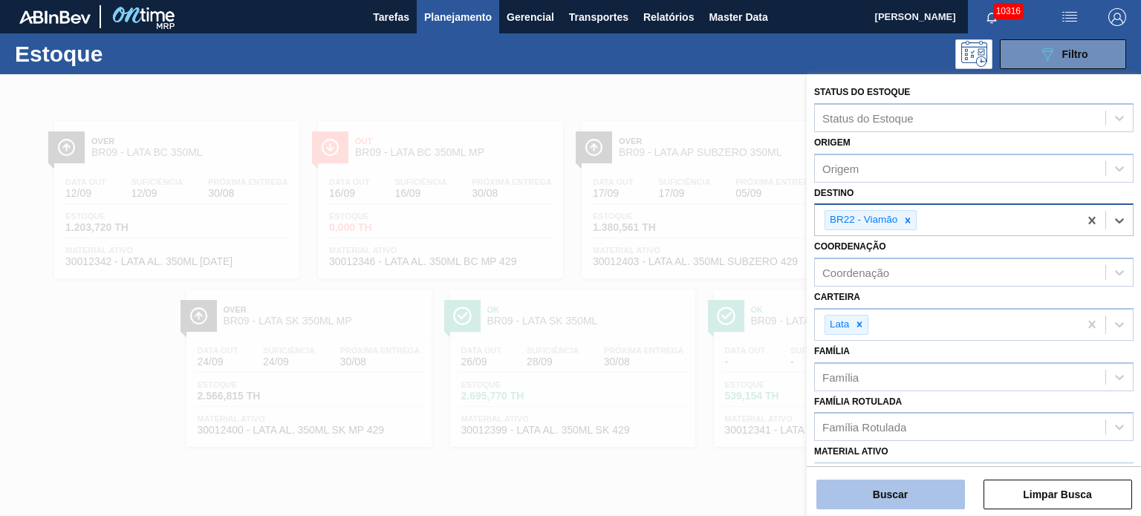
click at [908, 496] on button "Buscar" at bounding box center [890, 495] width 149 height 30
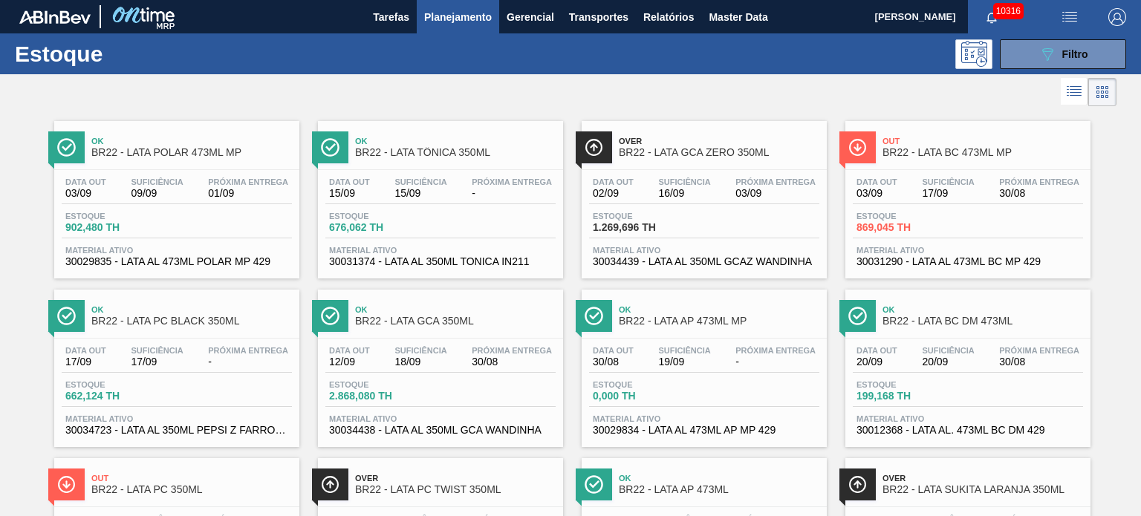
scroll to position [398, 0]
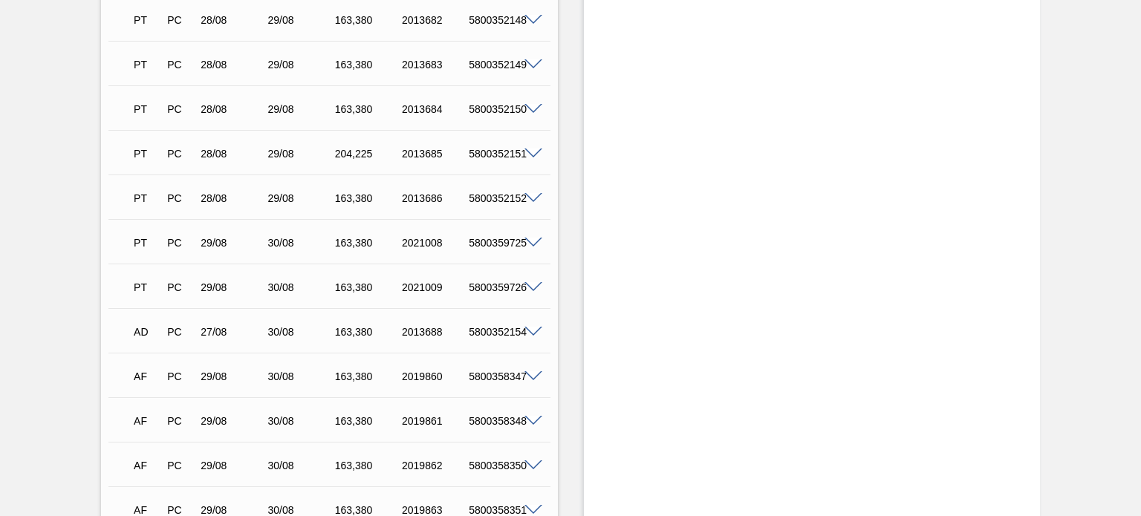
scroll to position [1782, 0]
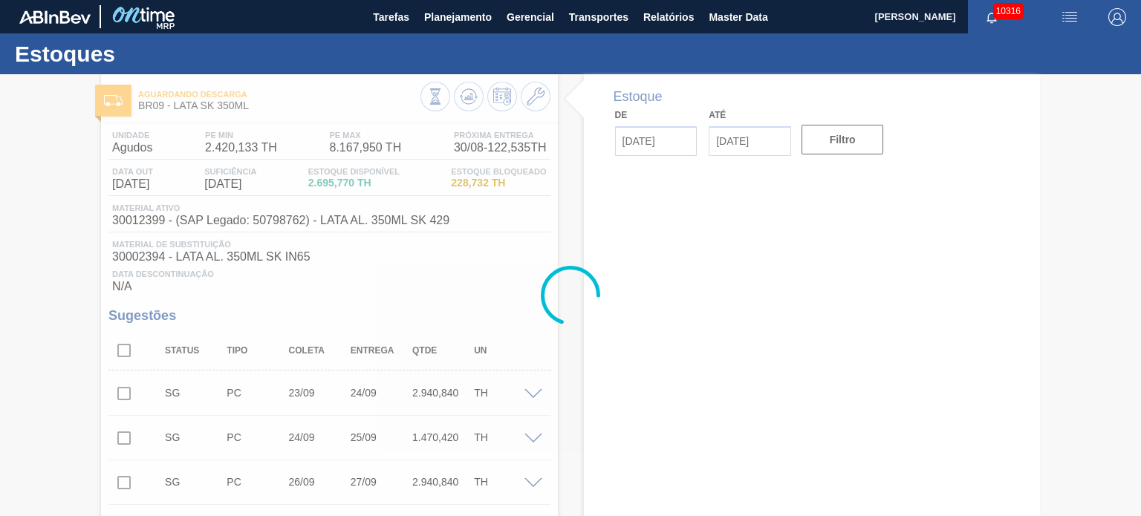
type input "[DATE]"
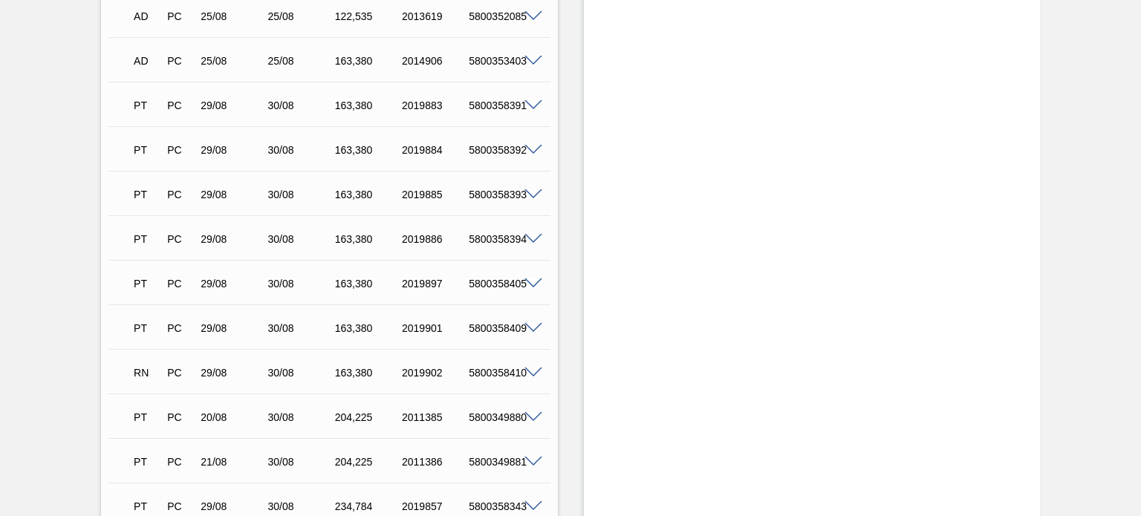
scroll to position [1040, 0]
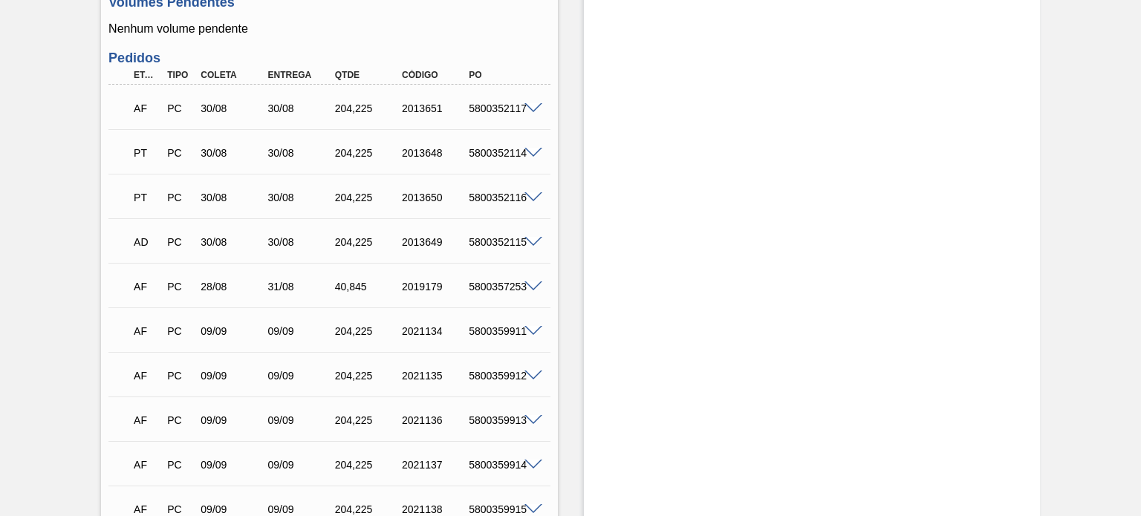
scroll to position [594, 0]
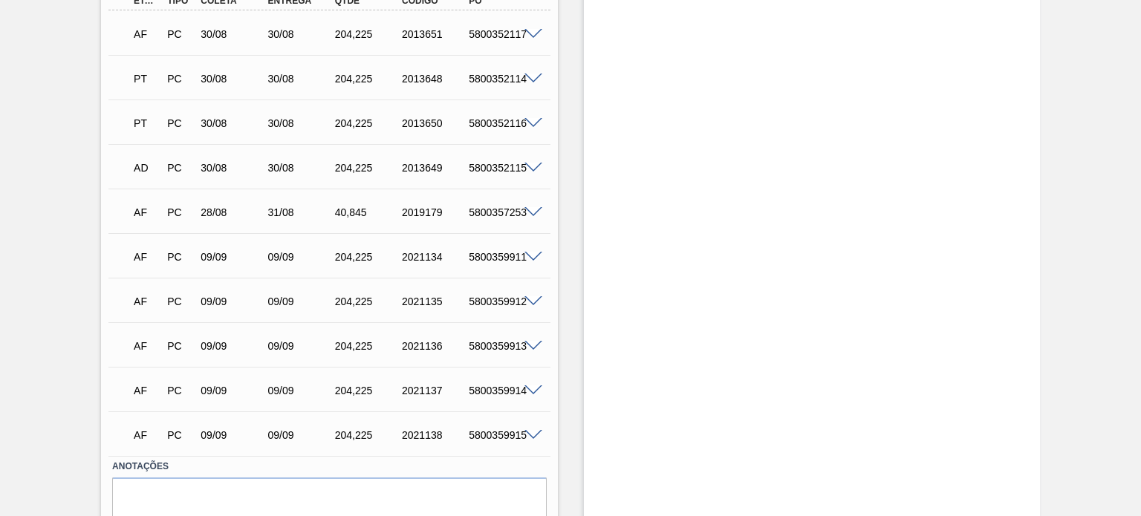
click at [529, 211] on span at bounding box center [533, 212] width 18 height 11
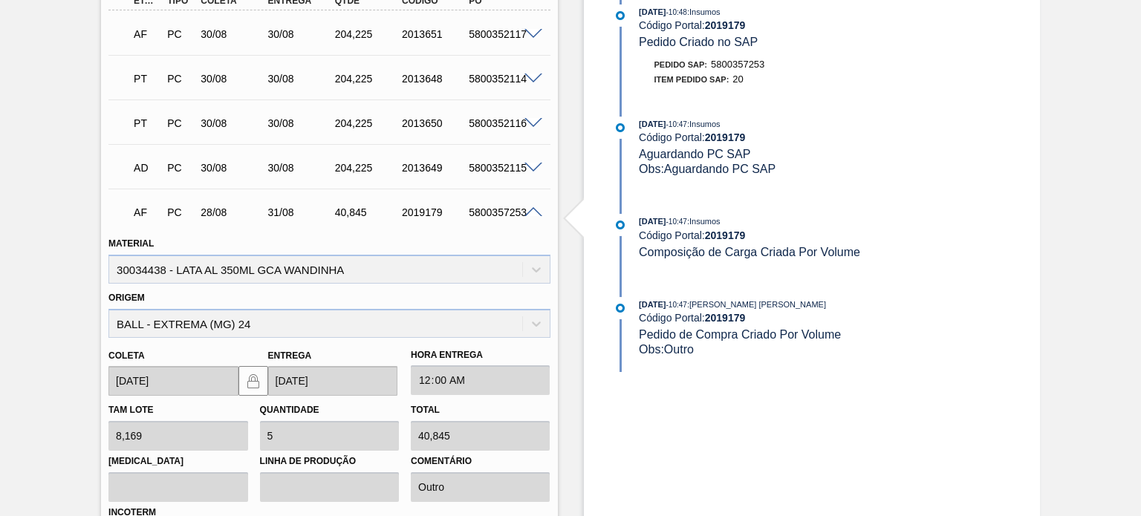
click at [538, 213] on span at bounding box center [533, 212] width 18 height 11
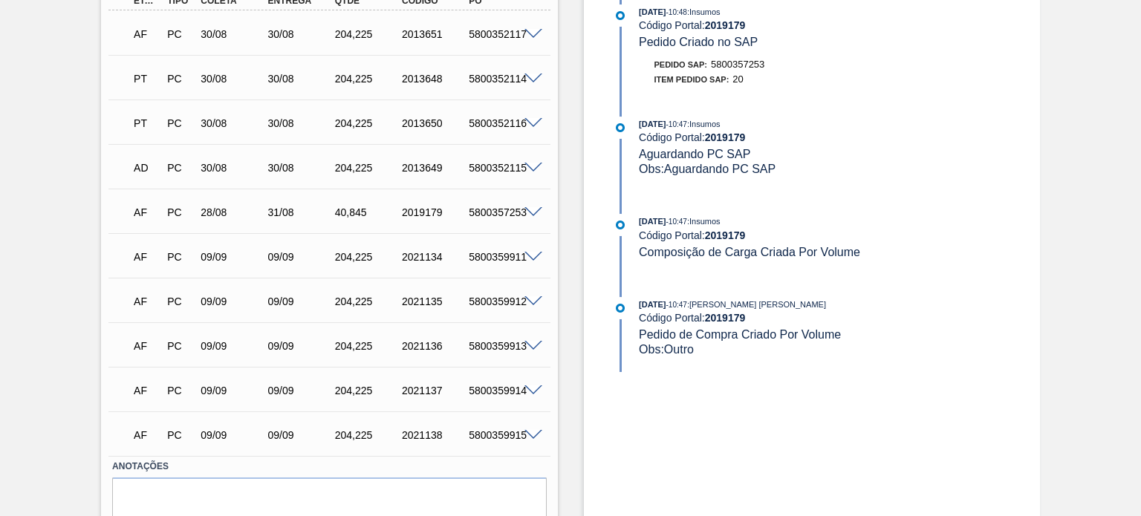
click at [534, 210] on span at bounding box center [533, 212] width 18 height 11
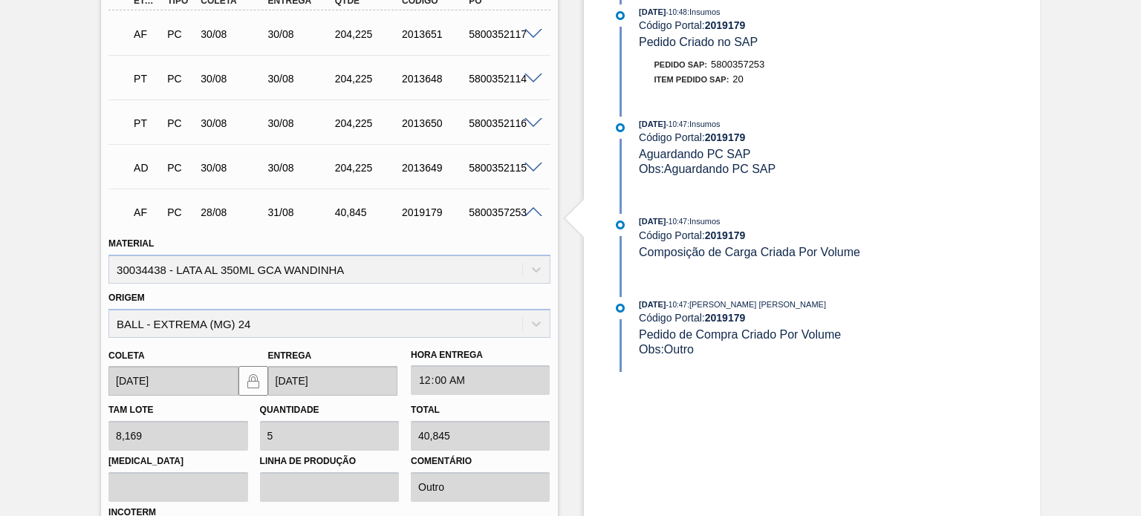
scroll to position [743, 0]
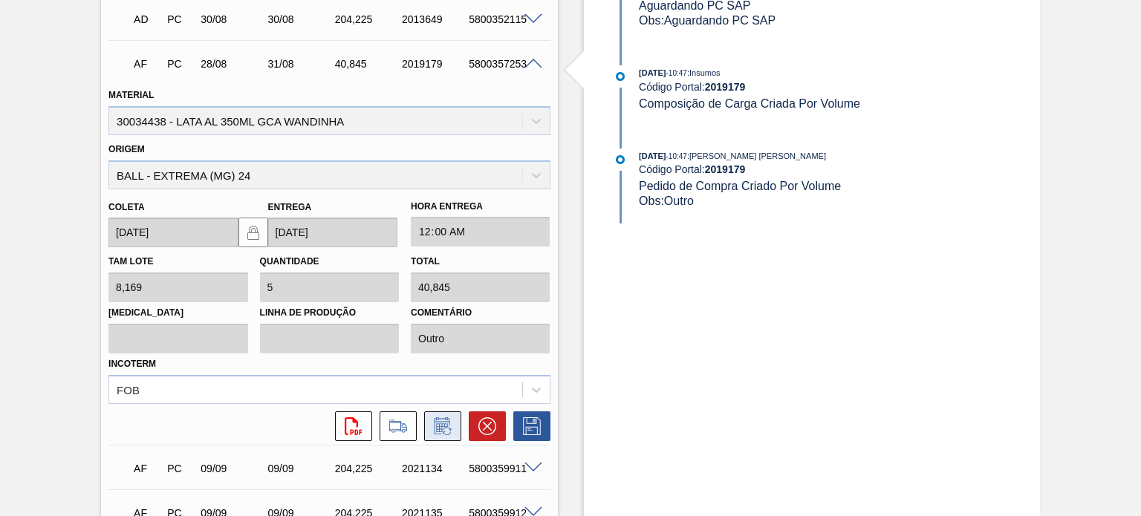
click at [444, 417] on icon at bounding box center [442, 425] width 16 height 17
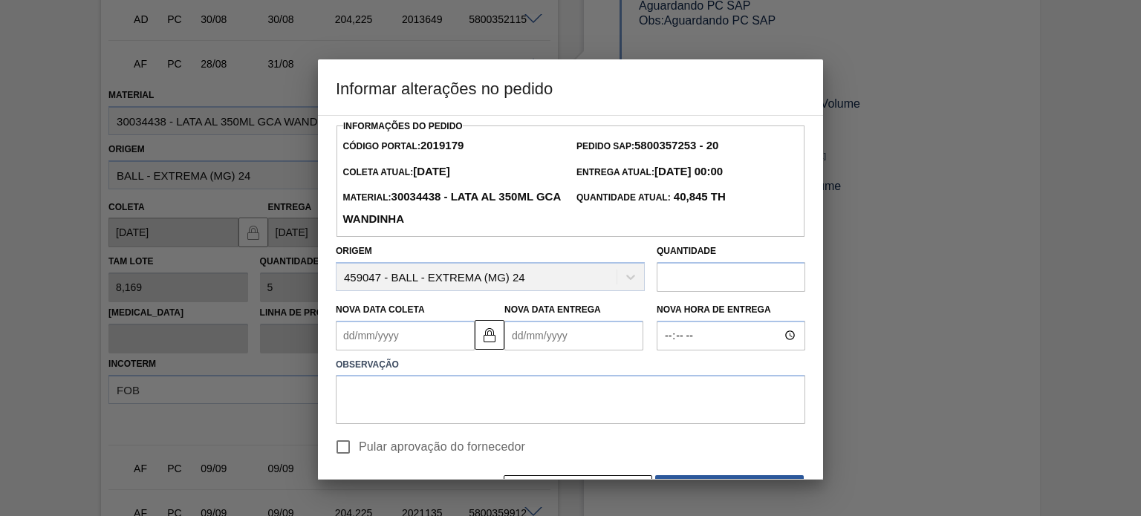
click at [414, 345] on Coleta2019179 "Nova Data Coleta" at bounding box center [405, 336] width 139 height 30
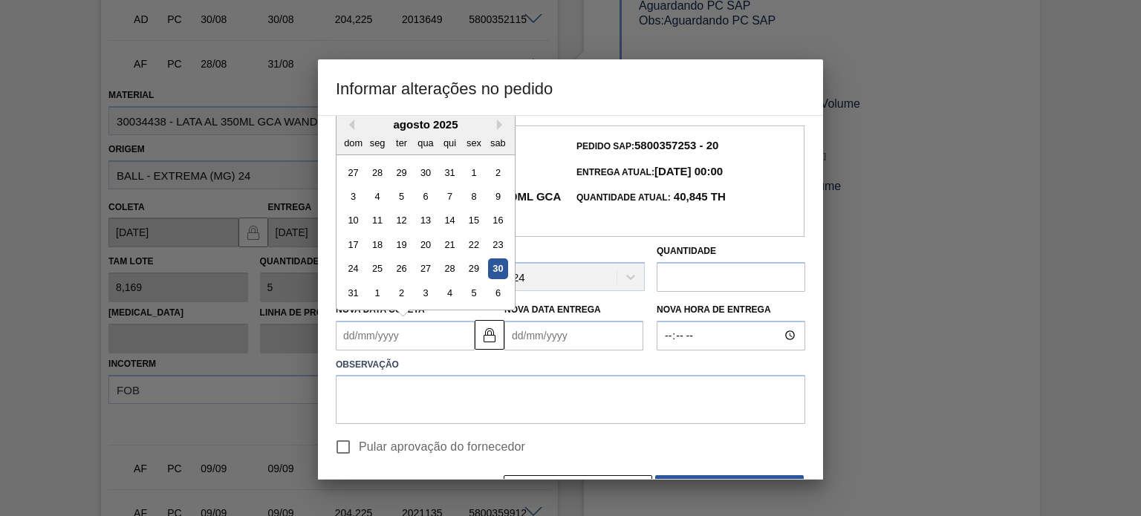
click at [495, 267] on div "30" at bounding box center [498, 268] width 20 height 20
type Coleta2019179 "[DATE]"
type Entrega2019179 "[DATE]"
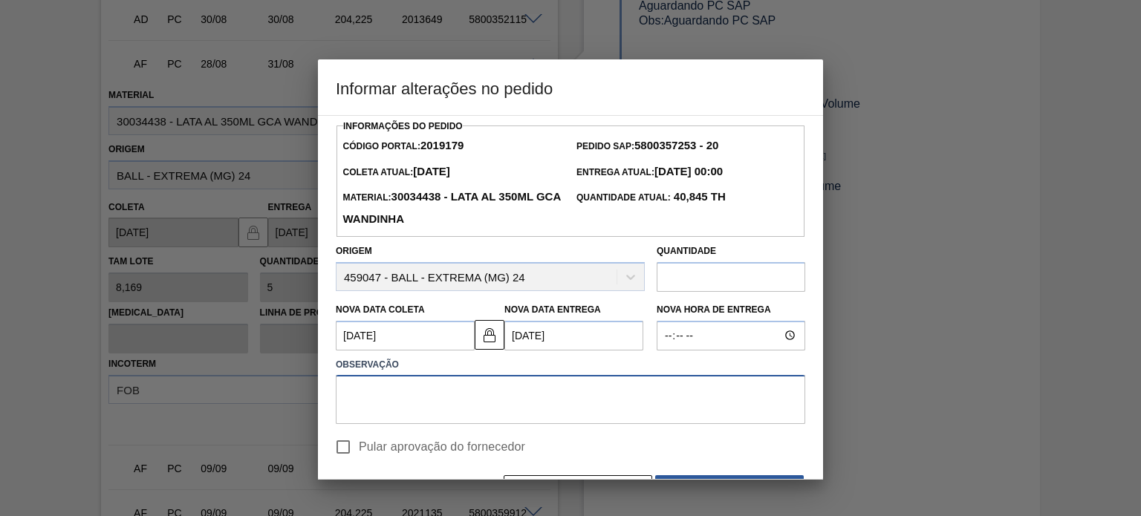
click at [450, 397] on textarea at bounding box center [570, 399] width 469 height 49
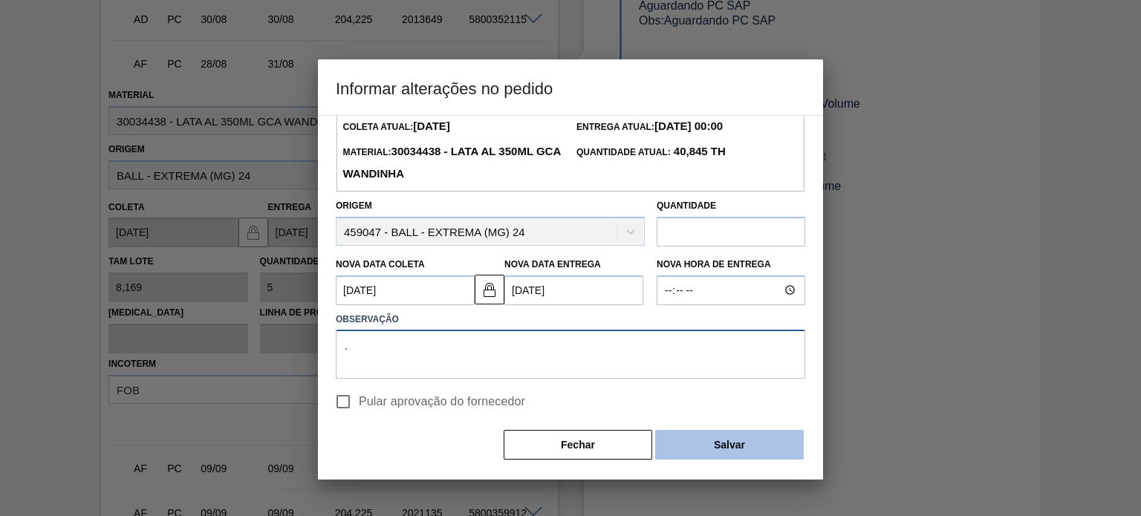
type textarea "."
click at [703, 446] on button "Salvar" at bounding box center [729, 445] width 149 height 30
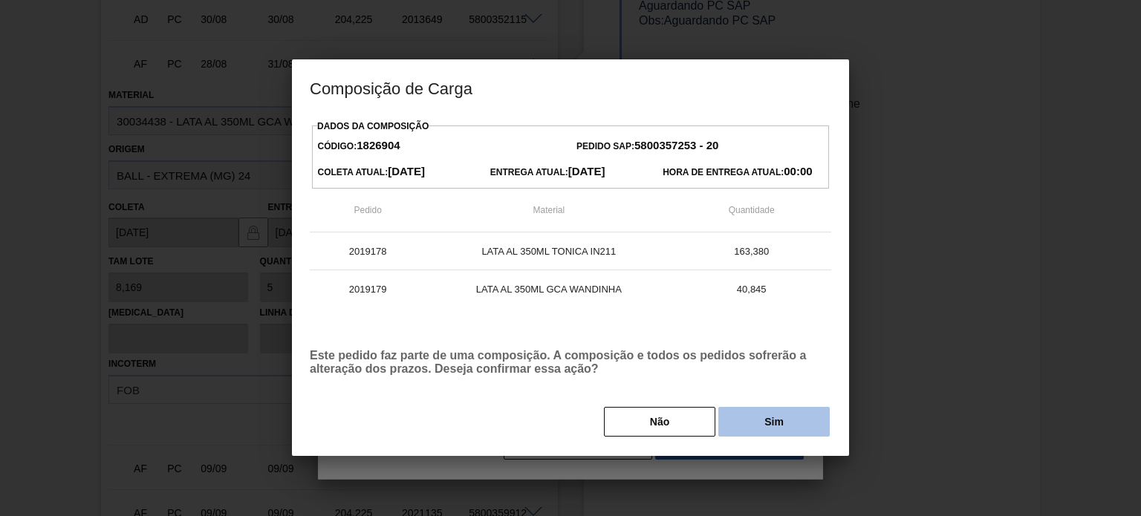
click at [743, 433] on button "Sim" at bounding box center [773, 422] width 111 height 30
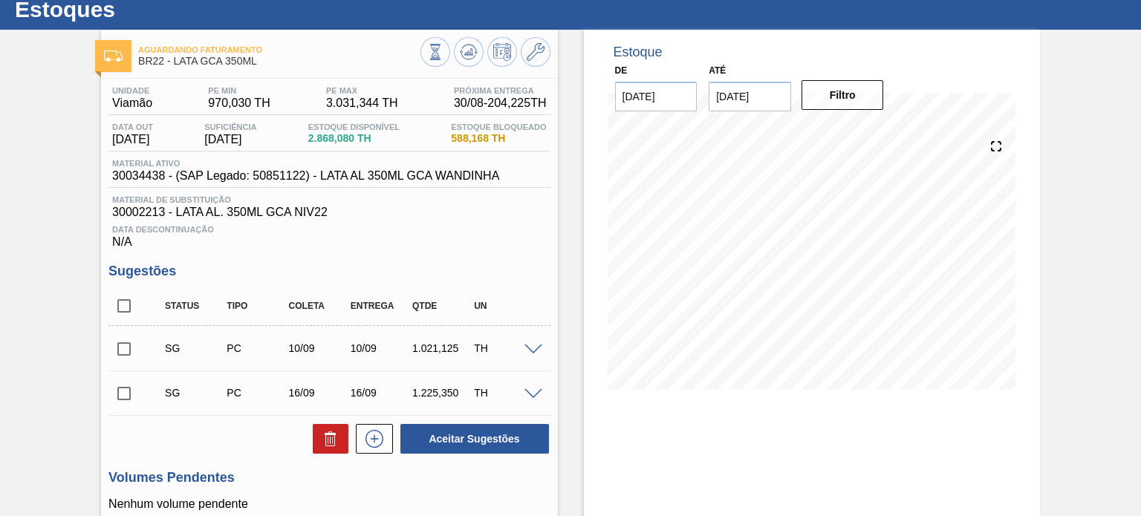
scroll to position [0, 0]
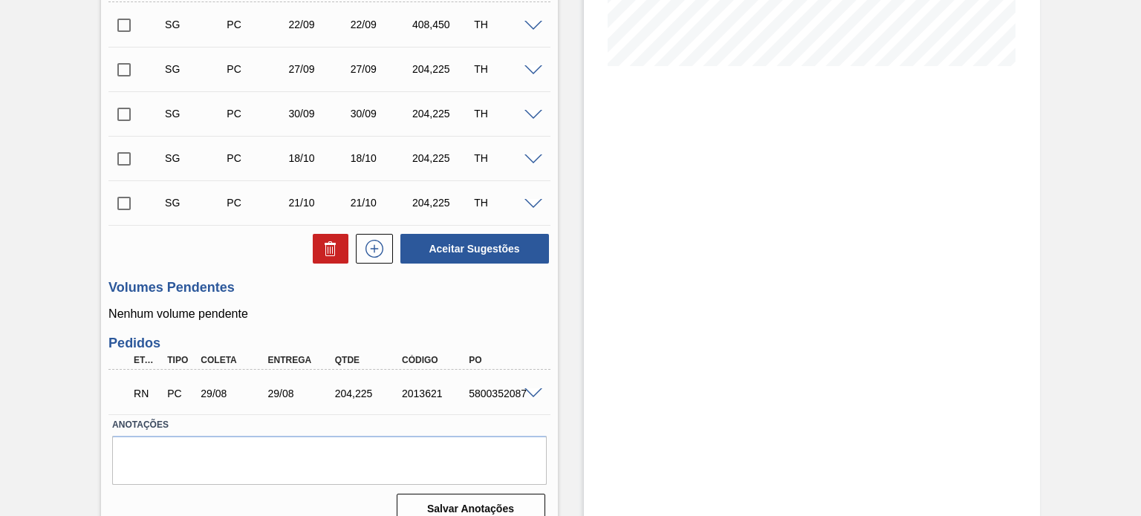
scroll to position [388, 0]
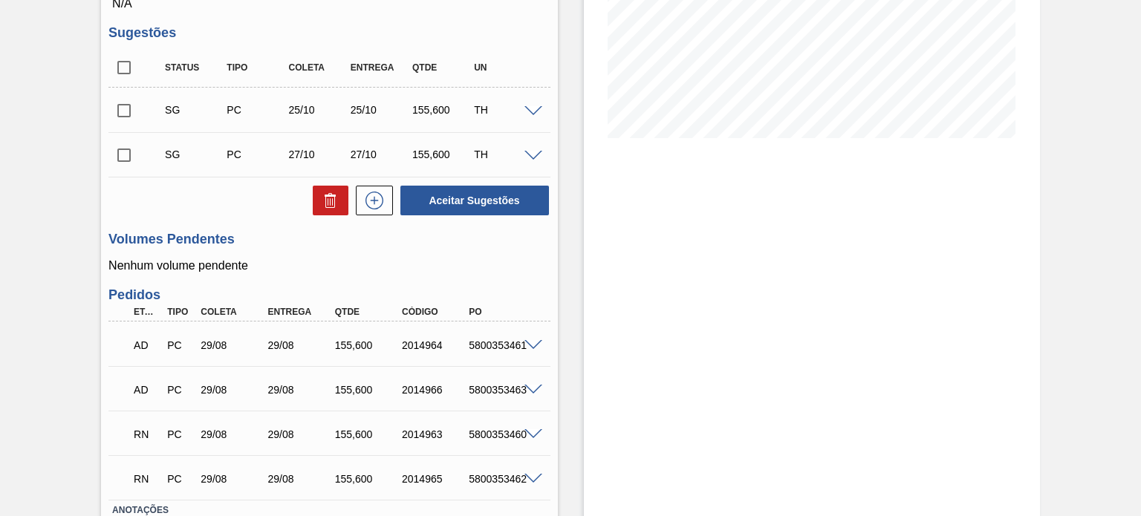
scroll to position [297, 0]
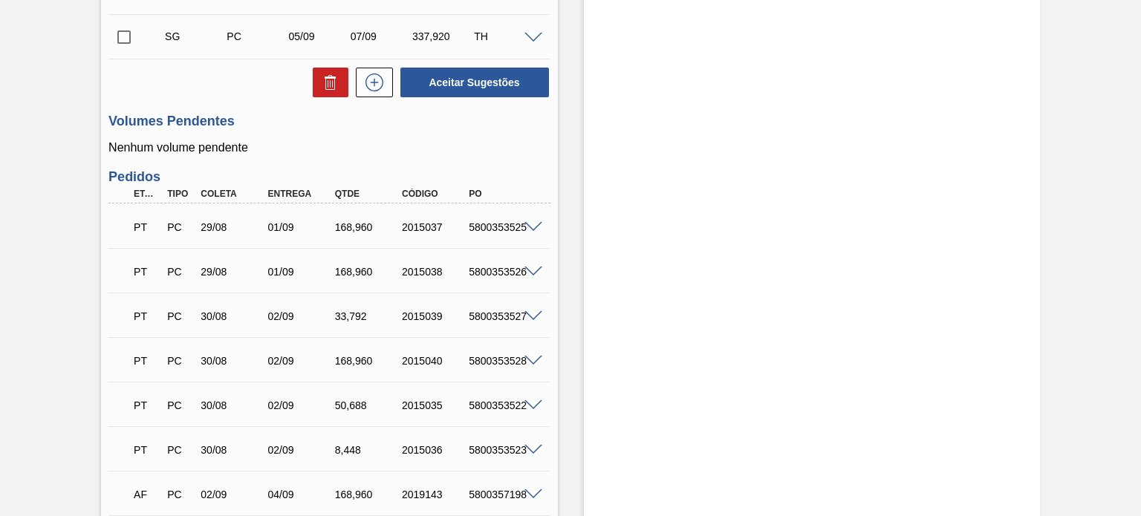
scroll to position [520, 0]
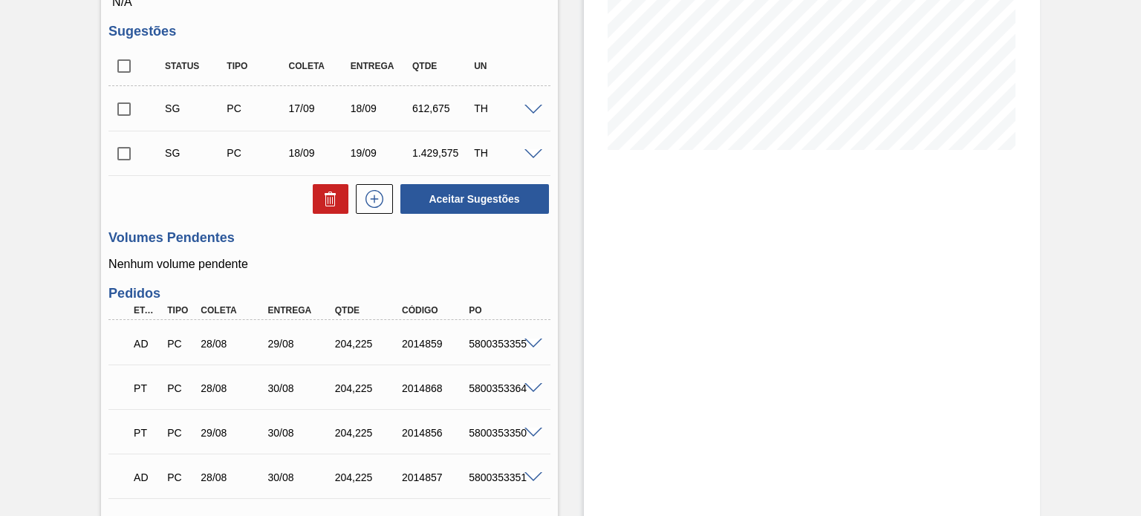
scroll to position [433, 0]
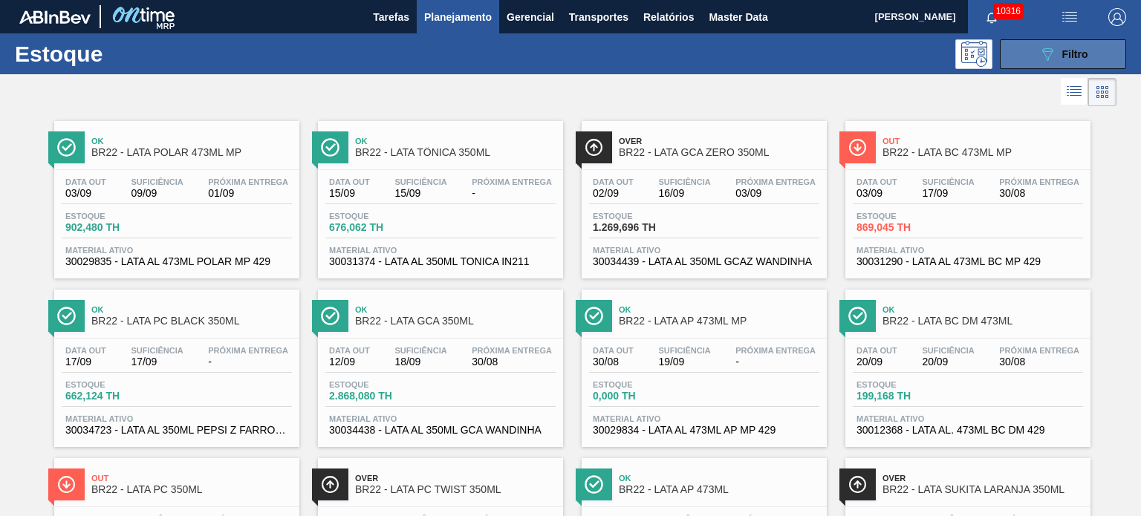
click at [1087, 54] on button "089F7B8B-B2A5-4AFE-B5C0-19BA573D28AC Filtro" at bounding box center [1062, 54] width 126 height 30
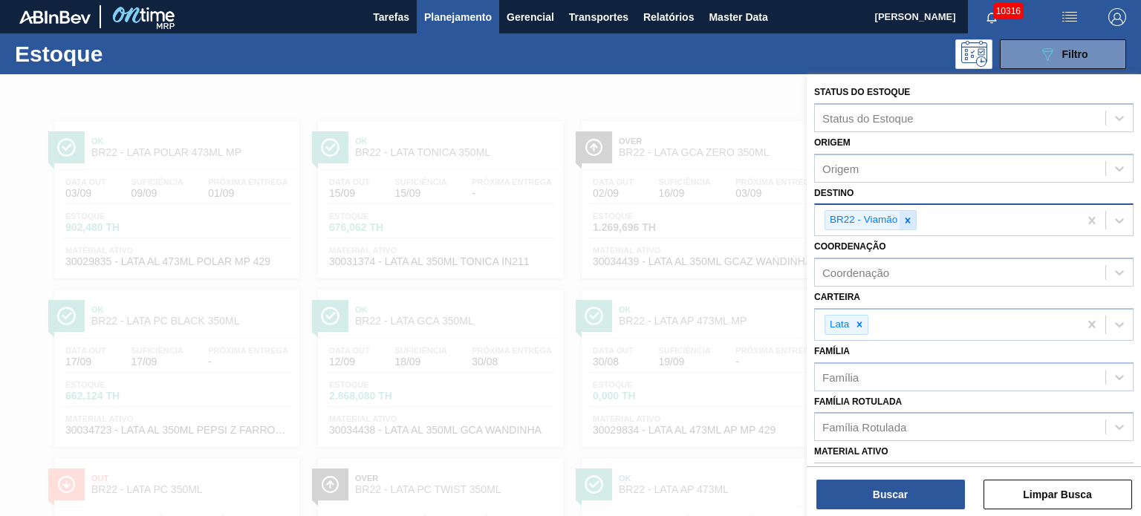
click at [902, 220] on icon at bounding box center [907, 220] width 10 height 10
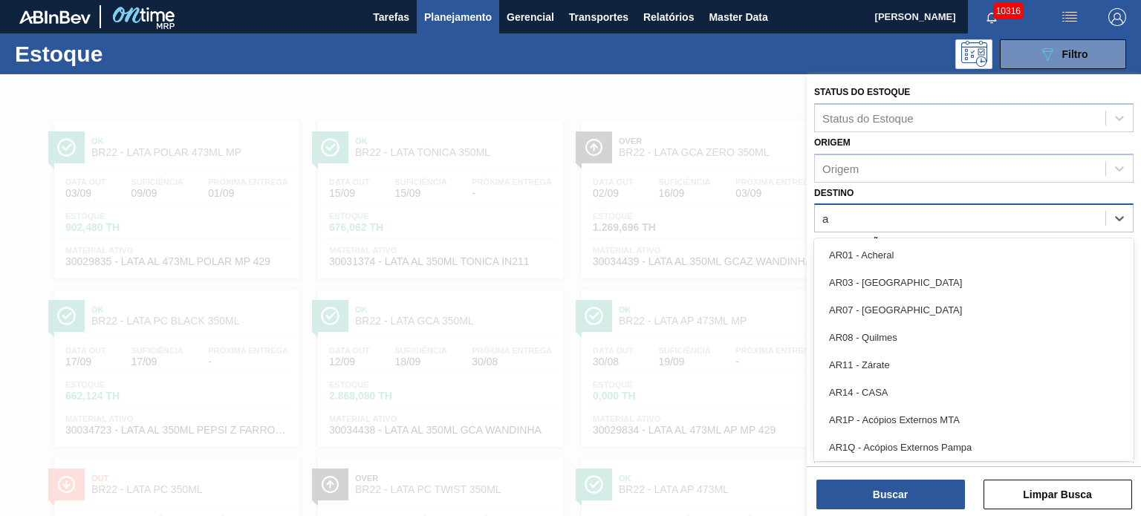
type input "ag"
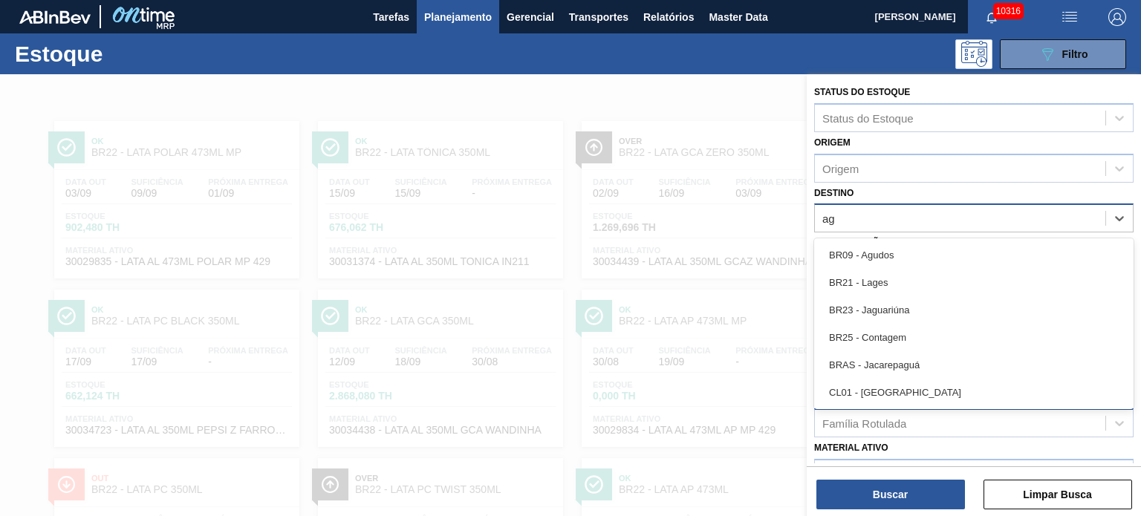
drag, startPoint x: 894, startPoint y: 255, endPoint x: 884, endPoint y: 422, distance: 167.4
click at [892, 263] on div "BR09 - Agudos" at bounding box center [973, 254] width 319 height 27
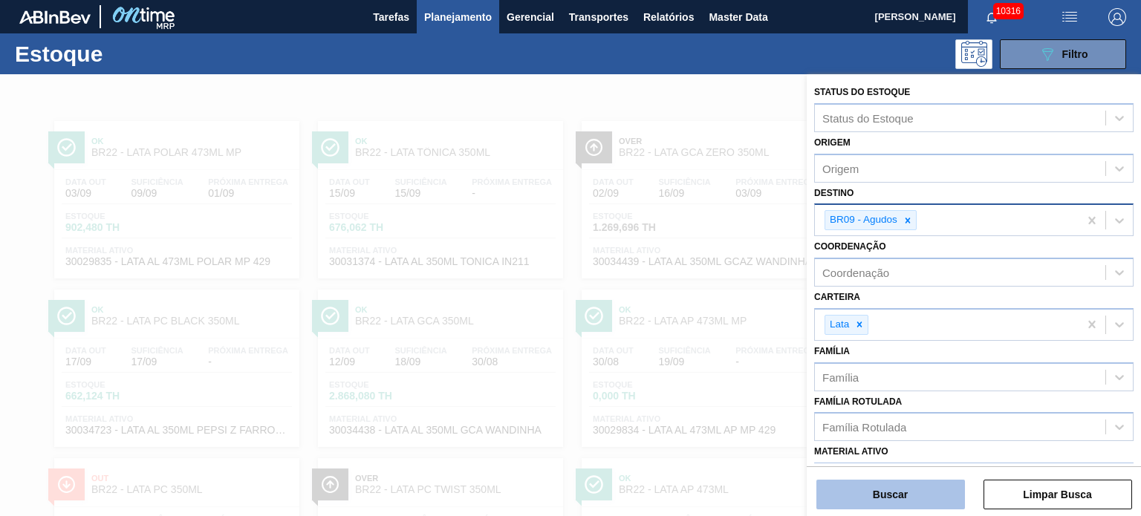
click at [885, 501] on button "Buscar" at bounding box center [890, 495] width 149 height 30
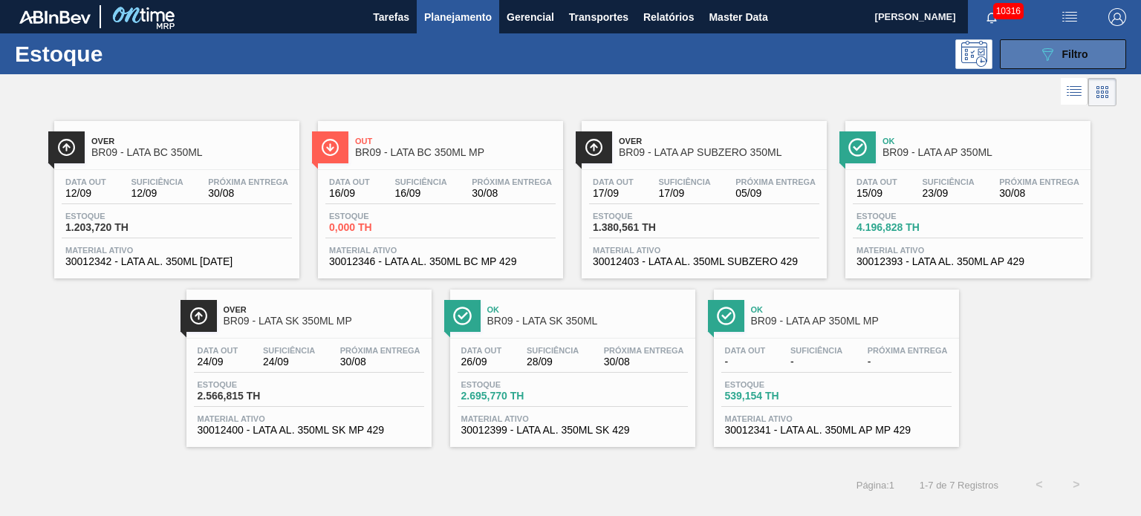
click at [1074, 40] on button "089F7B8B-B2A5-4AFE-B5C0-19BA573D28AC Filtro" at bounding box center [1062, 54] width 126 height 30
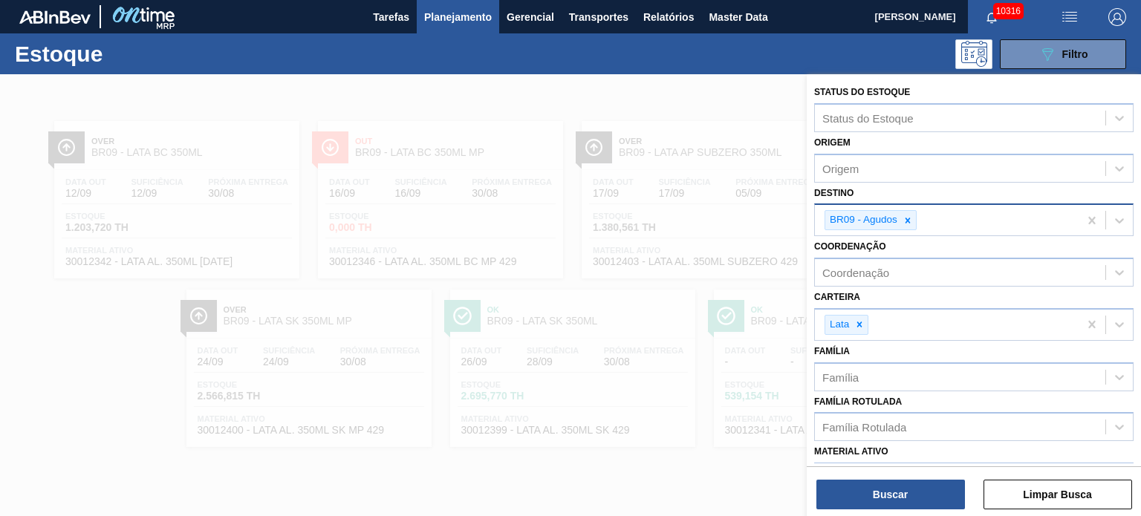
click at [902, 224] on icon at bounding box center [907, 220] width 10 height 10
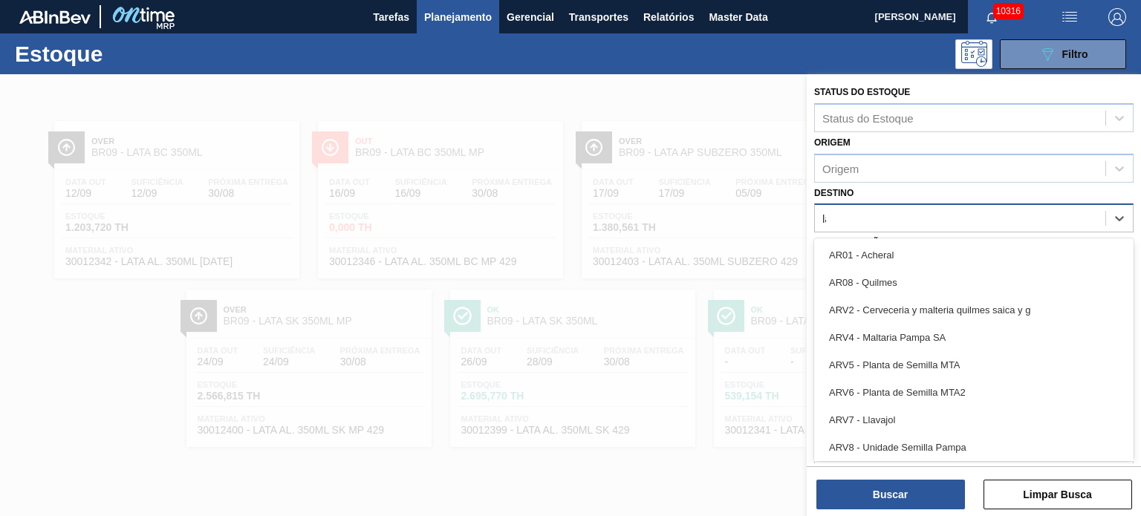
type input "lag"
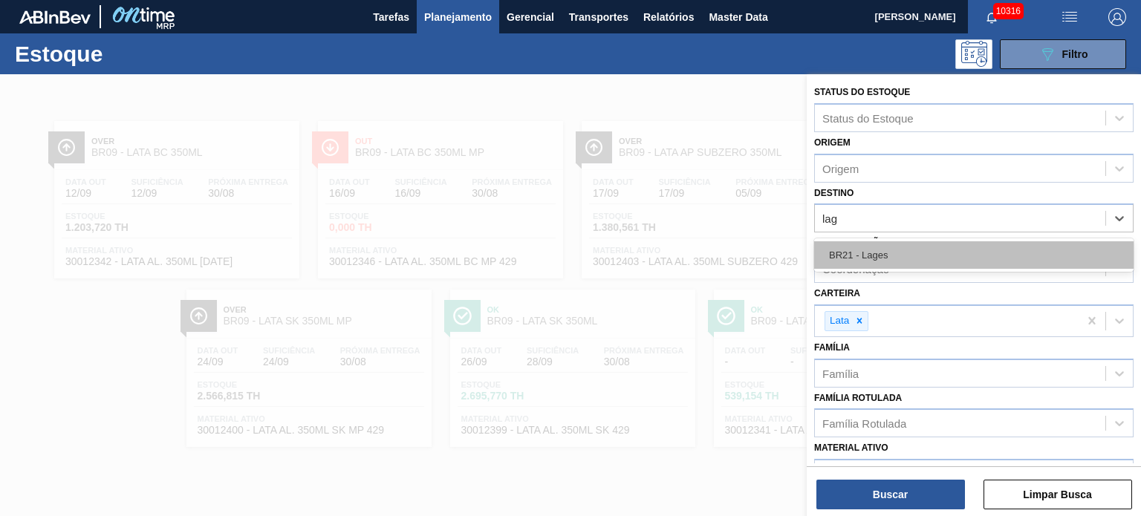
click at [910, 256] on div "BR21 - Lages" at bounding box center [973, 254] width 319 height 27
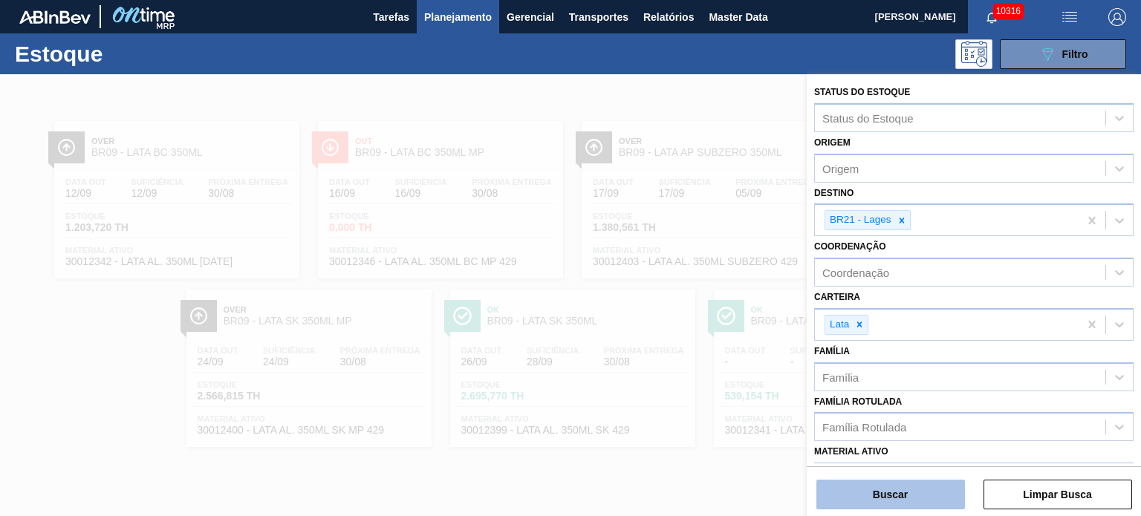
click at [915, 493] on button "Buscar" at bounding box center [890, 495] width 149 height 30
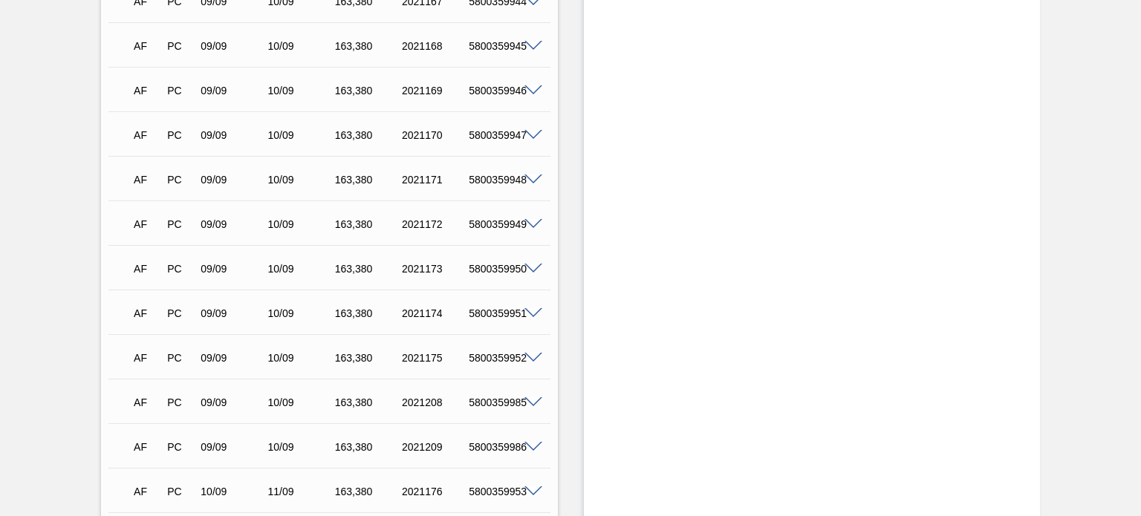
scroll to position [3935, 0]
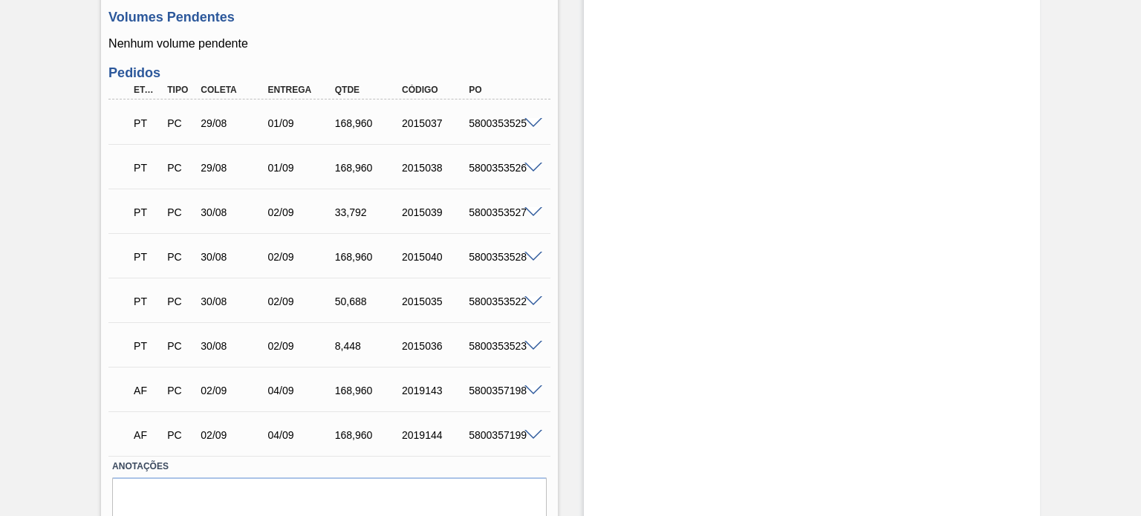
scroll to position [594, 0]
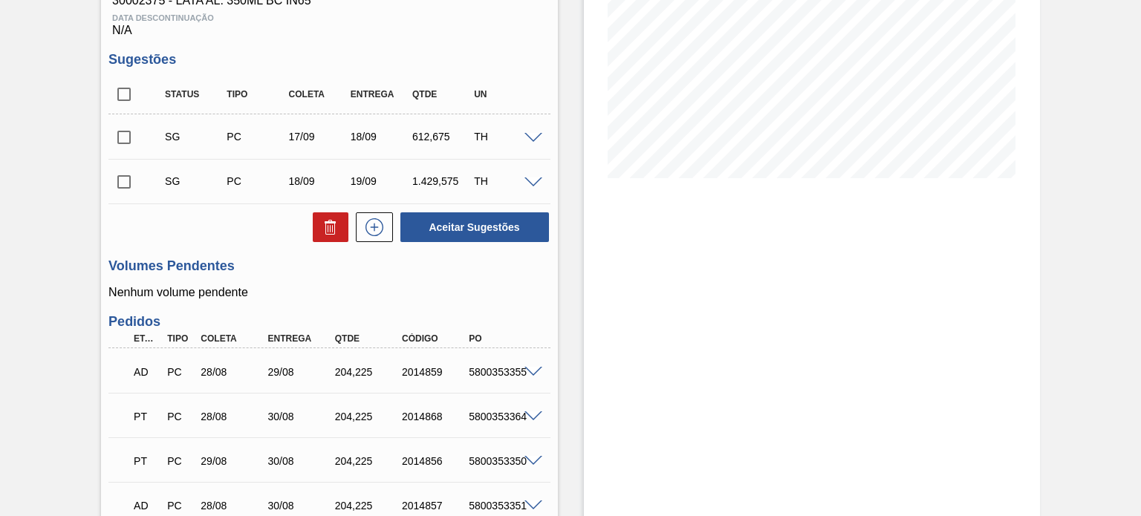
scroll to position [433, 0]
